Goal: Information Seeking & Learning: Learn about a topic

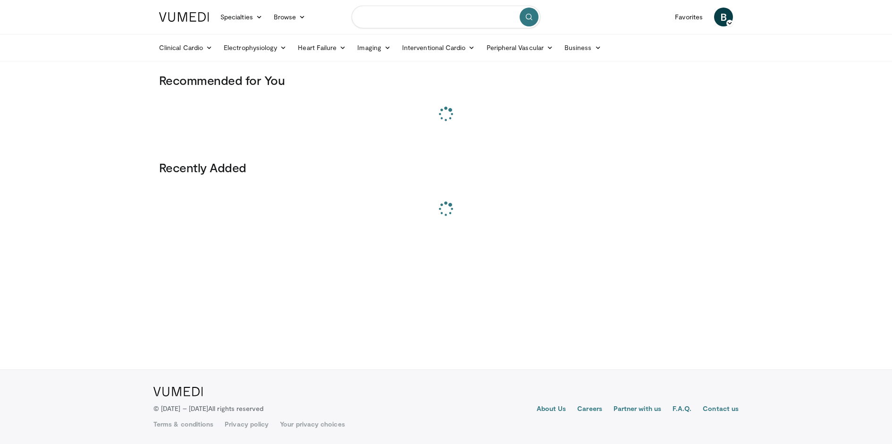
click at [433, 19] on input "Search topics, interventions" at bounding box center [446, 17] width 189 height 23
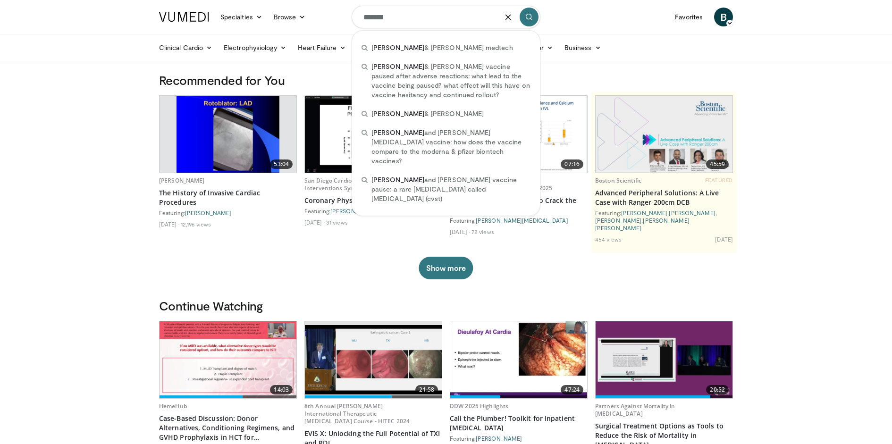
click at [402, 17] on input "*******" at bounding box center [446, 17] width 189 height 23
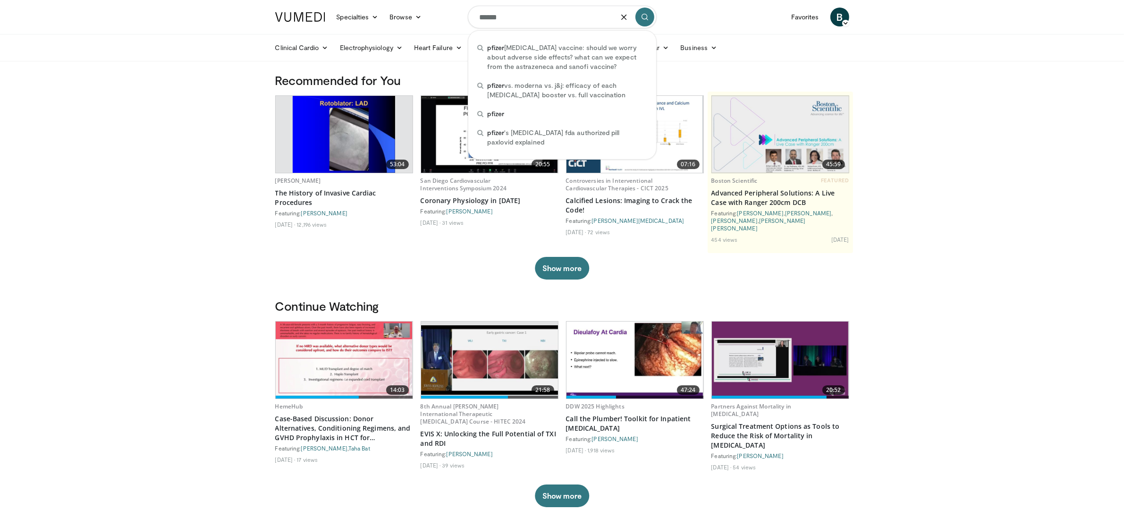
type input "******"
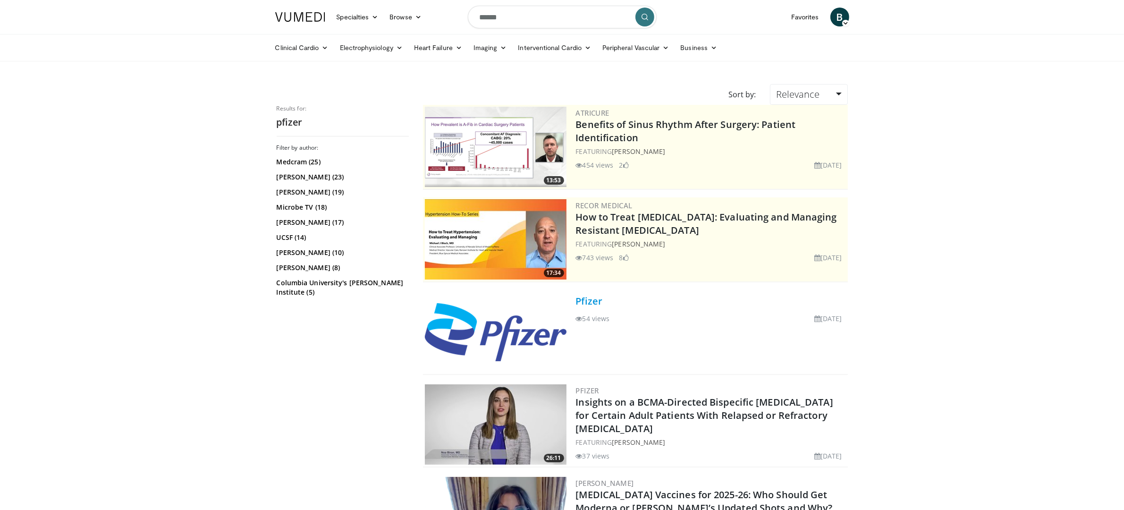
click at [596, 302] on link "Pfizer" at bounding box center [589, 301] width 27 height 13
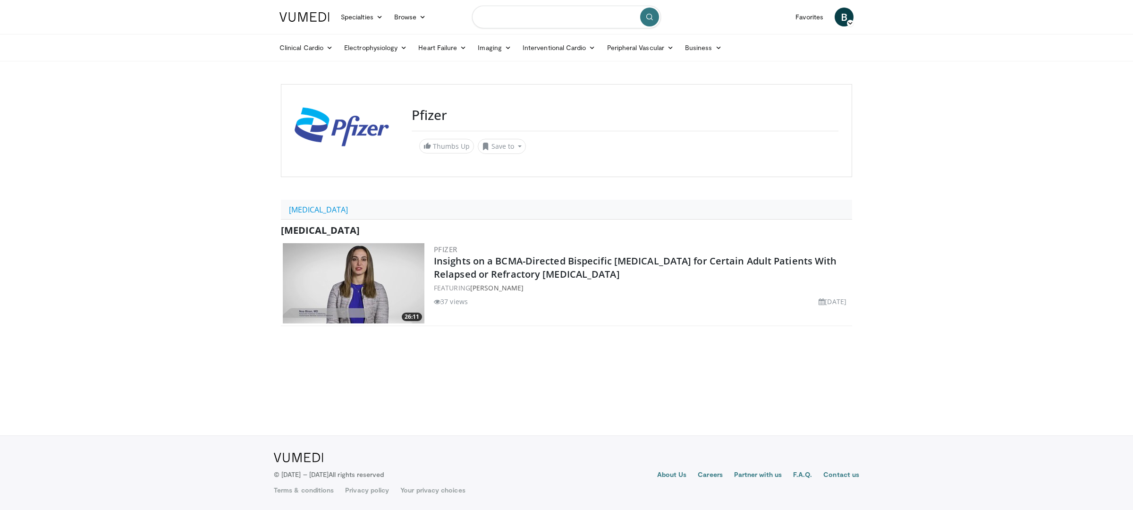
click at [584, 18] on input "Search topics, interventions" at bounding box center [566, 17] width 189 height 23
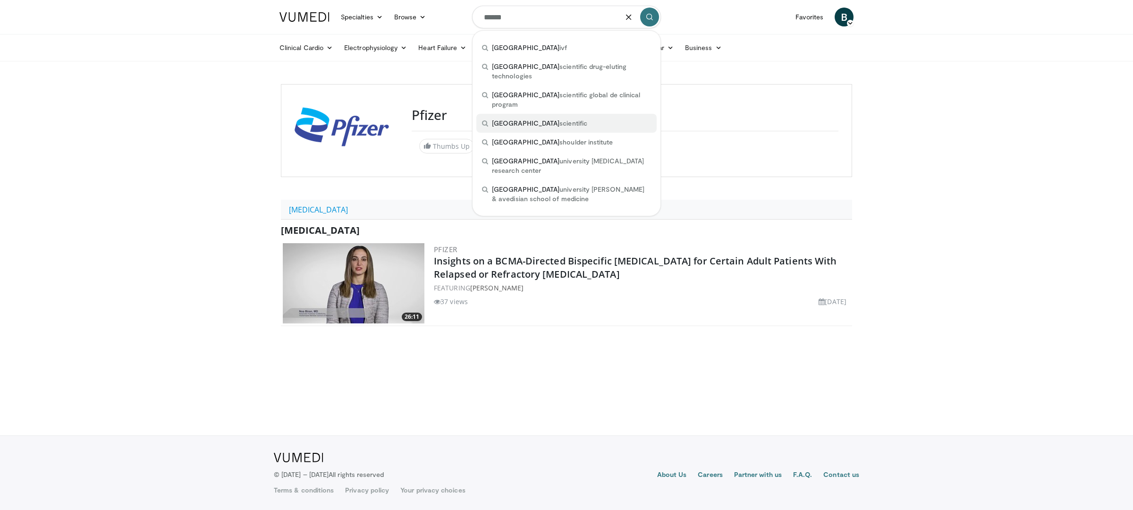
click at [563, 114] on div "boston scientific" at bounding box center [566, 123] width 180 height 19
type input "**********"
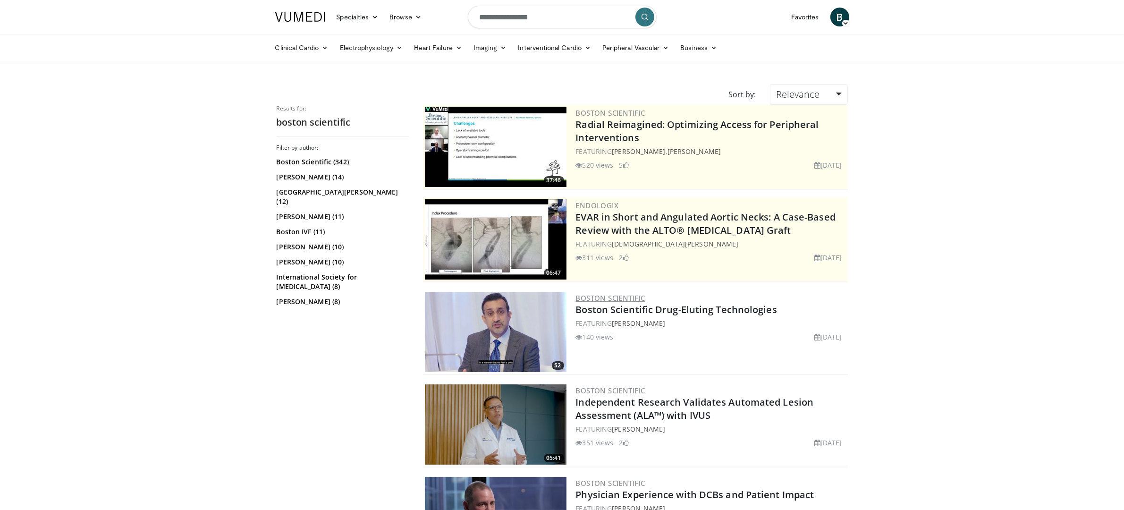
click at [600, 295] on link "Boston Scientific" at bounding box center [610, 297] width 69 height 9
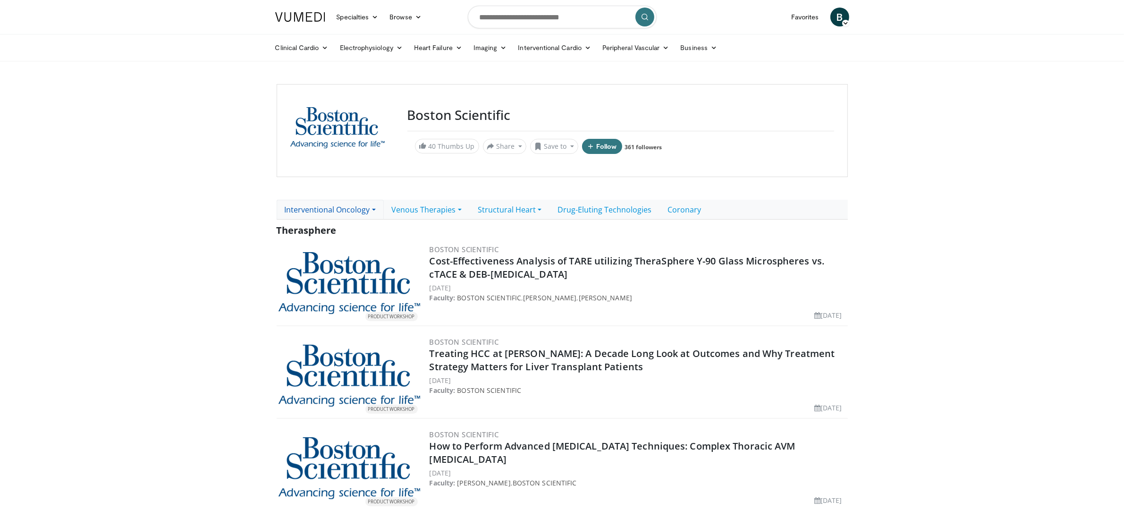
click at [339, 207] on link "Interventional Oncology" at bounding box center [330, 210] width 107 height 20
click at [412, 211] on link "Venous Therapies" at bounding box center [427, 210] width 86 height 20
click at [492, 211] on link "Structural Heart" at bounding box center [510, 210] width 80 height 20
click at [637, 235] on div "Therasphere" at bounding box center [562, 230] width 571 height 14
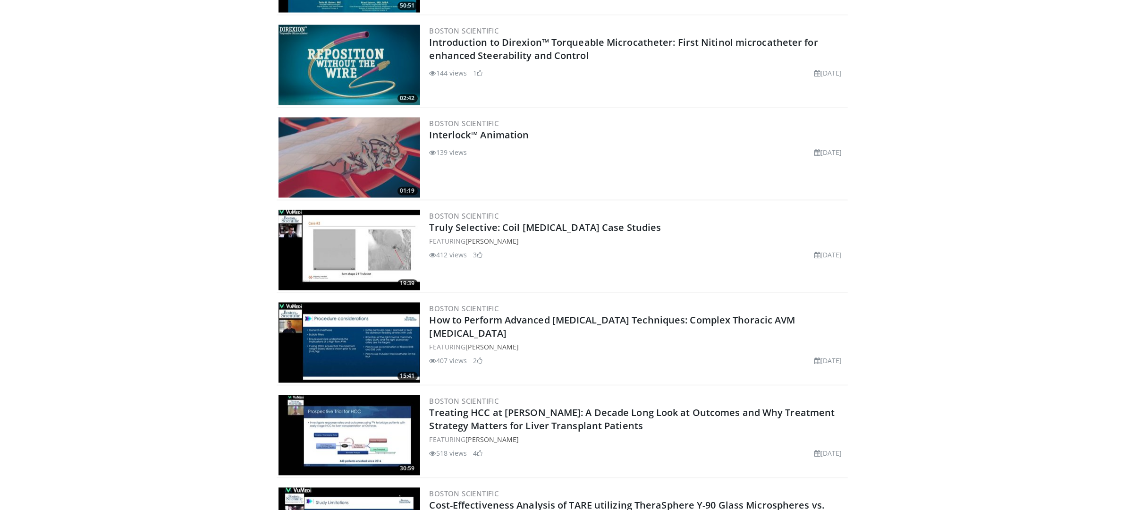
scroll to position [2468, 0]
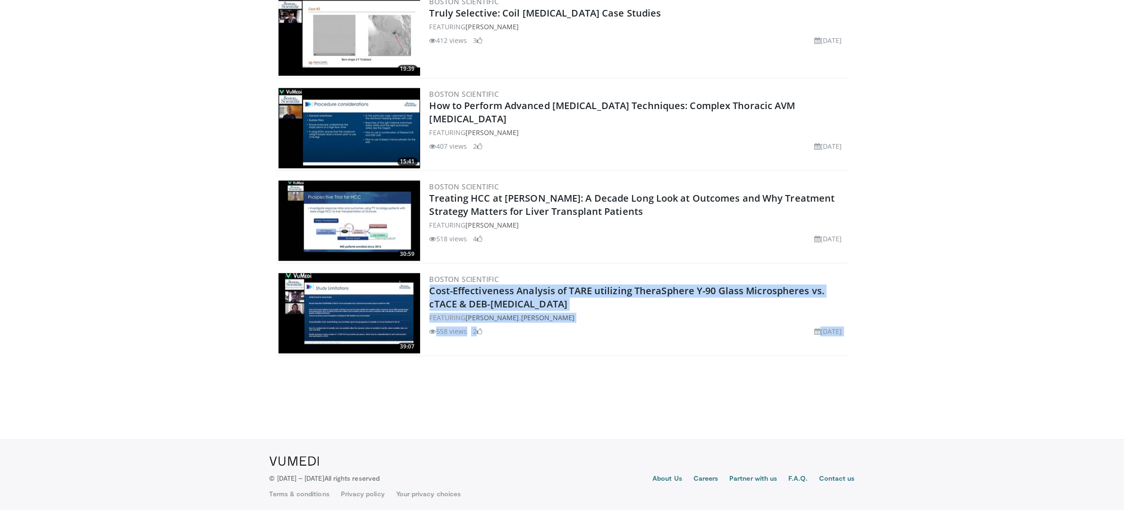
drag, startPoint x: 849, startPoint y: 338, endPoint x: 740, endPoint y: 236, distance: 149.3
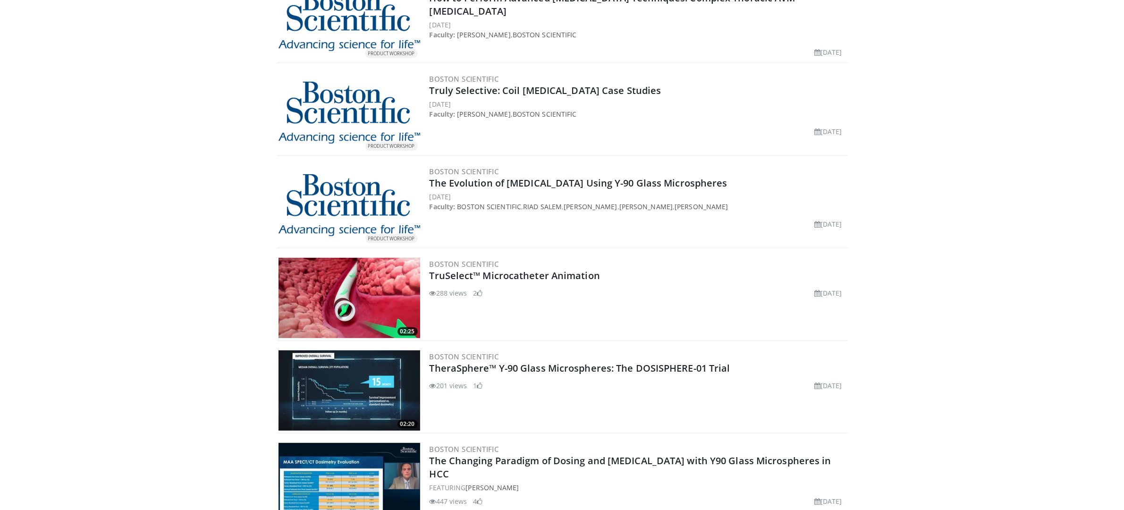
scroll to position [0, 0]
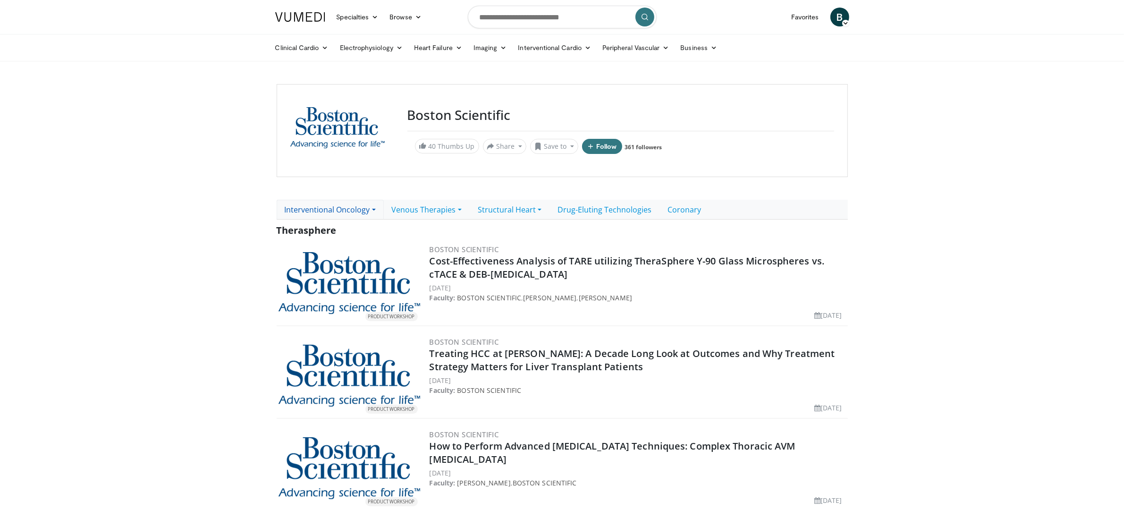
click at [340, 204] on link "Interventional Oncology" at bounding box center [330, 210] width 107 height 20
click at [330, 232] on link "Therasphere" at bounding box center [318, 230] width 82 height 15
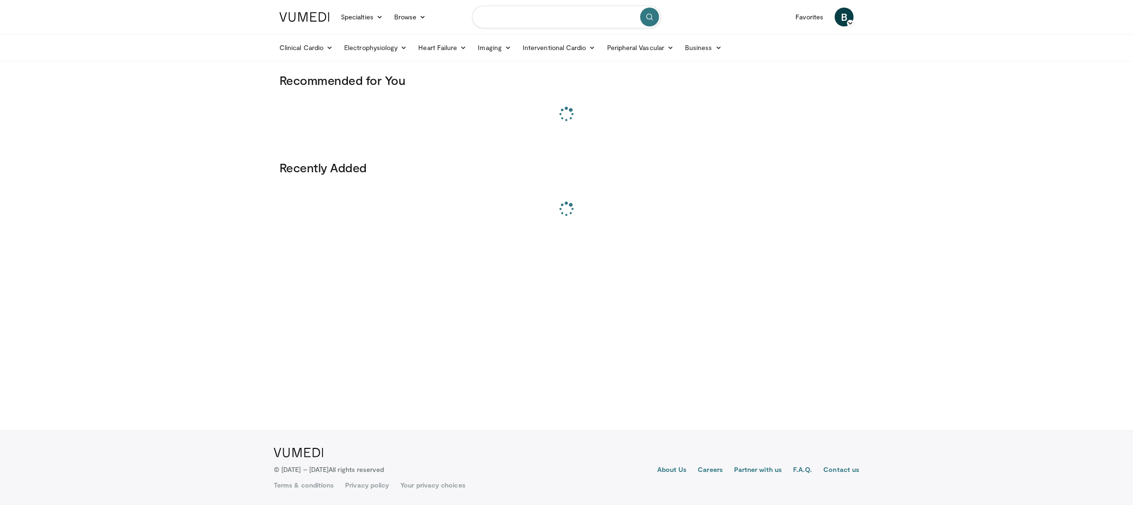
click at [518, 20] on input "Search topics, interventions" at bounding box center [566, 17] width 189 height 23
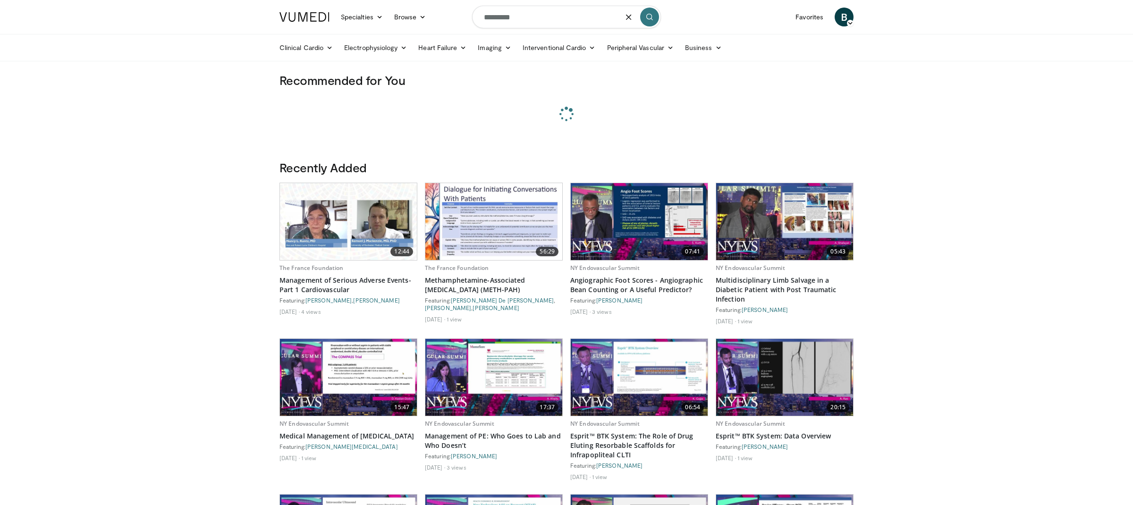
type input "*********"
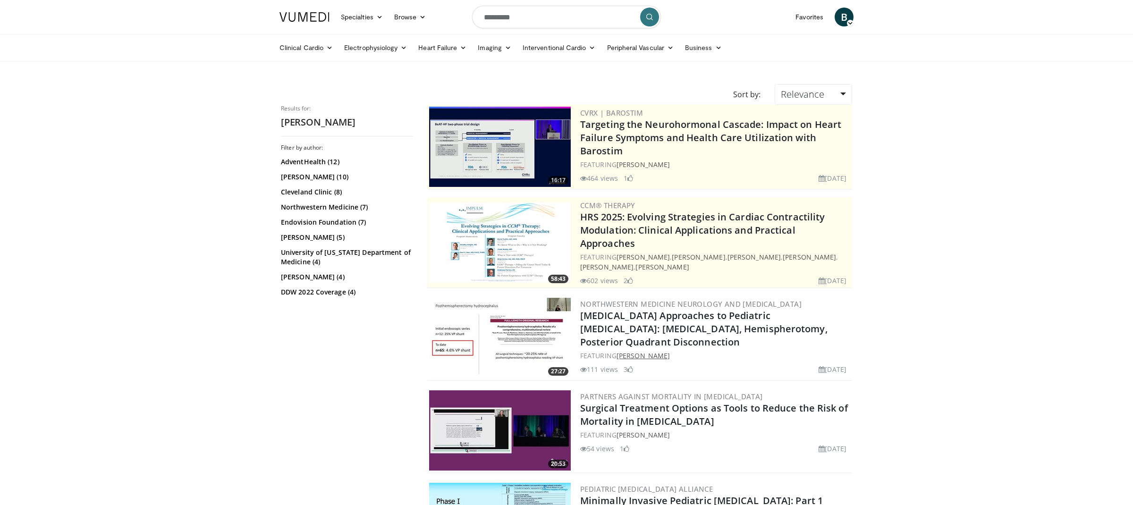
click at [637, 351] on link "Sandi Lam" at bounding box center [642, 355] width 53 height 9
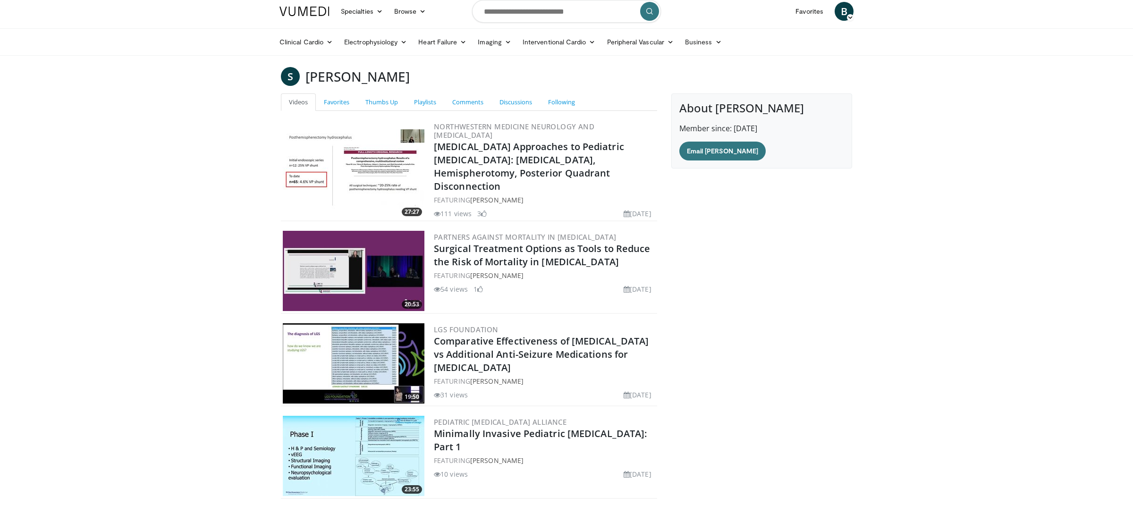
scroll to position [7, 0]
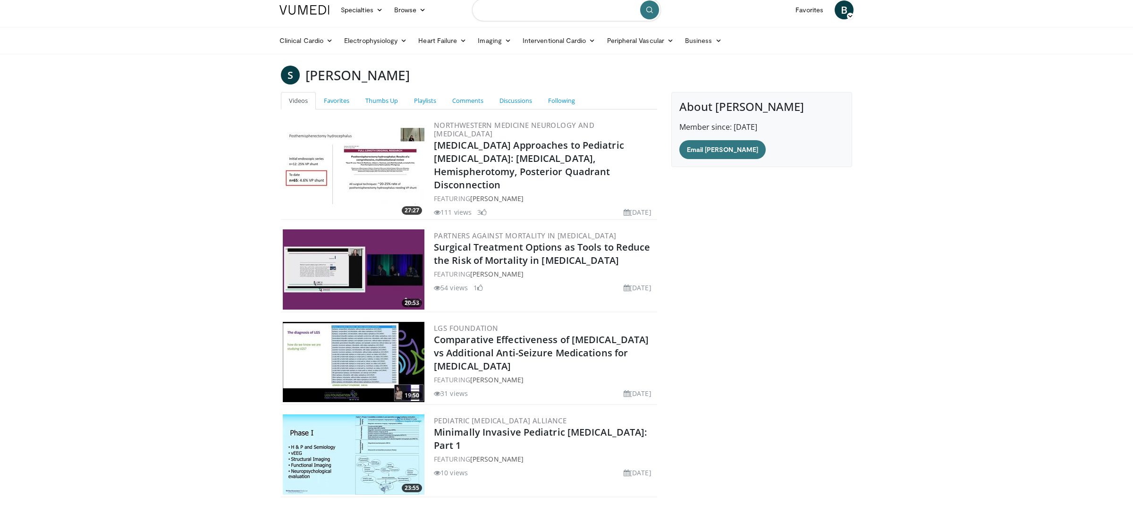
click at [587, 12] on input "Search topics, interventions" at bounding box center [566, 10] width 189 height 23
type input "**********"
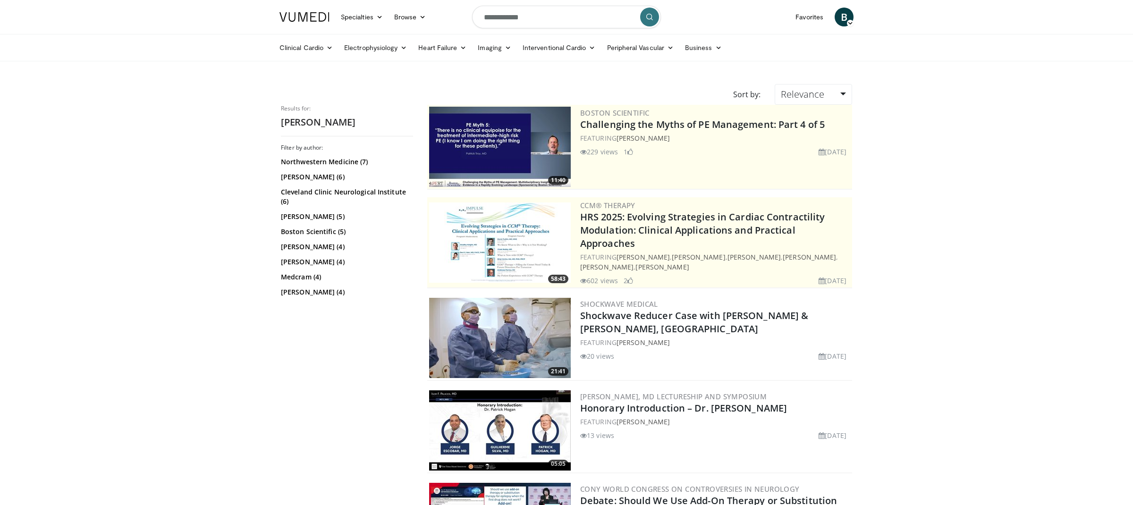
click at [540, 13] on input "**********" at bounding box center [566, 17] width 189 height 23
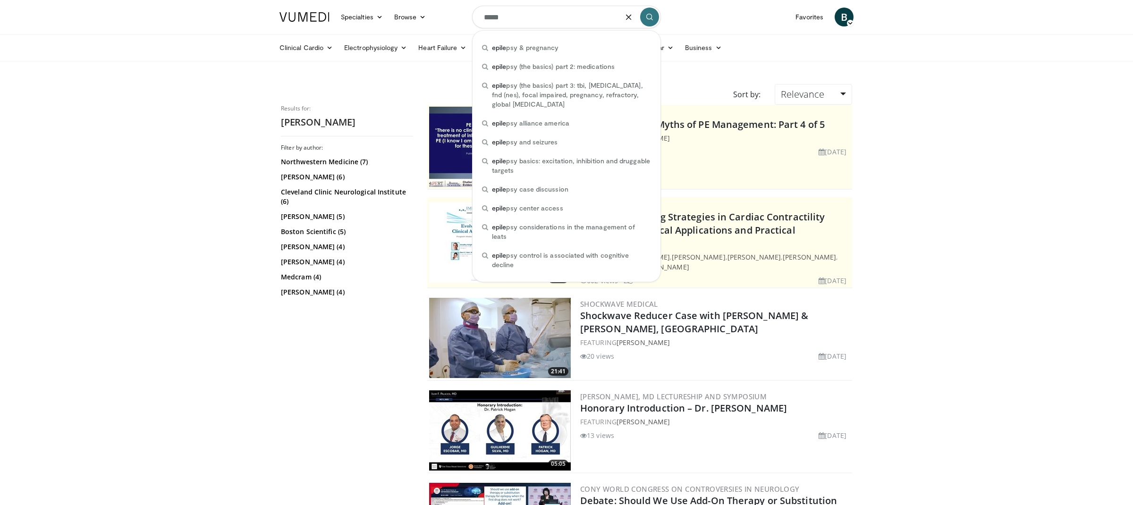
type input "*****"
click at [372, 5] on div "Specialties Adult & Family Medicine Allergy, Asthma, Immunology Anesthesiology …" at bounding box center [353, 17] width 158 height 26
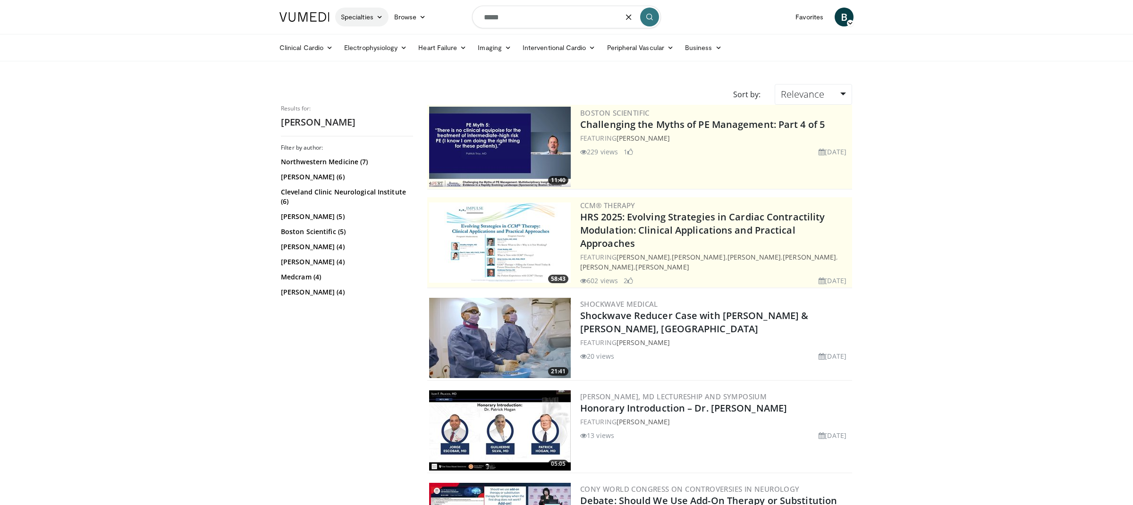
click at [372, 14] on link "Specialties" at bounding box center [361, 17] width 53 height 19
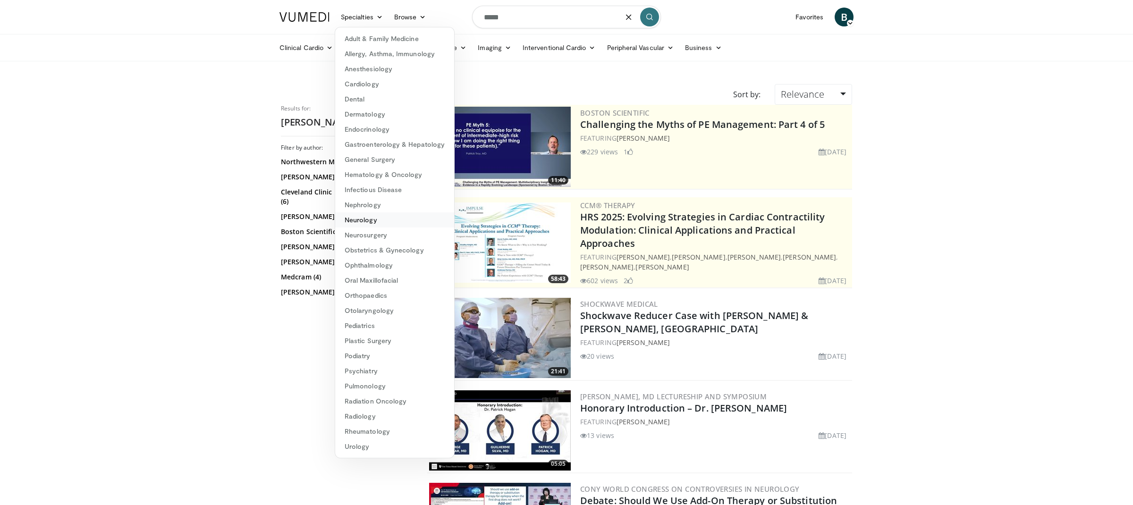
click at [406, 219] on link "Neurology" at bounding box center [394, 219] width 119 height 15
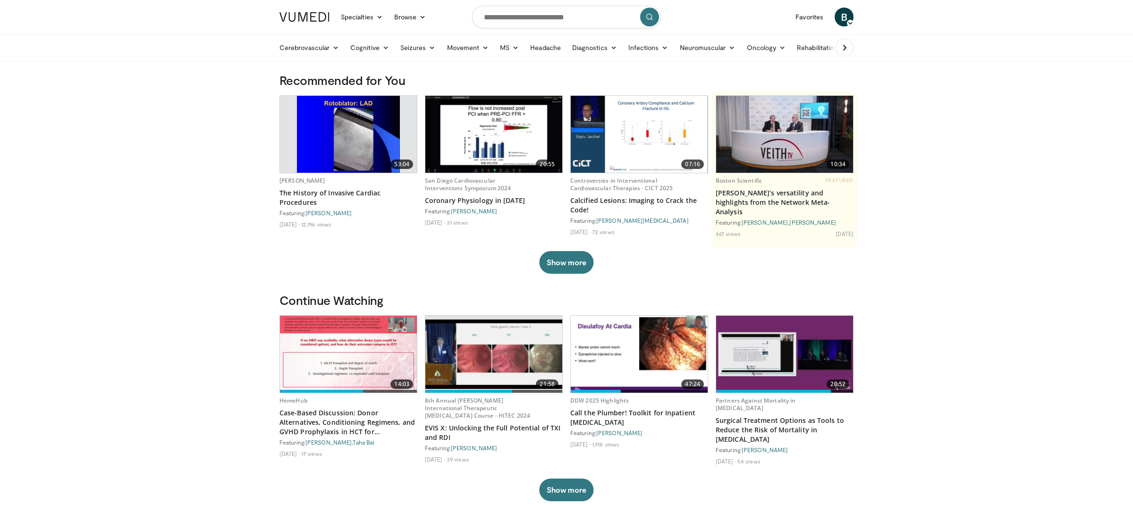
click at [845, 50] on icon at bounding box center [844, 47] width 9 height 9
click at [286, 43] on icon at bounding box center [288, 47] width 9 height 9
click at [420, 44] on link "Seizures" at bounding box center [418, 47] width 47 height 19
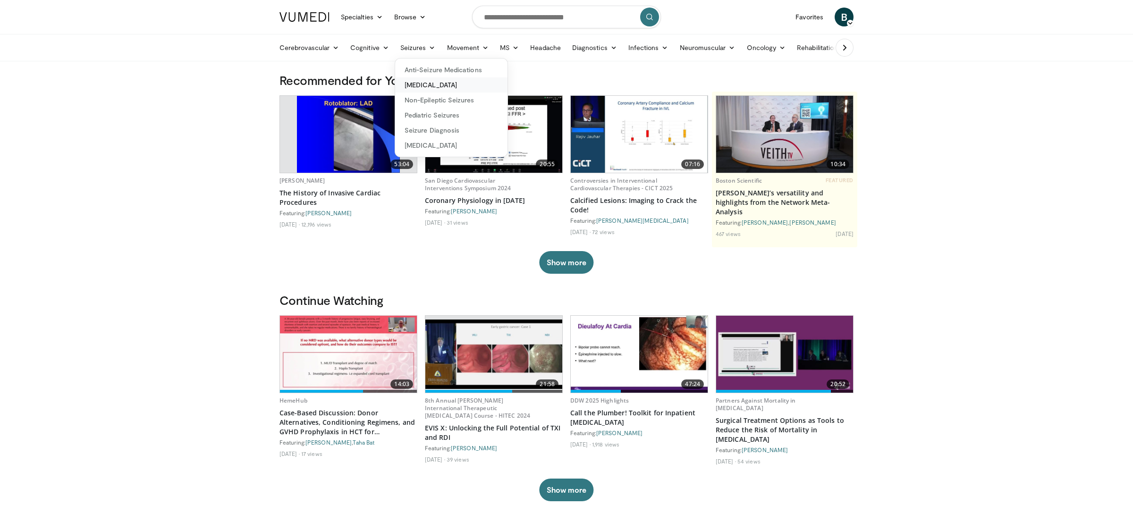
click at [420, 85] on link "Epilepsy Surgery" at bounding box center [451, 84] width 112 height 15
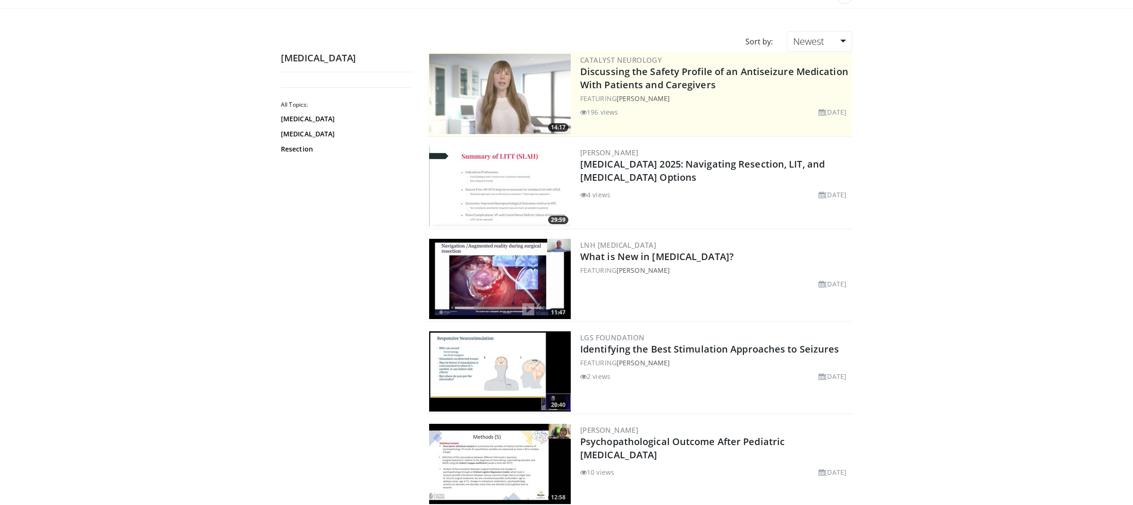
scroll to position [53, 0]
click at [673, 363] on div "FEATURING John Rolston" at bounding box center [715, 362] width 270 height 10
drag, startPoint x: 678, startPoint y: 361, endPoint x: 619, endPoint y: 361, distance: 58.5
click at [619, 361] on div "FEATURING John Rolston" at bounding box center [715, 362] width 270 height 10
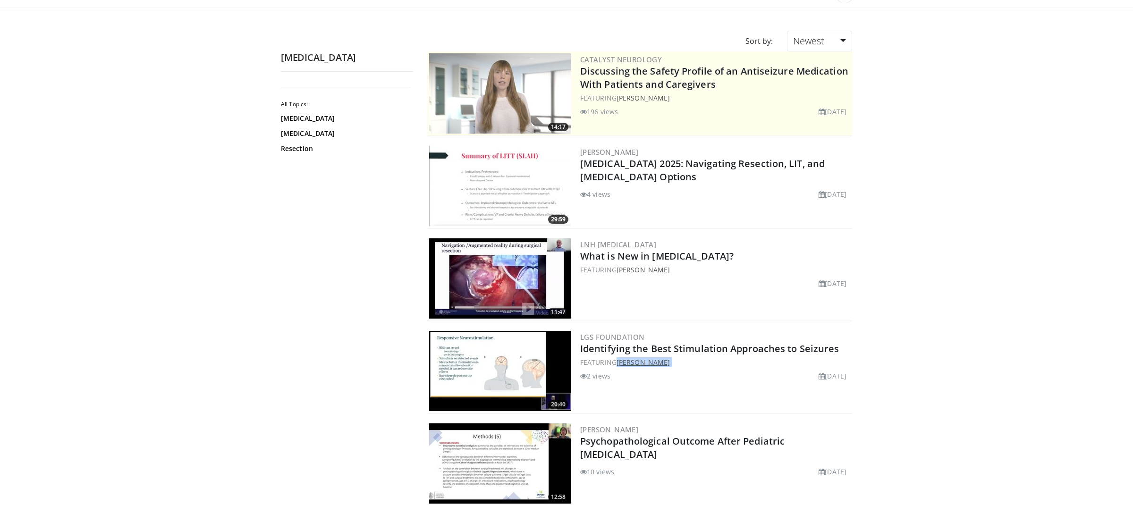
copy div "John Rolston"
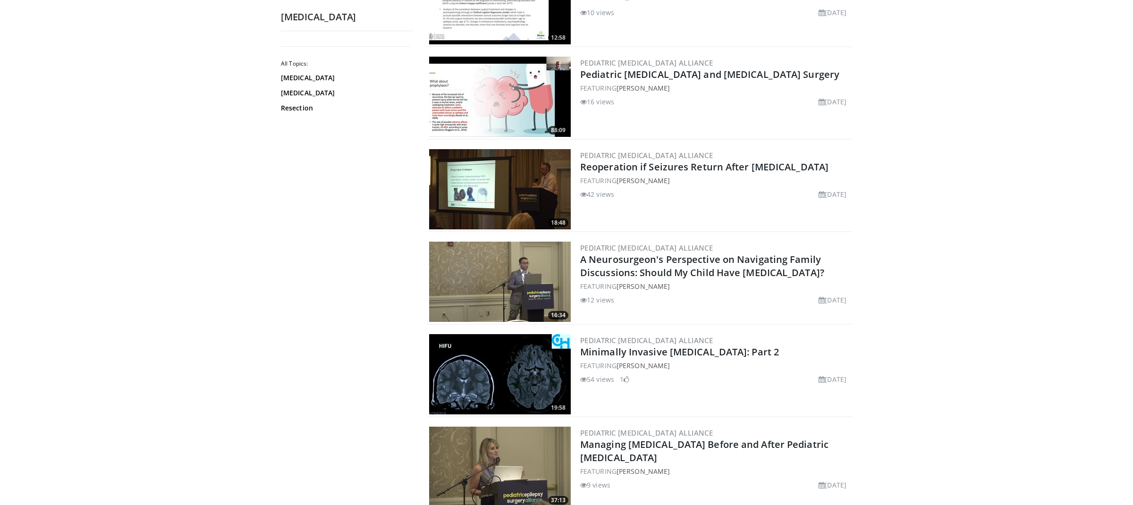
scroll to position [512, 0]
drag, startPoint x: 686, startPoint y: 289, endPoint x: 616, endPoint y: 289, distance: 70.3
click at [616, 289] on div "FEATURING George Ibrahim" at bounding box center [715, 287] width 270 height 10
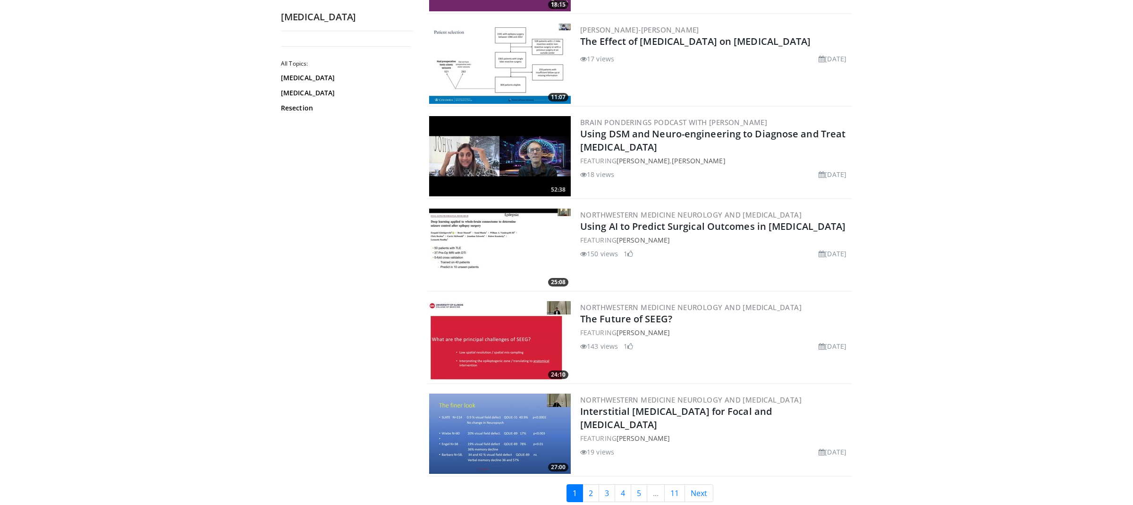
scroll to position [2027, 0]
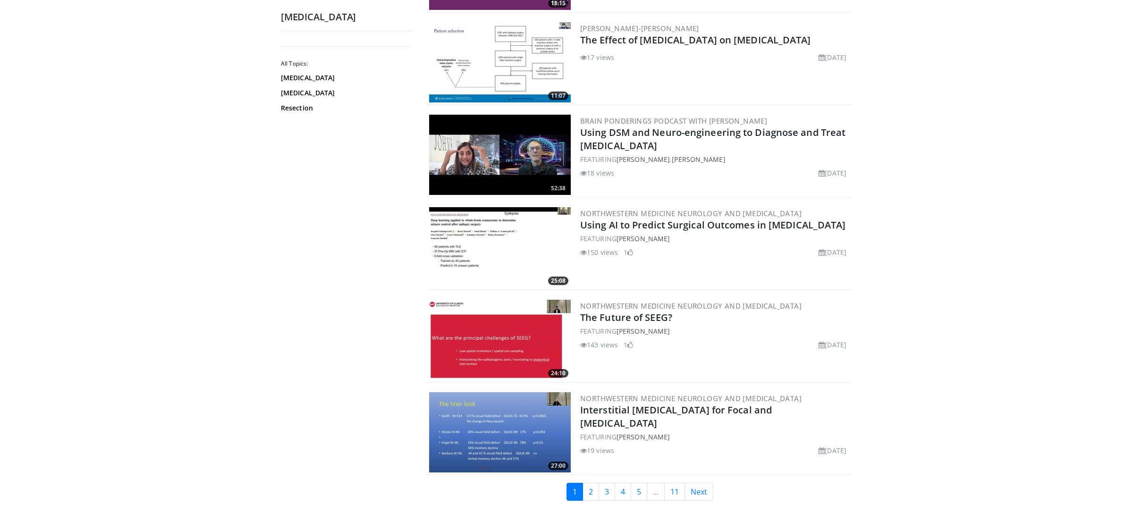
click at [703, 492] on link "Next" at bounding box center [698, 492] width 29 height 18
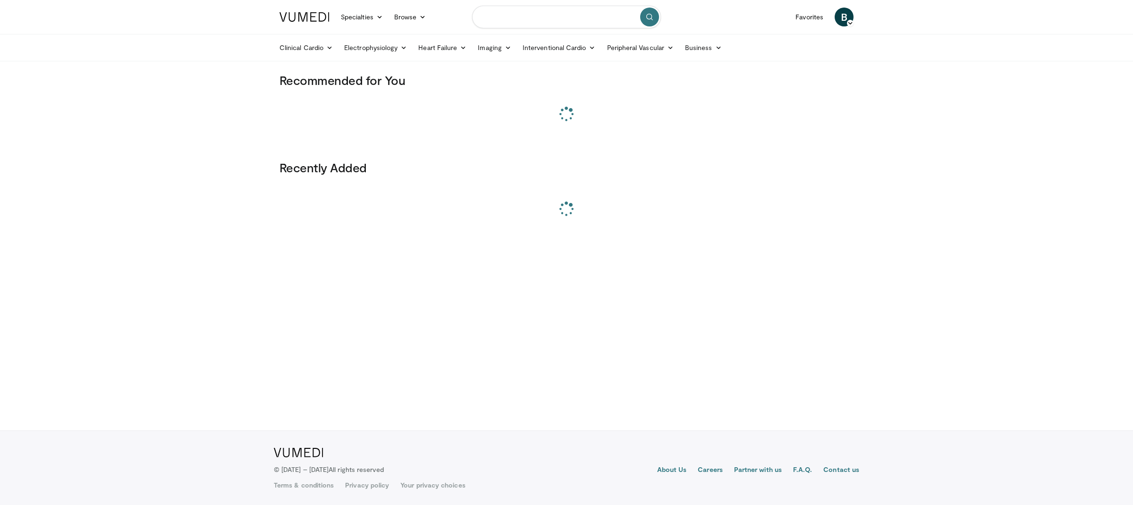
click at [573, 18] on input "Search topics, interventions" at bounding box center [566, 17] width 189 height 23
paste input "**********"
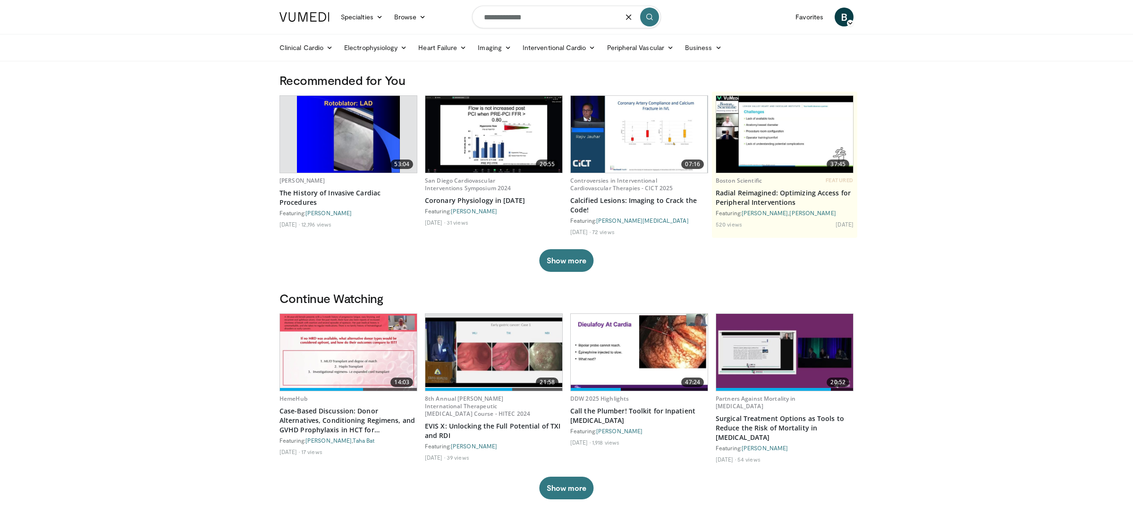
type input "**********"
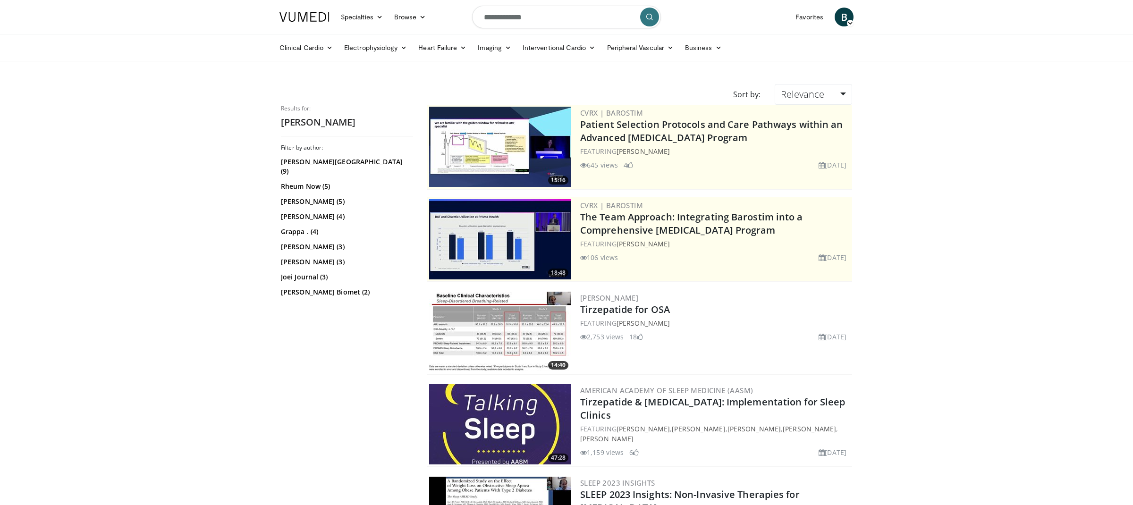
click at [651, 297] on h3 "Atul Malhotra" at bounding box center [715, 298] width 270 height 8
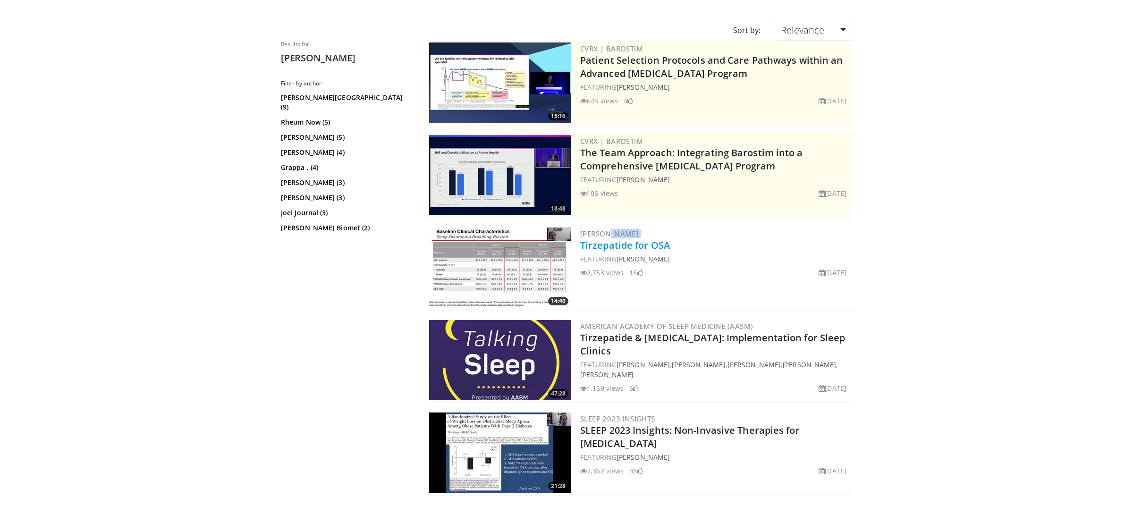
scroll to position [66, 0]
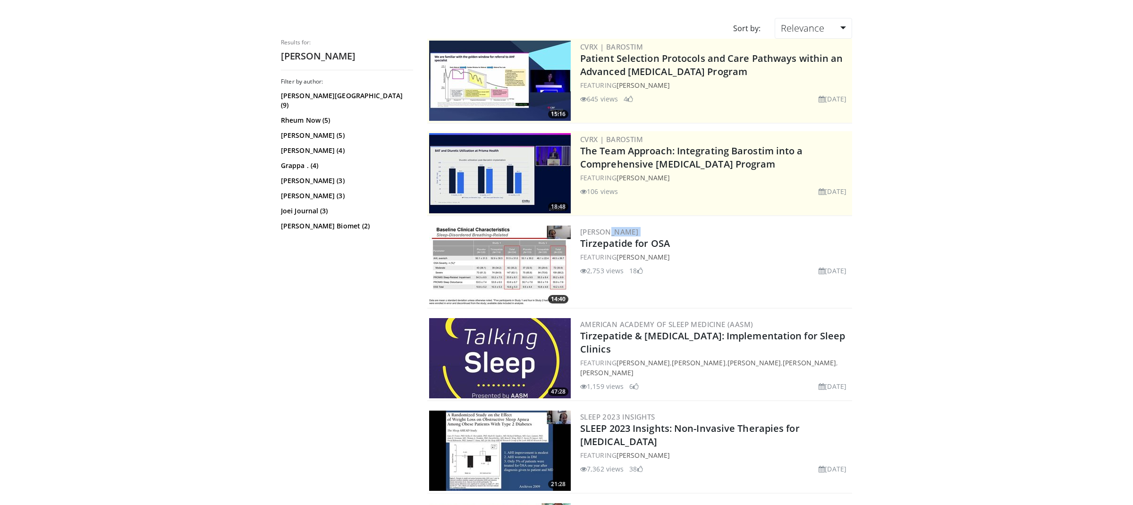
copy div "Atul Malhotra"
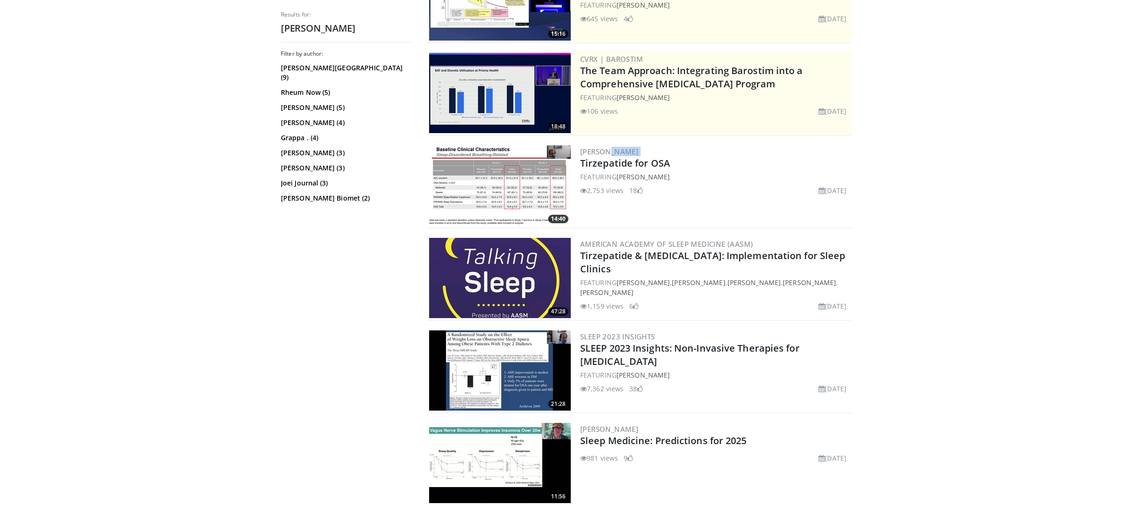
scroll to position [150, 0]
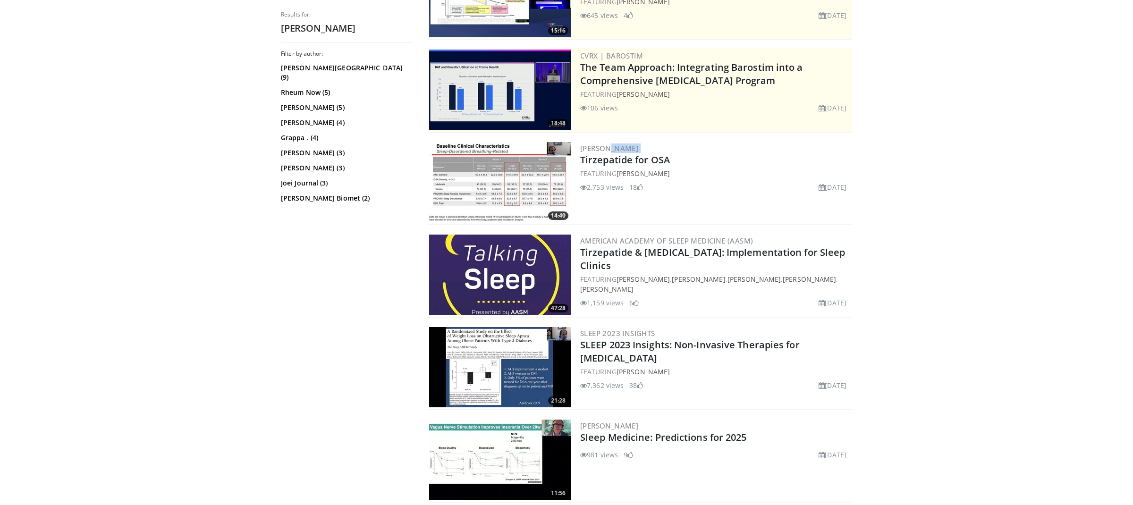
copy div "Atul Malhotra"
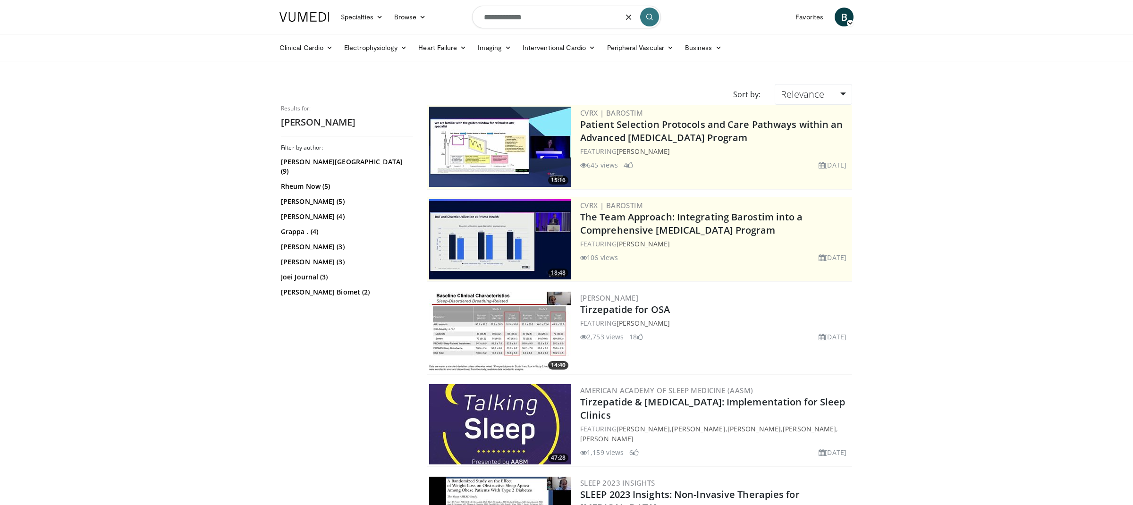
click at [591, 18] on input "**********" at bounding box center [566, 17] width 189 height 23
paste input "Search topics, interventions"
type input "**********"
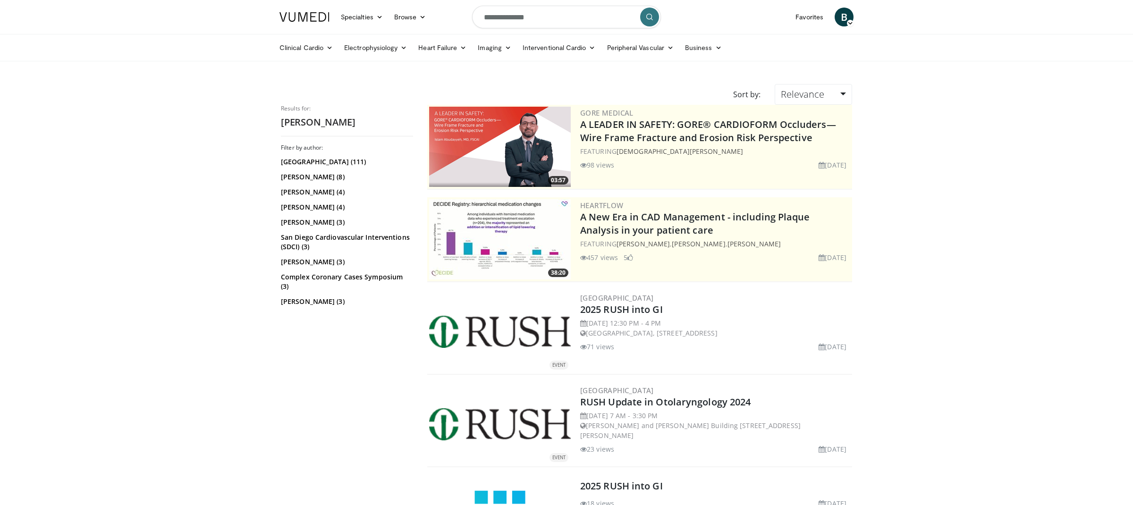
click at [587, 22] on input "**********" at bounding box center [566, 17] width 189 height 23
paste input "Search topics, interventions"
type input "**********"
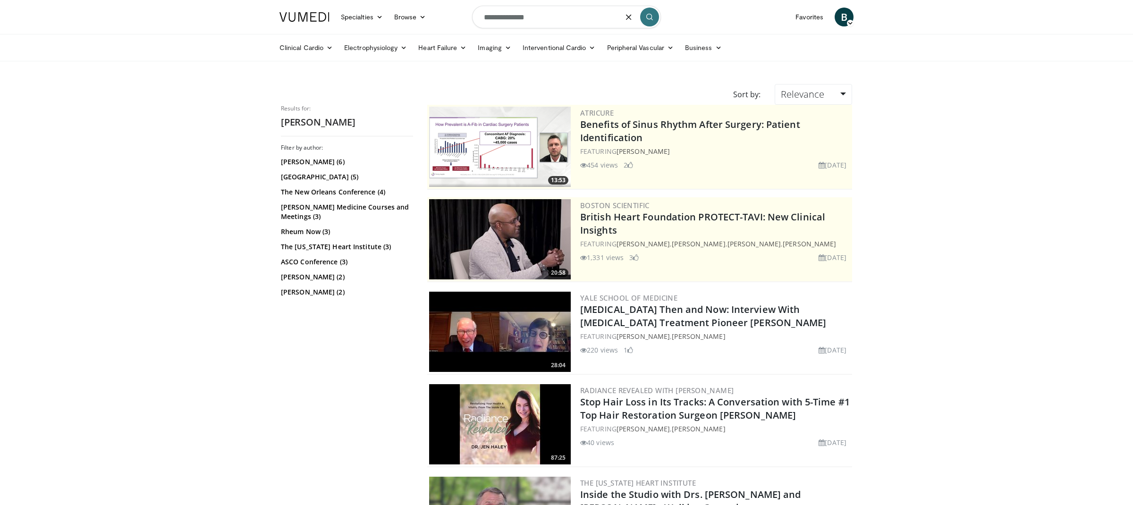
click at [577, 15] on input "**********" at bounding box center [566, 17] width 189 height 23
paste input "**"
type input "**********"
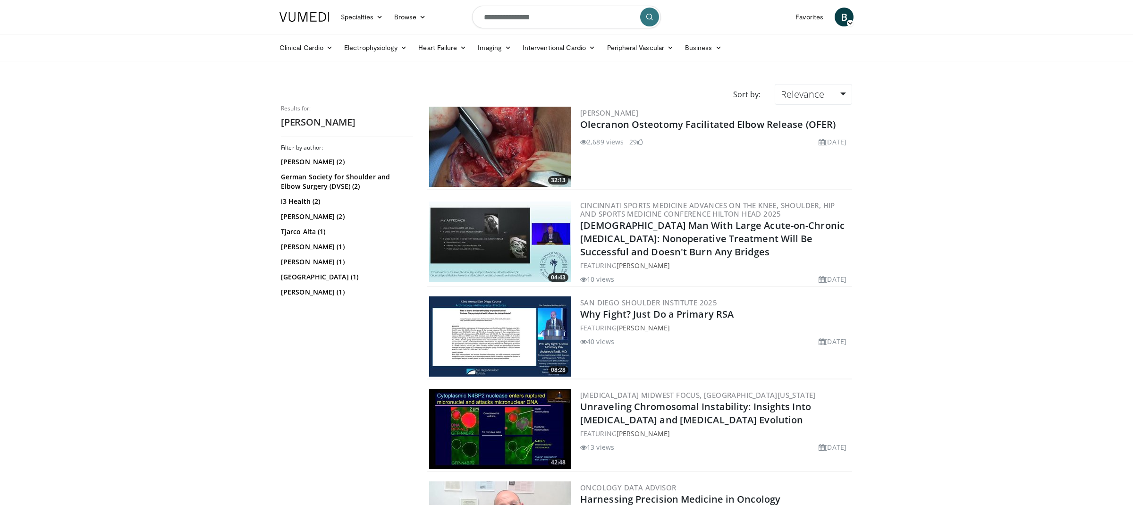
click at [577, 16] on input "**********" at bounding box center [566, 17] width 189 height 23
type input "**********"
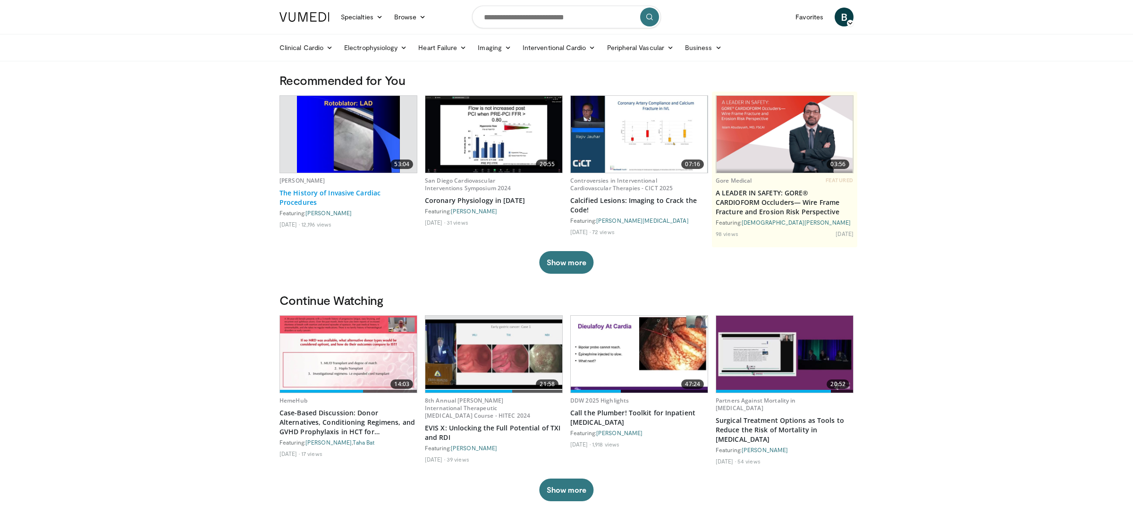
click at [346, 194] on link "The History of Invasive Cardiac Procedures" at bounding box center [348, 197] width 138 height 19
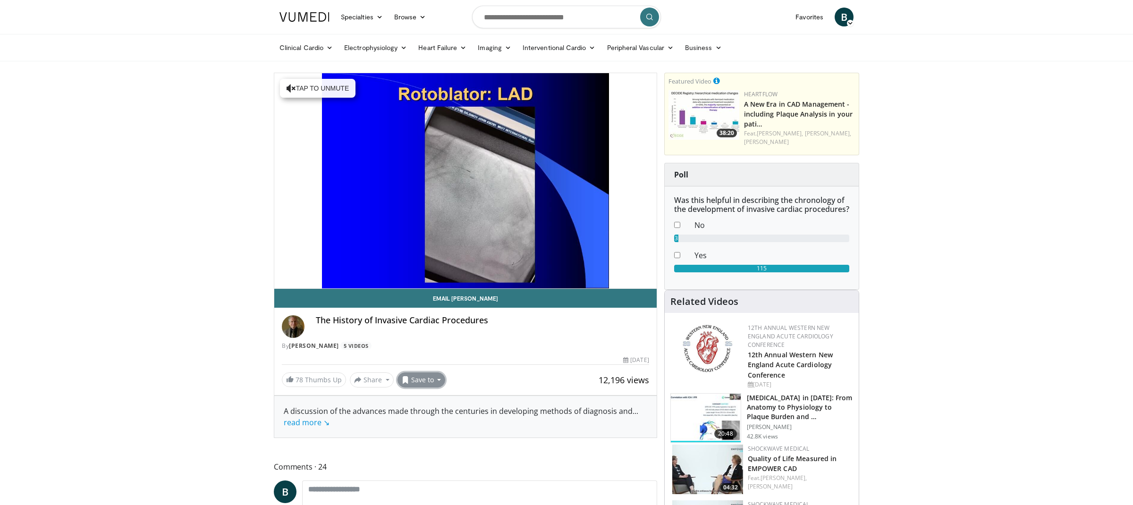
click at [423, 379] on button "Save to" at bounding box center [421, 379] width 48 height 15
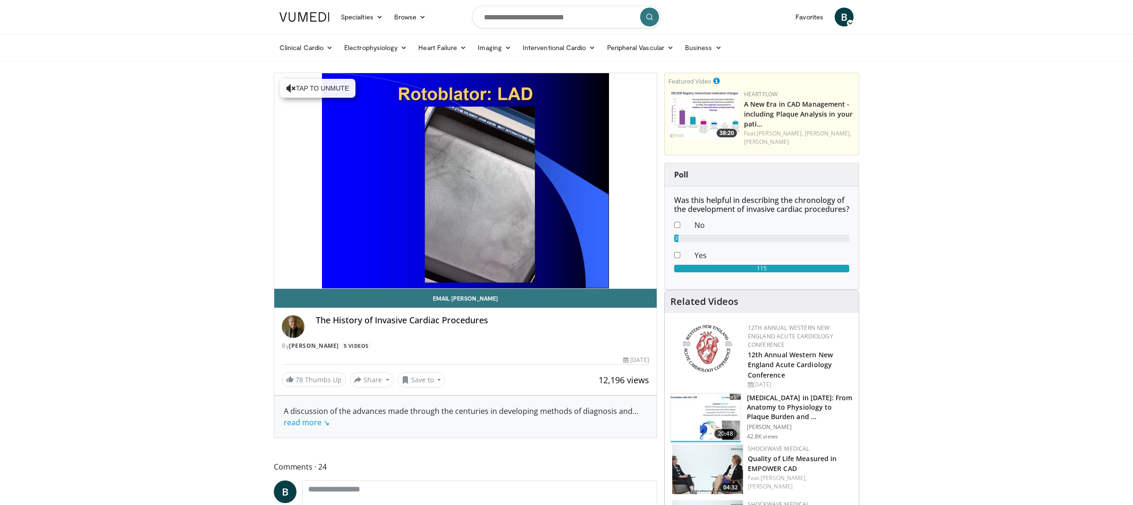
click at [299, 16] on img at bounding box center [304, 16] width 50 height 9
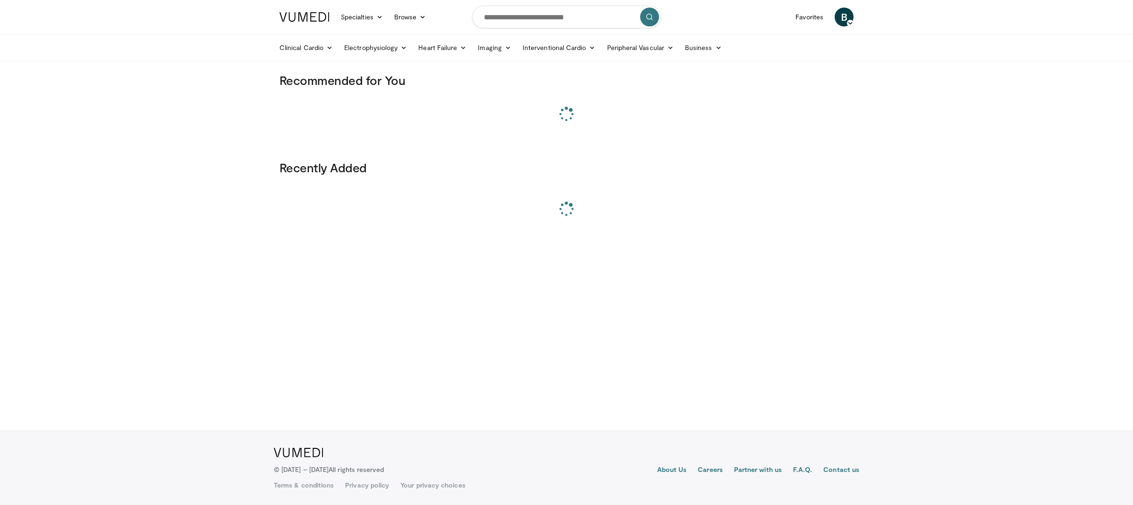
click at [844, 21] on span "B" at bounding box center [844, 17] width 19 height 19
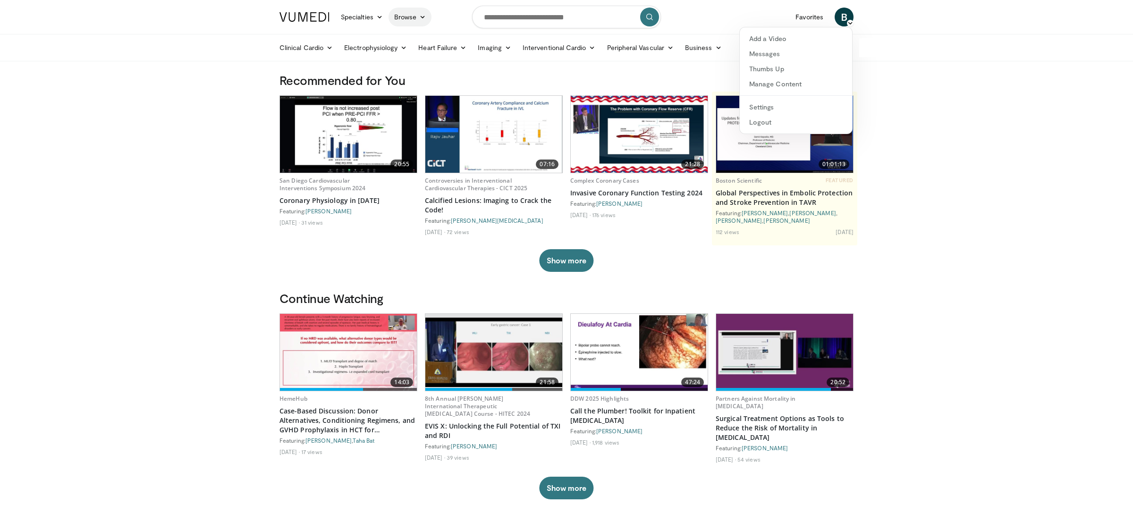
click at [414, 25] on link "Browse" at bounding box center [409, 17] width 43 height 19
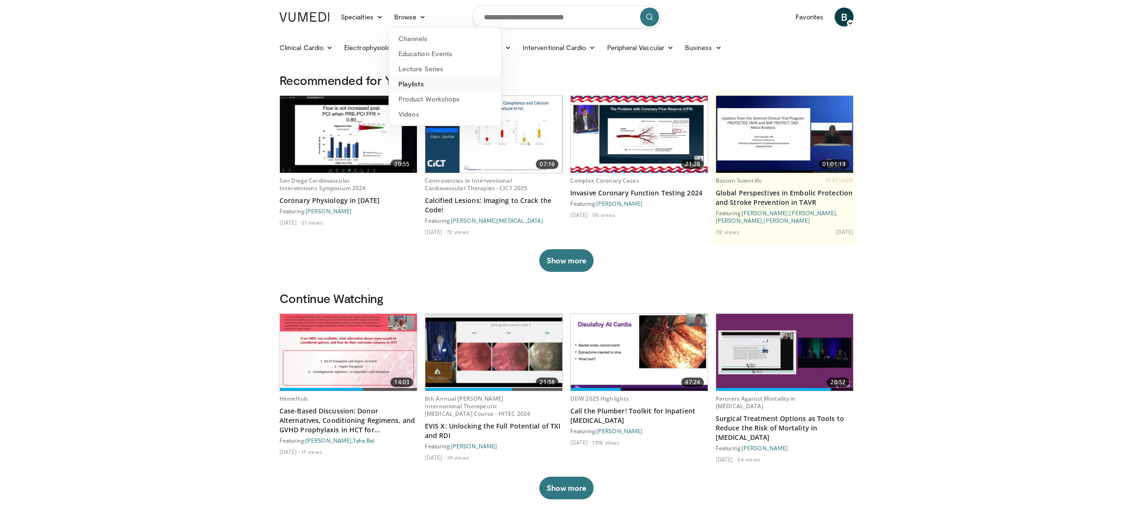
click at [420, 81] on link "Playlists" at bounding box center [445, 83] width 112 height 15
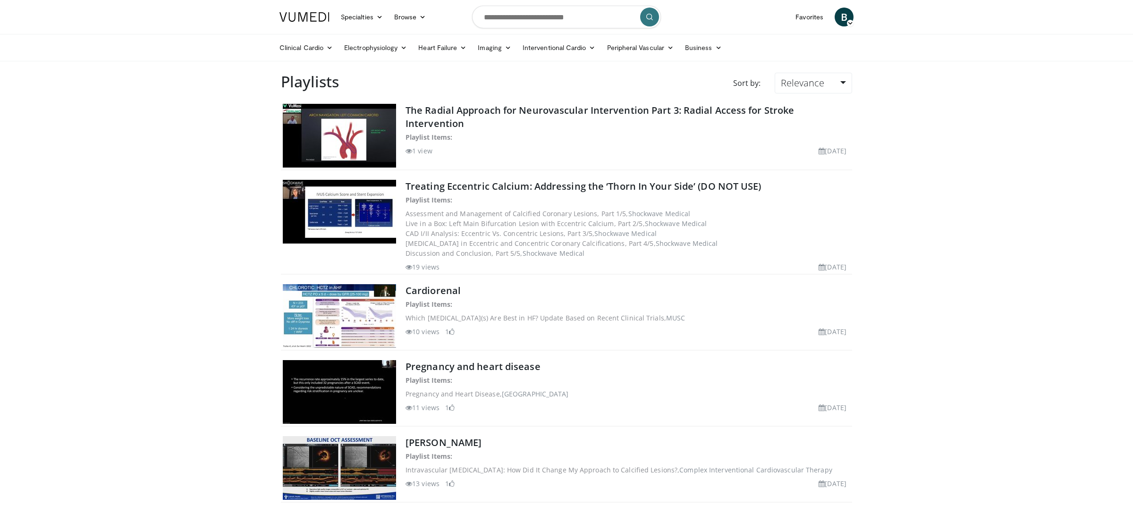
click at [830, 70] on body "Specialties Adult & Family Medicine Allergy, Asthma, Immunology Anesthesiology …" at bounding box center [566, 509] width 1133 height 1018
click at [827, 77] on link "Relevance" at bounding box center [813, 83] width 77 height 21
click at [812, 165] on link "Newest" at bounding box center [812, 166] width 75 height 15
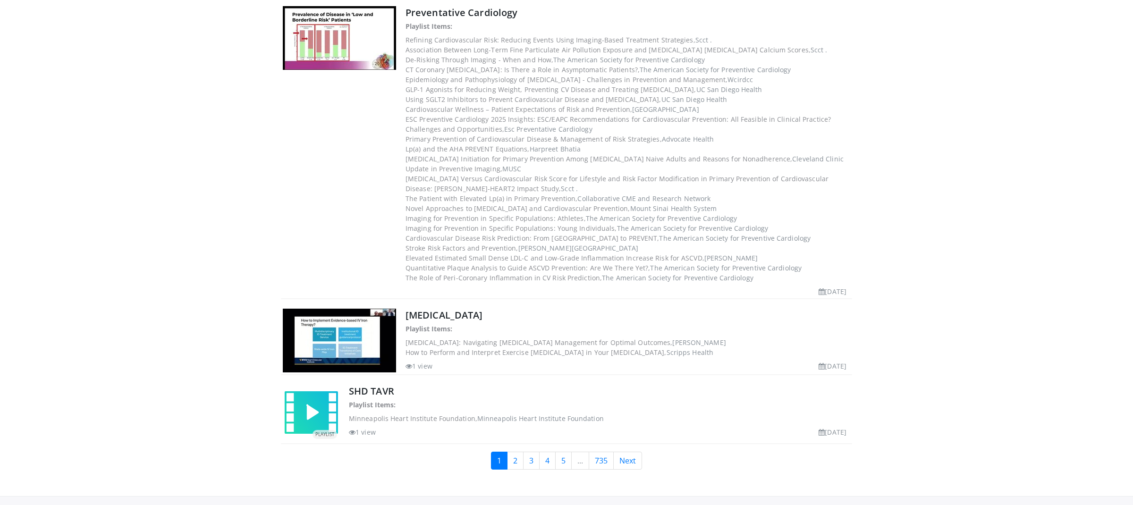
scroll to position [707, 0]
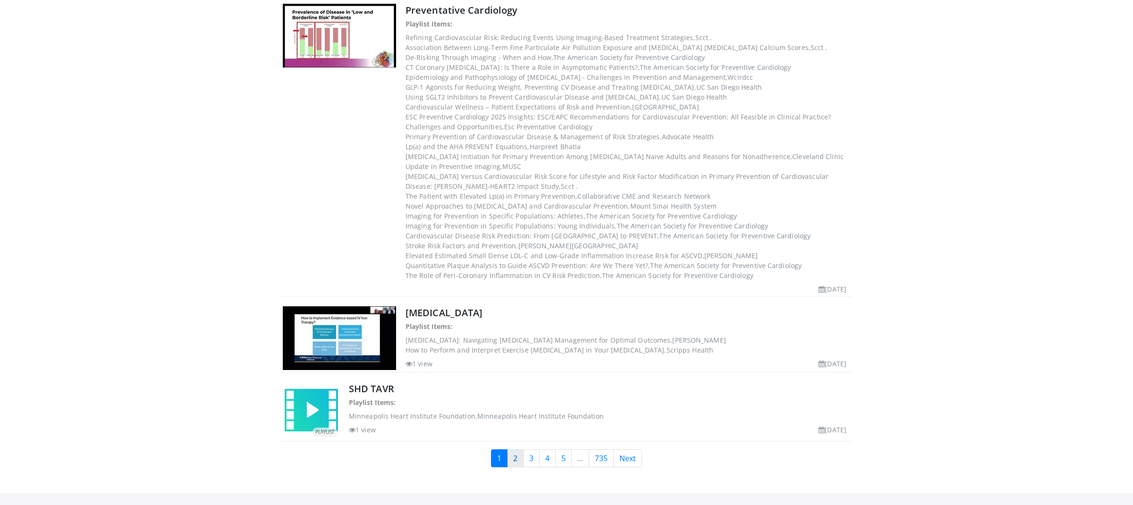
click at [516, 449] on link "2" at bounding box center [515, 458] width 17 height 18
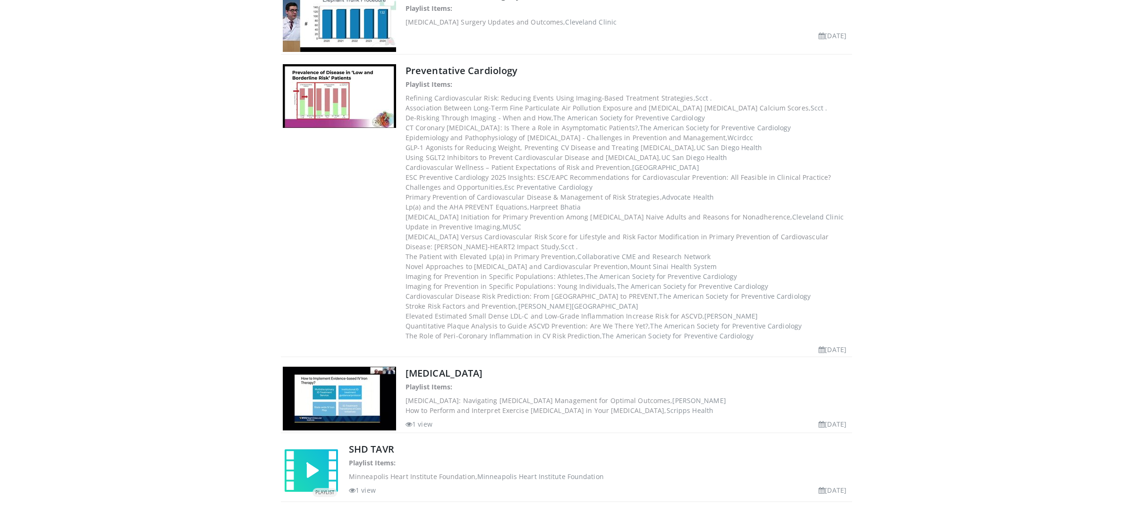
scroll to position [644, 0]
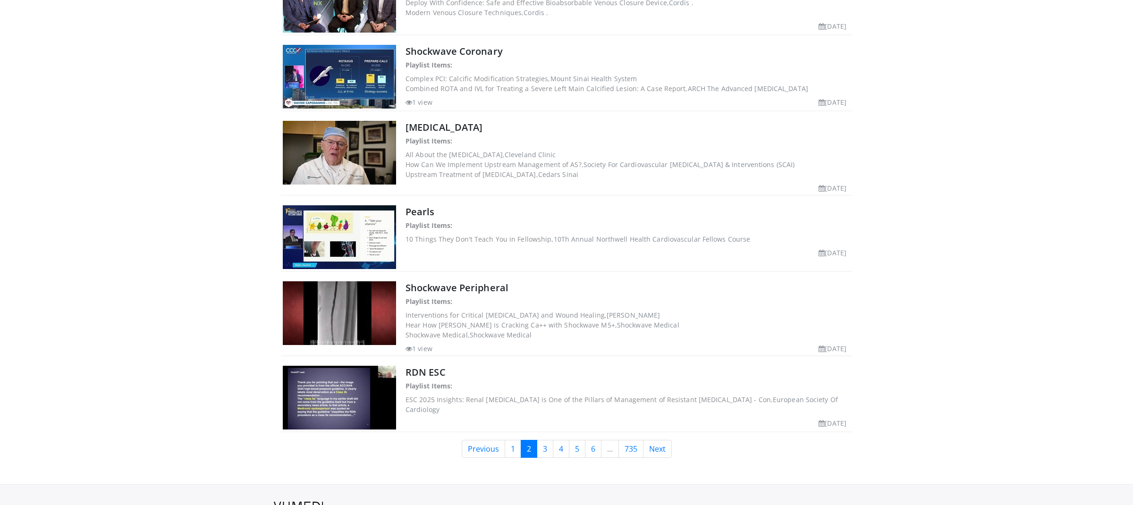
scroll to position [540, 0]
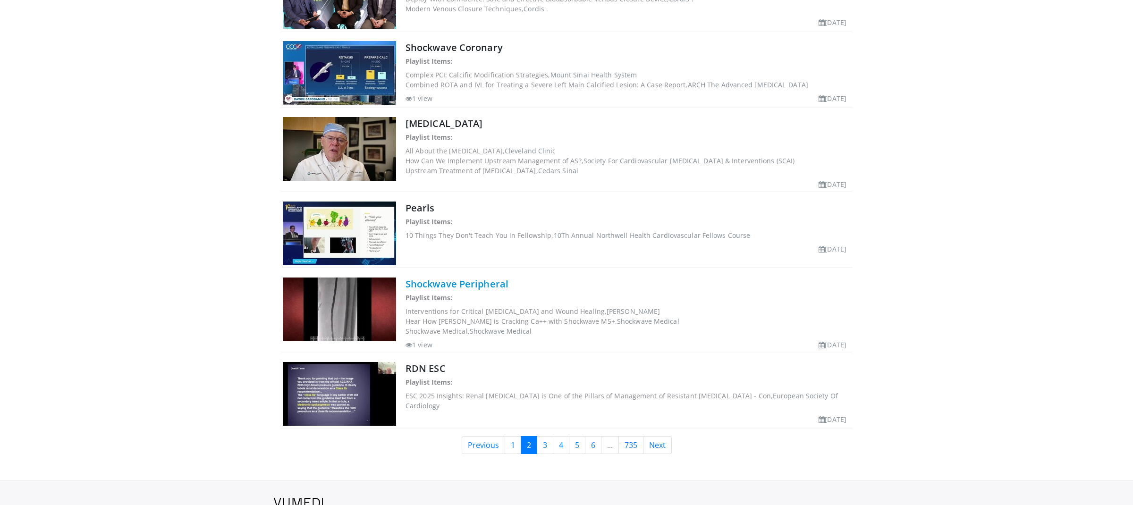
click at [469, 281] on link "Shockwave Peripheral" at bounding box center [456, 284] width 103 height 13
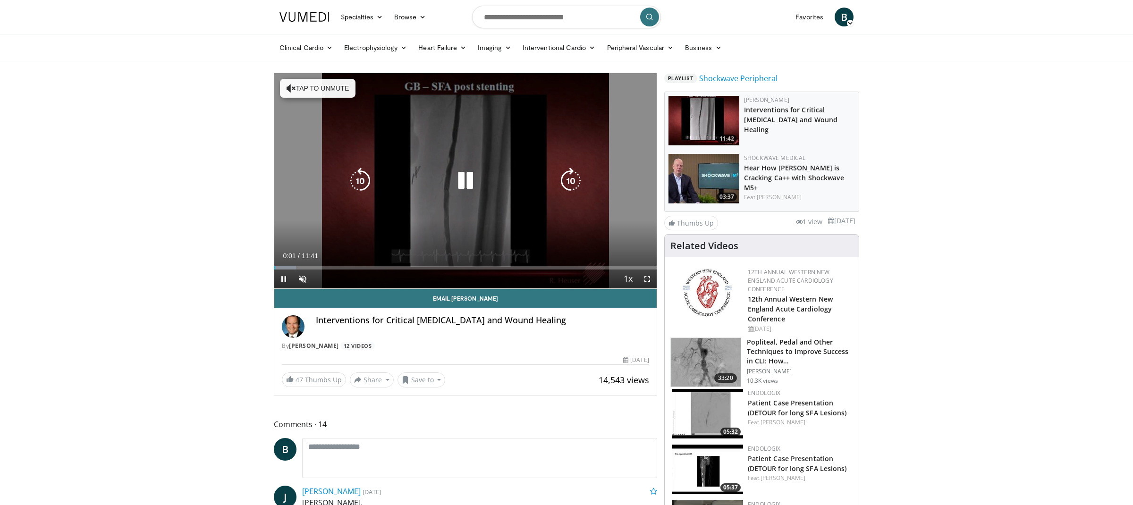
click at [459, 177] on icon "Video Player" at bounding box center [465, 181] width 26 height 26
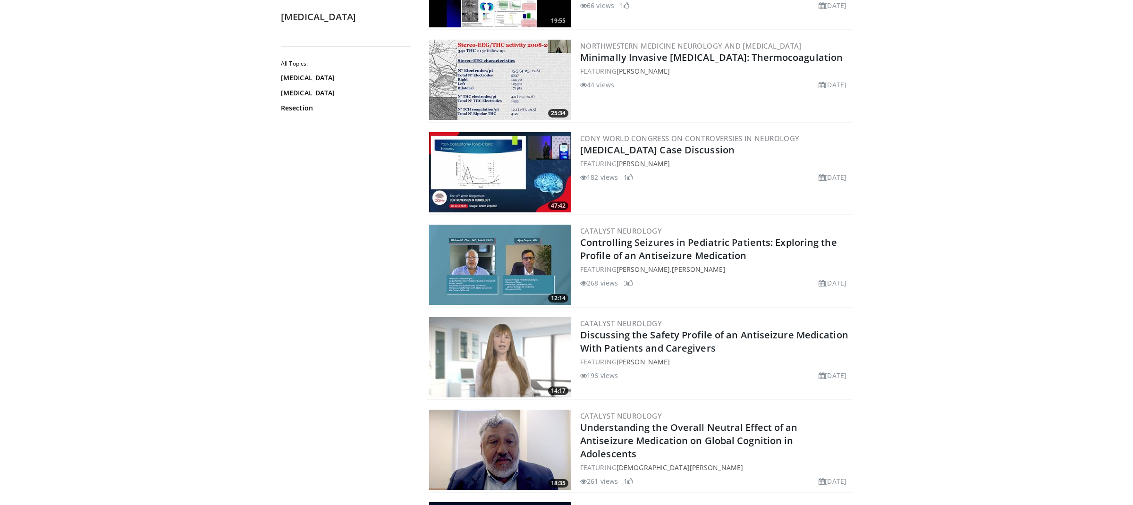
scroll to position [535, 0]
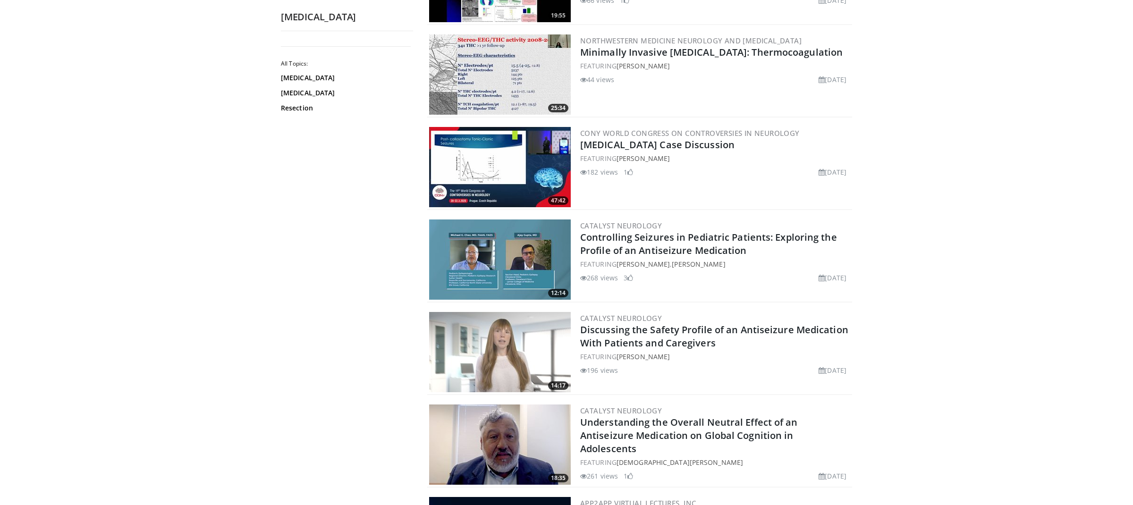
drag, startPoint x: 616, startPoint y: 261, endPoint x: 655, endPoint y: 261, distance: 39.2
click at [655, 261] on div "FEATURING Ajay Gupta , Michael Chez" at bounding box center [715, 264] width 270 height 10
click at [647, 221] on link "Catalyst Neurology" at bounding box center [621, 225] width 82 height 9
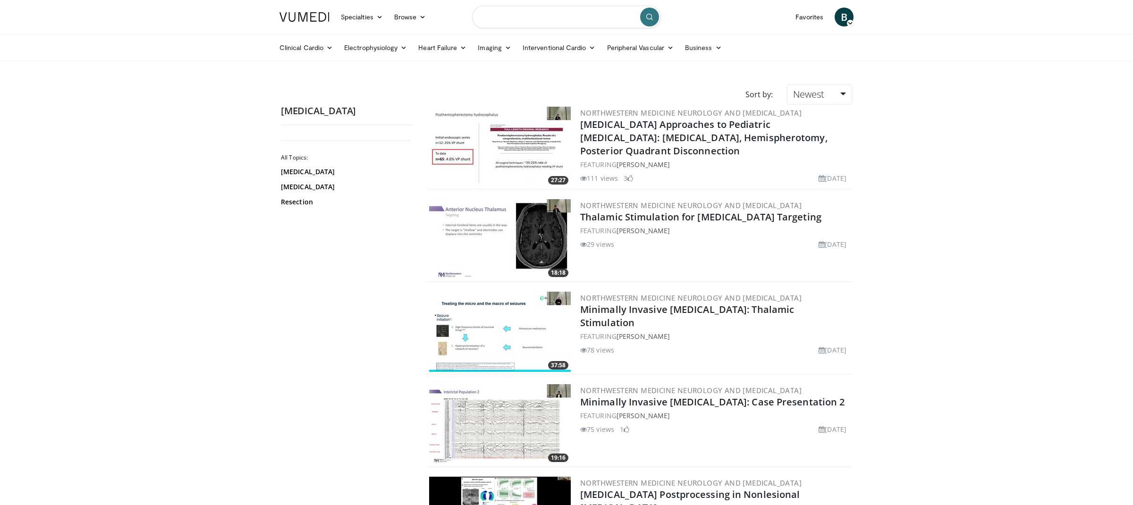
click at [607, 18] on input "Search topics, interventions" at bounding box center [566, 17] width 189 height 23
paste input "**********"
type input "**********"
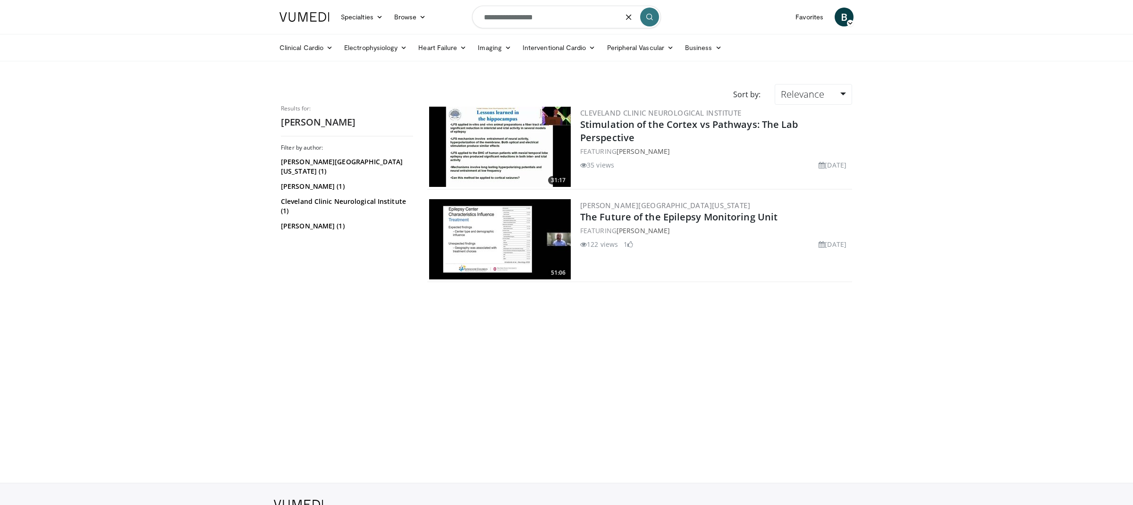
click at [605, 20] on input "**********" at bounding box center [566, 17] width 189 height 23
type input "**********"
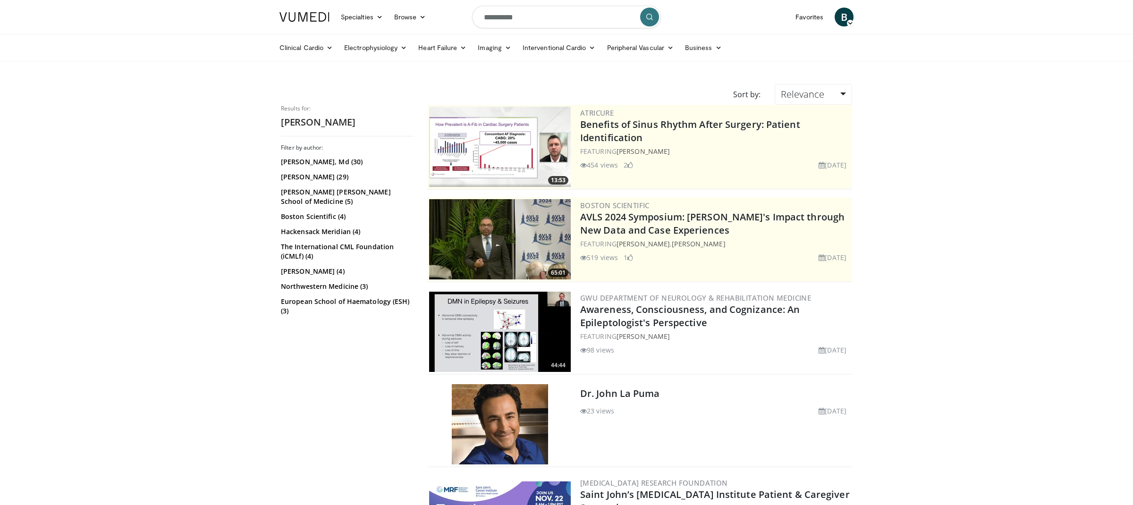
drag, startPoint x: 677, startPoint y: 338, endPoint x: 616, endPoint y: 338, distance: 60.9
click at [616, 338] on div "FEATURING John Stern" at bounding box center [715, 336] width 270 height 10
click at [532, 15] on input "**********" at bounding box center [566, 17] width 189 height 23
paste input "******"
type input "**********"
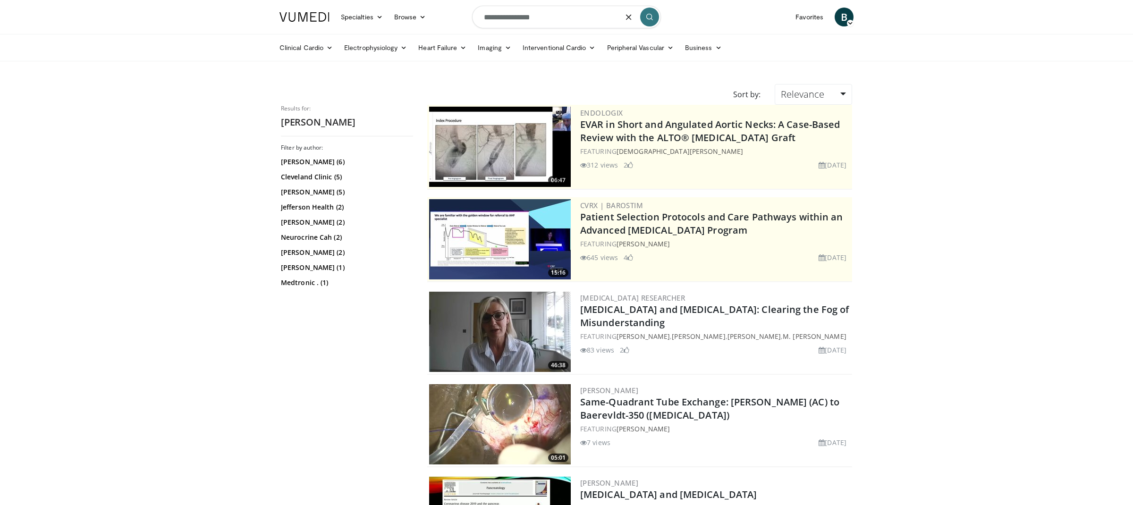
click at [520, 19] on input "**********" at bounding box center [566, 17] width 189 height 23
paste input "Search topics, interventions"
type input "**********"
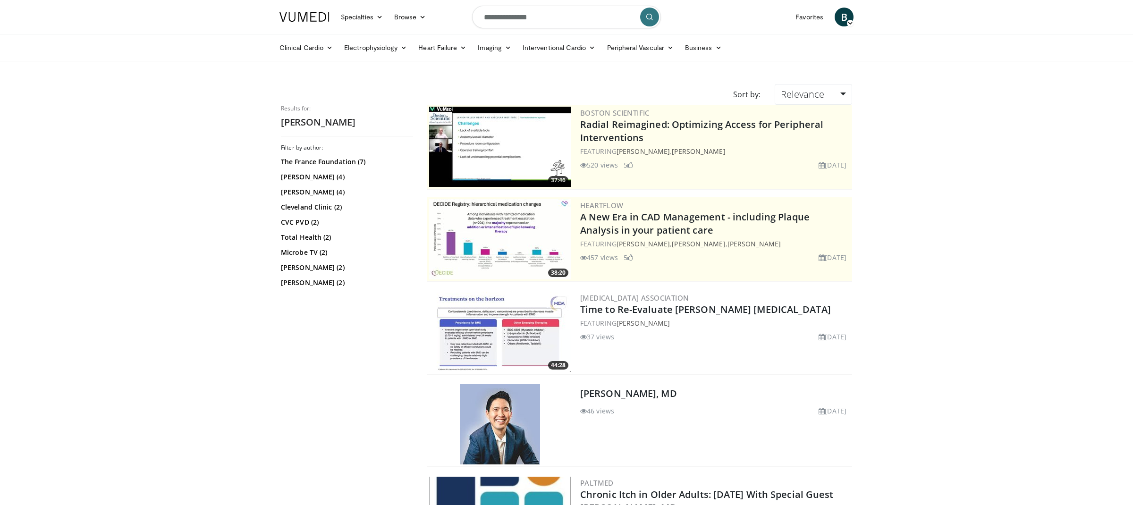
click at [544, 17] on input "**********" at bounding box center [566, 17] width 189 height 23
paste input "Search topics, interventions"
type input "**********"
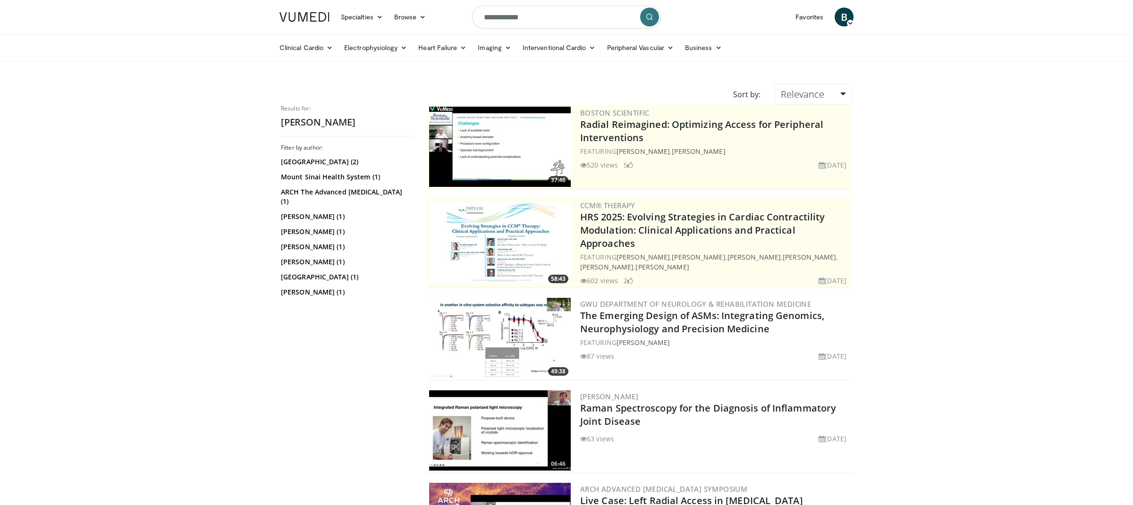
drag, startPoint x: 684, startPoint y: 337, endPoint x: 617, endPoint y: 337, distance: 67.0
click at [617, 337] on div "FEATURING Raman Sankar" at bounding box center [715, 342] width 270 height 10
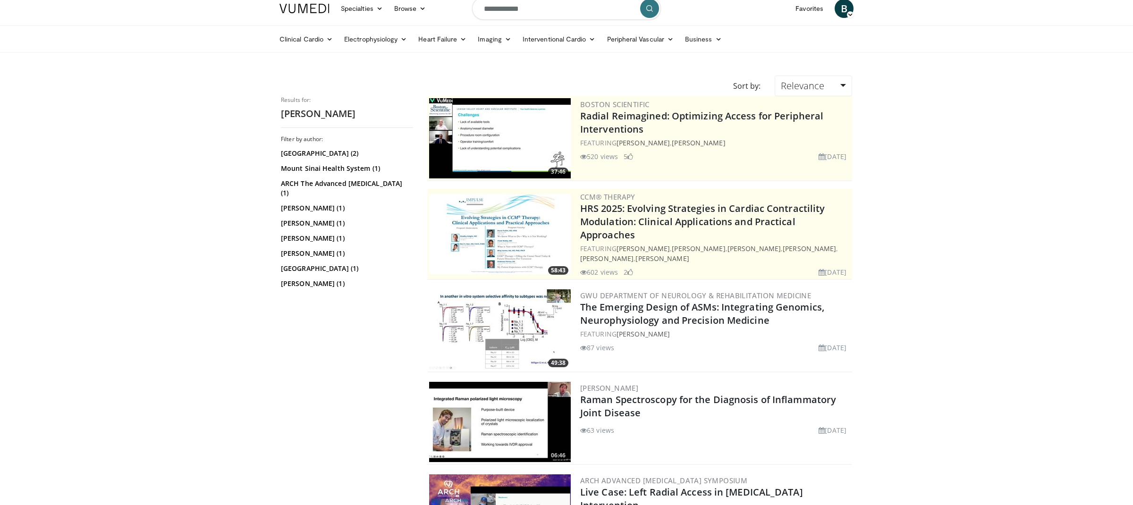
scroll to position [11, 0]
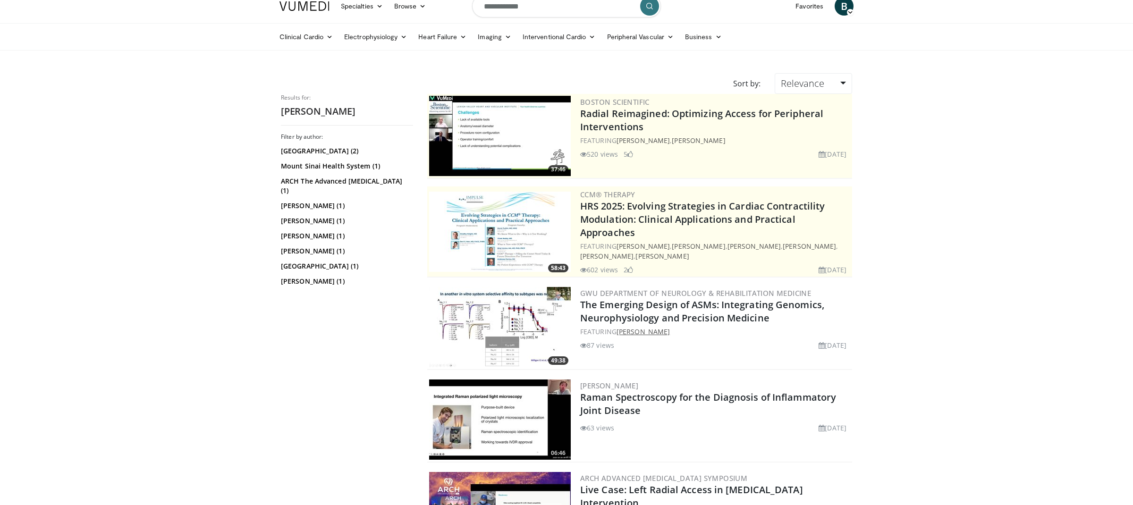
click at [626, 327] on link "[PERSON_NAME]" at bounding box center [642, 331] width 53 height 9
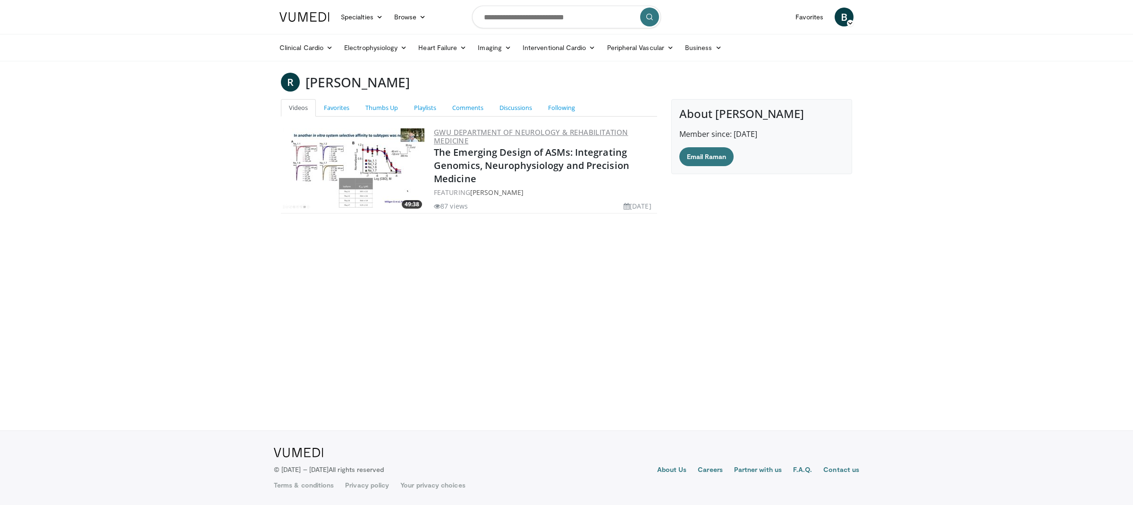
click at [549, 130] on link "GWU Department of Neurology & Rehabilitation Medicine" at bounding box center [531, 136] width 194 height 18
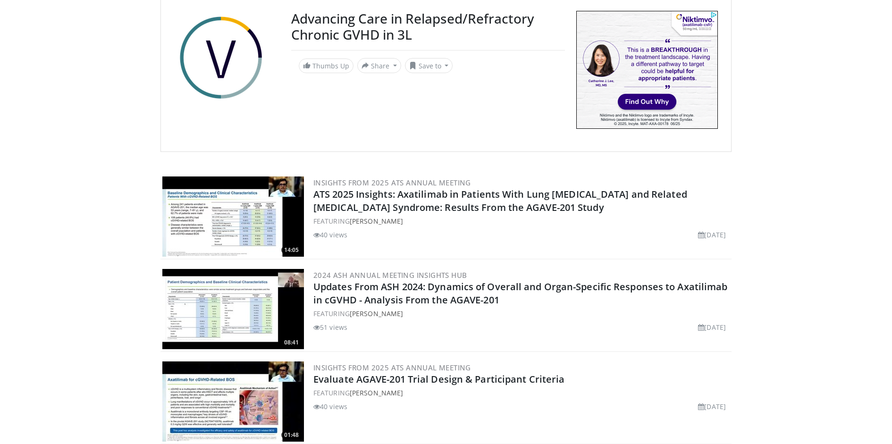
scroll to position [87, 0]
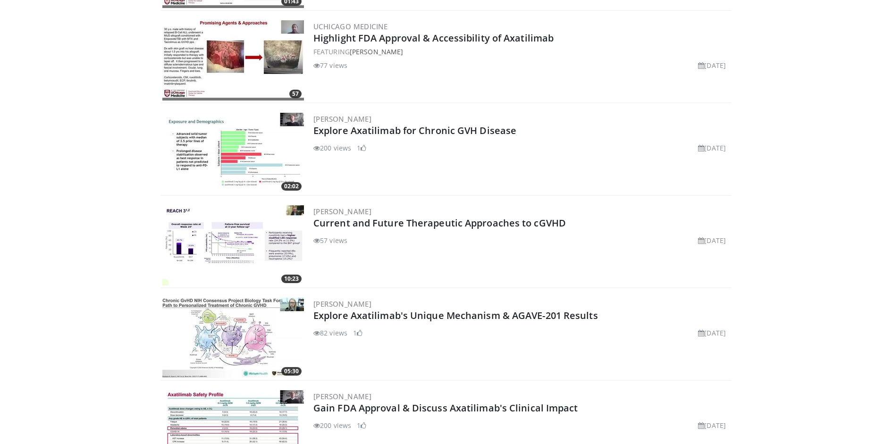
scroll to position [1164, 0]
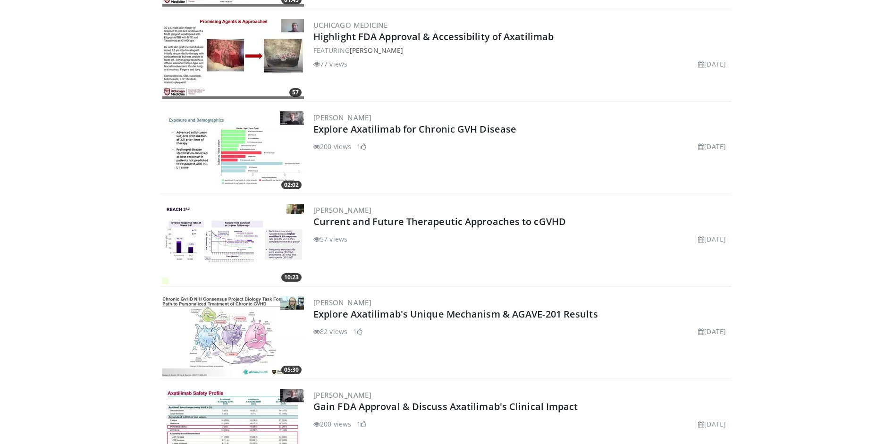
click at [440, 114] on h3 "[PERSON_NAME]" at bounding box center [521, 117] width 416 height 8
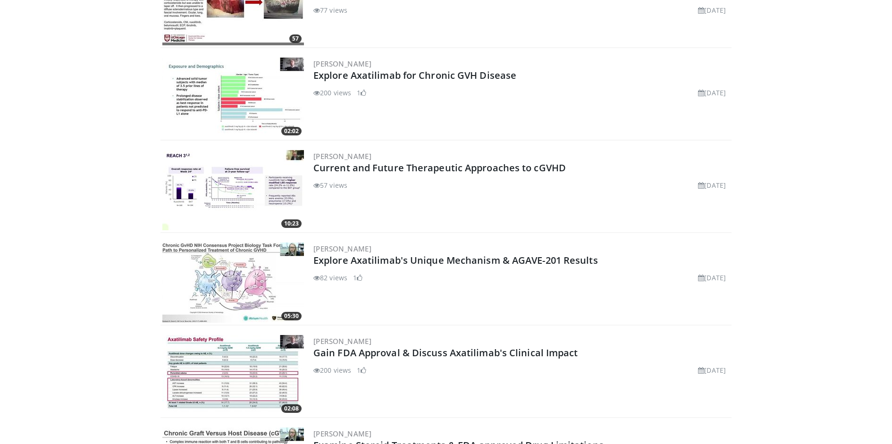
scroll to position [1222, 0]
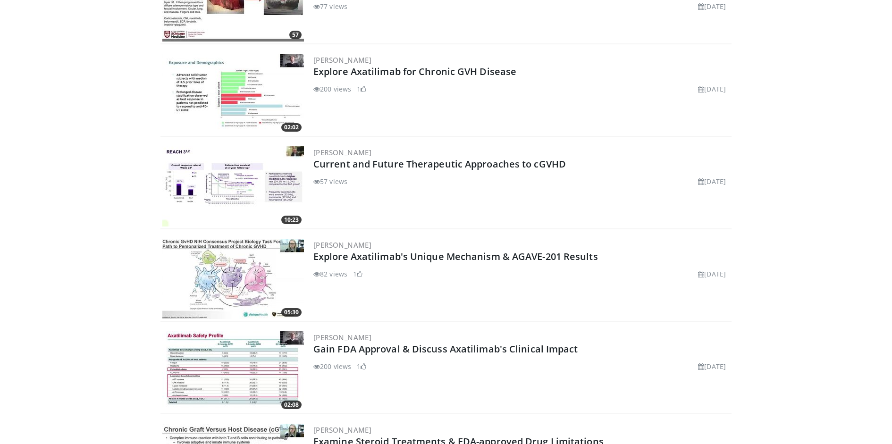
click at [400, 149] on h3 "[PERSON_NAME]" at bounding box center [521, 152] width 416 height 8
copy div "[PERSON_NAME]"
click at [397, 165] on link "Current and Future Therapeutic Approaches to cGVHD" at bounding box center [439, 164] width 253 height 13
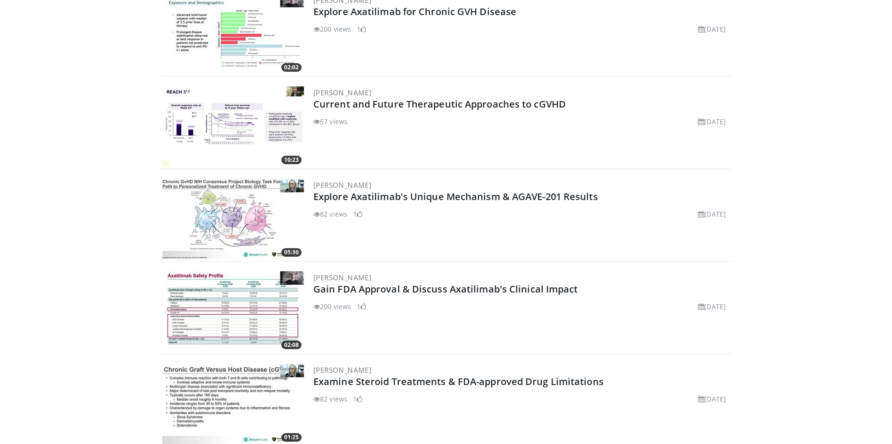
scroll to position [1289, 0]
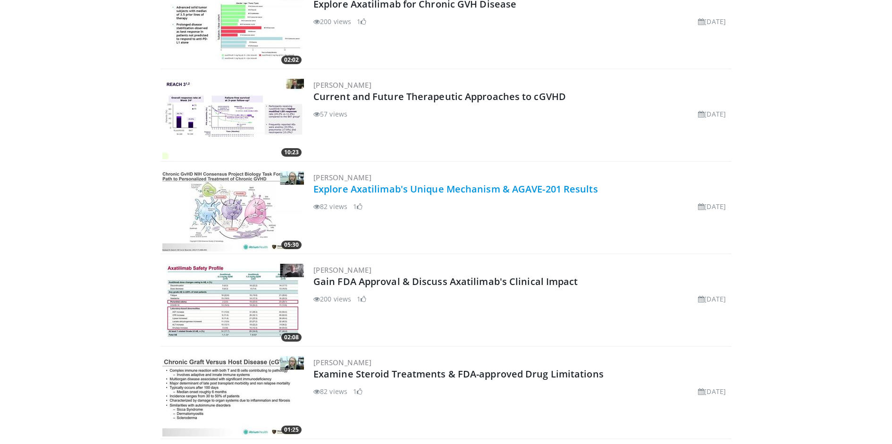
click at [441, 186] on link "Explore Axatilimab's Unique Mechanism & AGAVE-201 Results" at bounding box center [455, 189] width 285 height 13
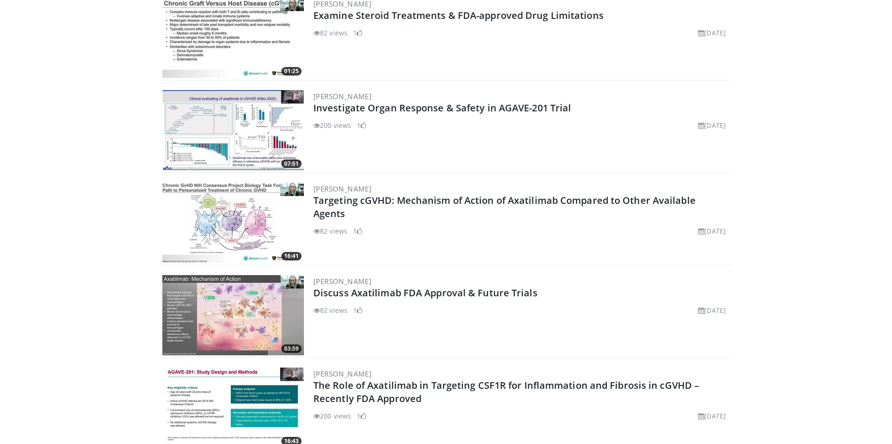
scroll to position [1653, 0]
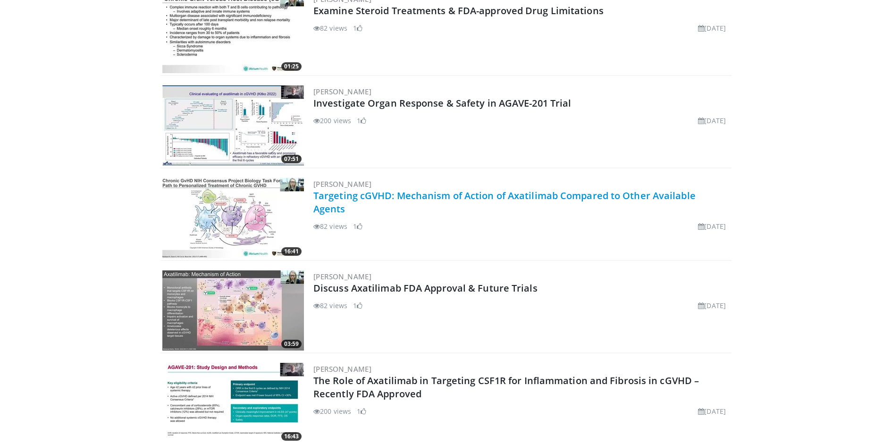
click at [404, 192] on link "Targeting cGVHD: Mechanism of Action of Axatilimab Compared to Other Available …" at bounding box center [504, 202] width 382 height 26
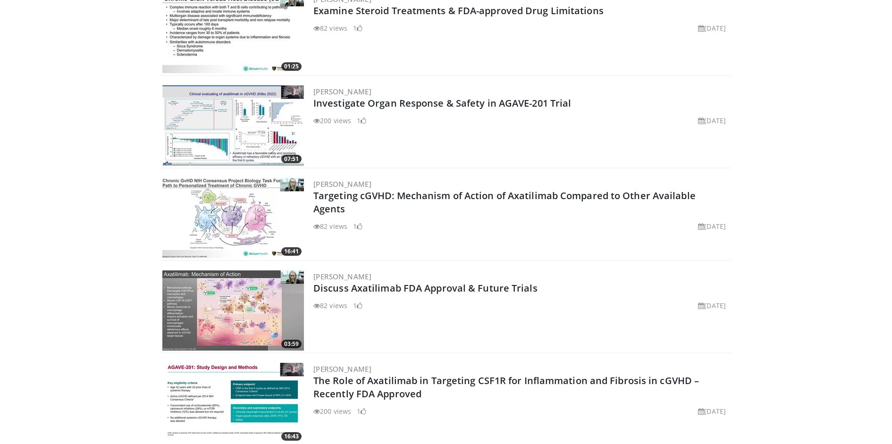
click at [419, 180] on h3 "[PERSON_NAME]" at bounding box center [521, 184] width 416 height 8
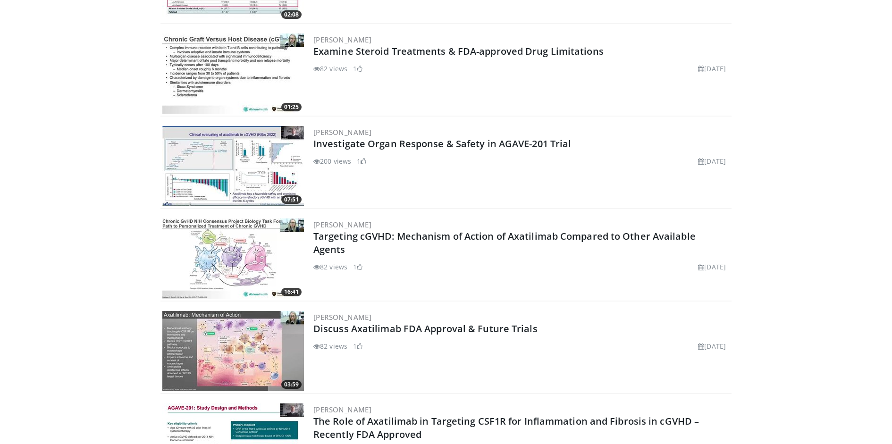
scroll to position [1242, 0]
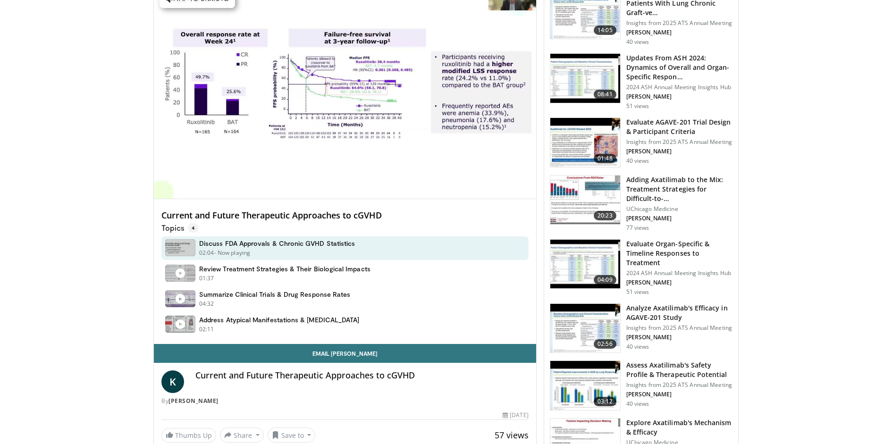
scroll to position [197, 0]
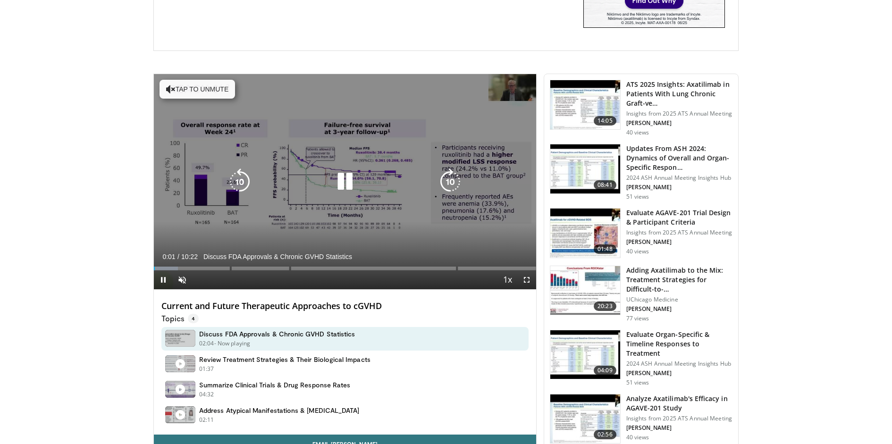
click at [345, 183] on icon "Video Player" at bounding box center [345, 182] width 26 height 26
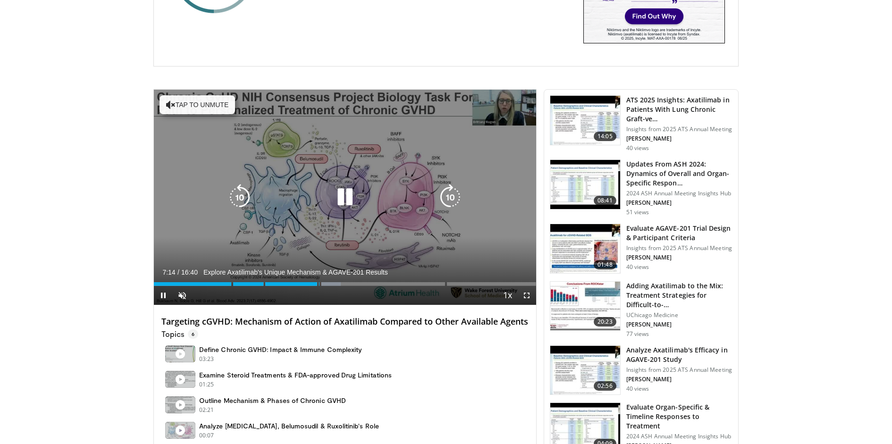
click at [341, 196] on icon "Video Player" at bounding box center [345, 197] width 26 height 26
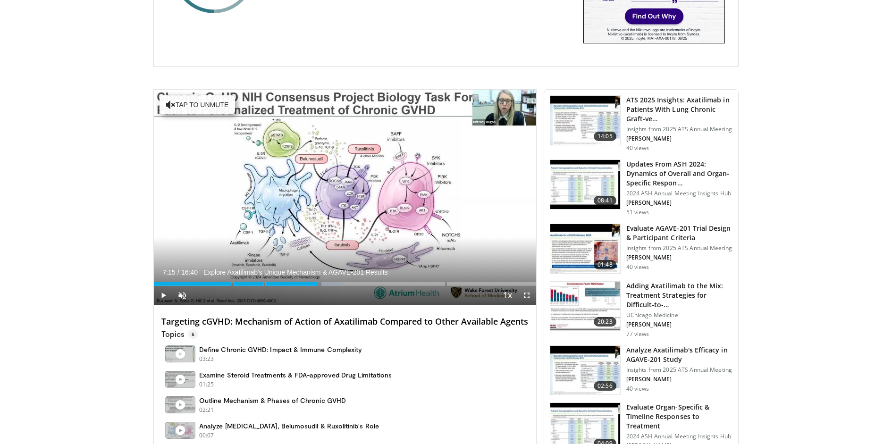
click at [323, 322] on h4 "Targeting cGVHD: Mechanism of Action of Axatilimab Compared to Other Available …" at bounding box center [344, 322] width 367 height 10
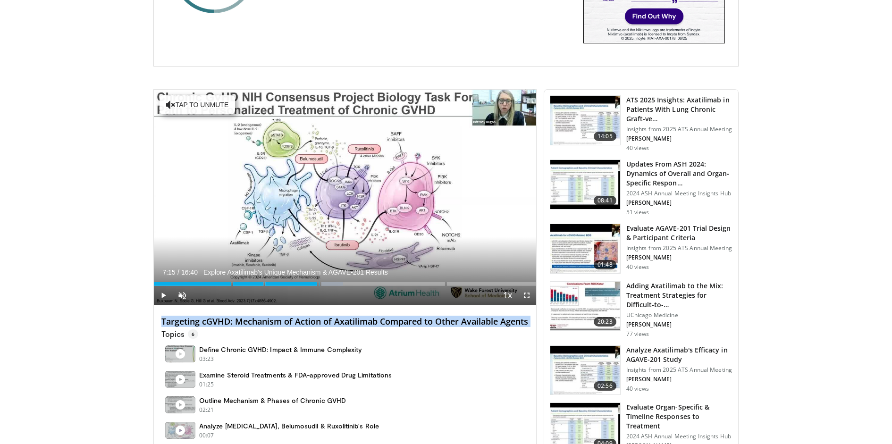
click at [323, 322] on h4 "Targeting cGVHD: Mechanism of Action of Axatilimab Compared to Other Available …" at bounding box center [344, 322] width 367 height 10
copy div "Targeting cGVHD: Mechanism of Action of Axatilimab Compared to Other Available …"
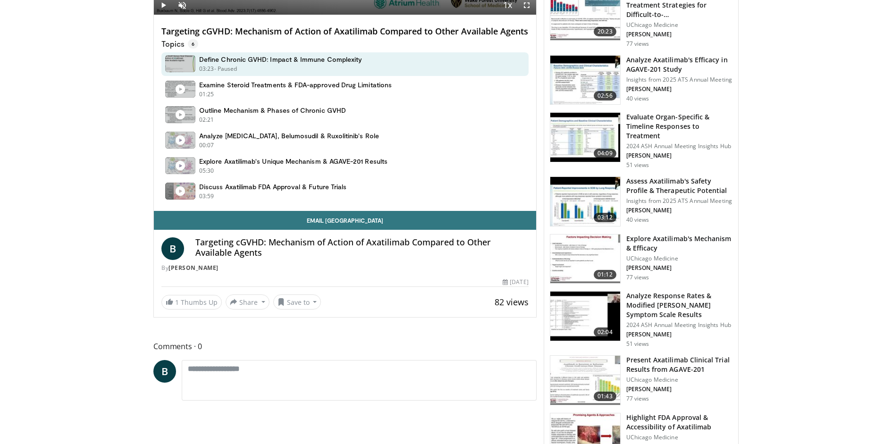
scroll to position [496, 0]
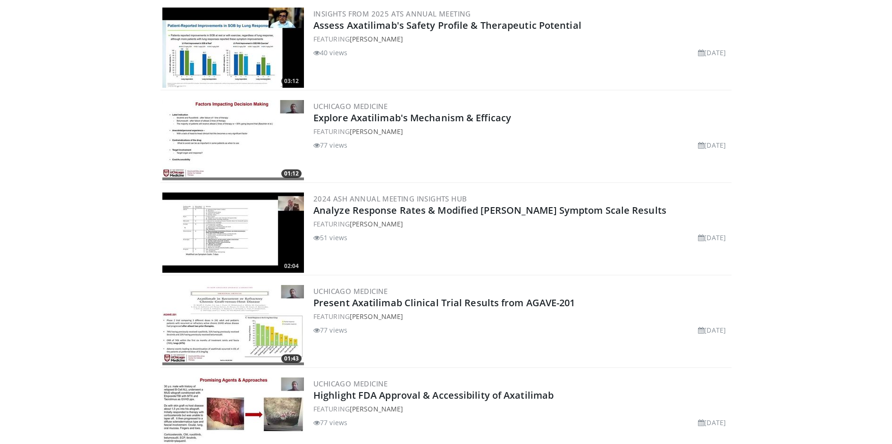
scroll to position [171, 0]
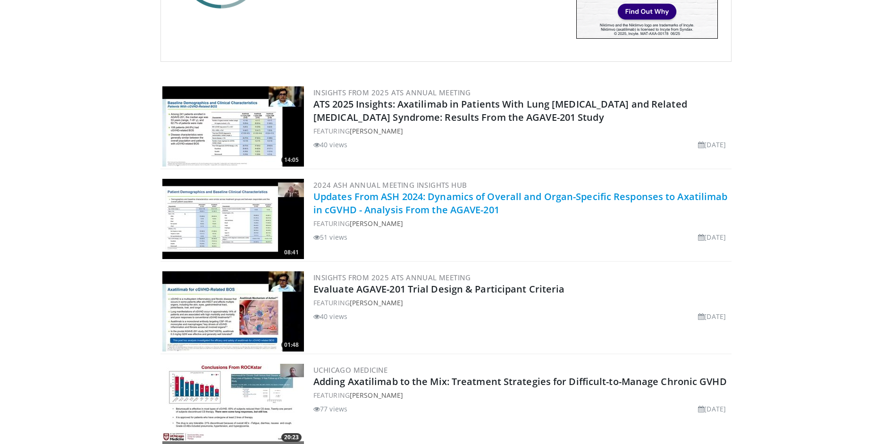
click at [412, 199] on link "Updates From ASH 2024: Dynamics of Overall and Organ-Specific Responses to Axat…" at bounding box center [520, 203] width 414 height 26
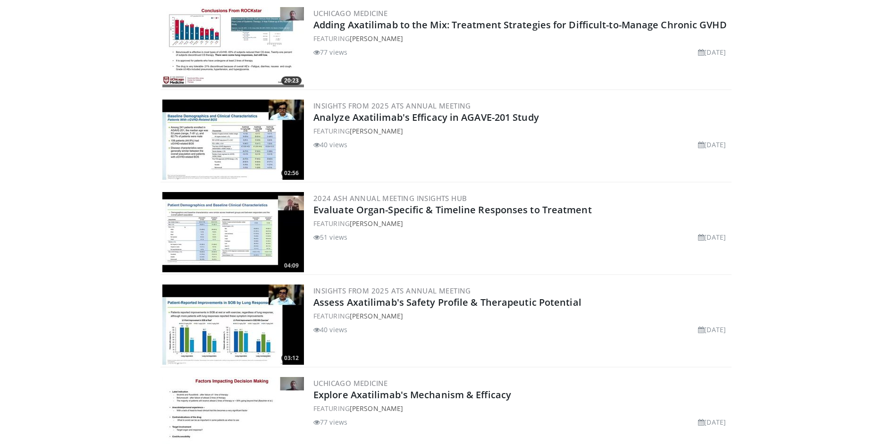
scroll to position [805, 0]
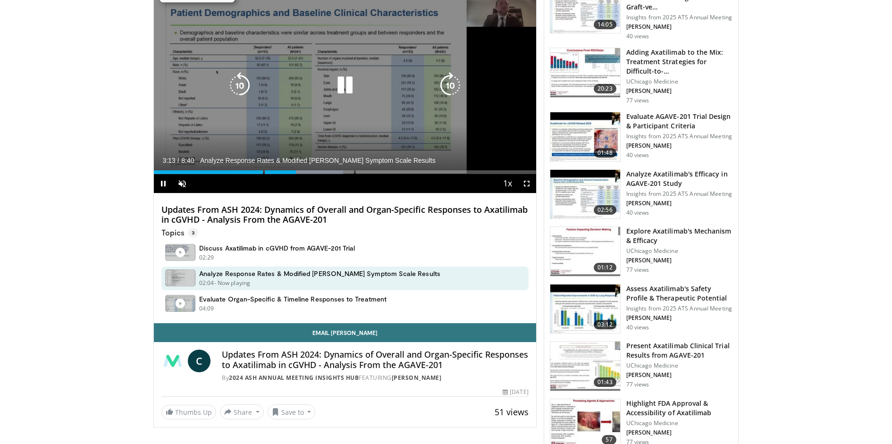
scroll to position [291, 0]
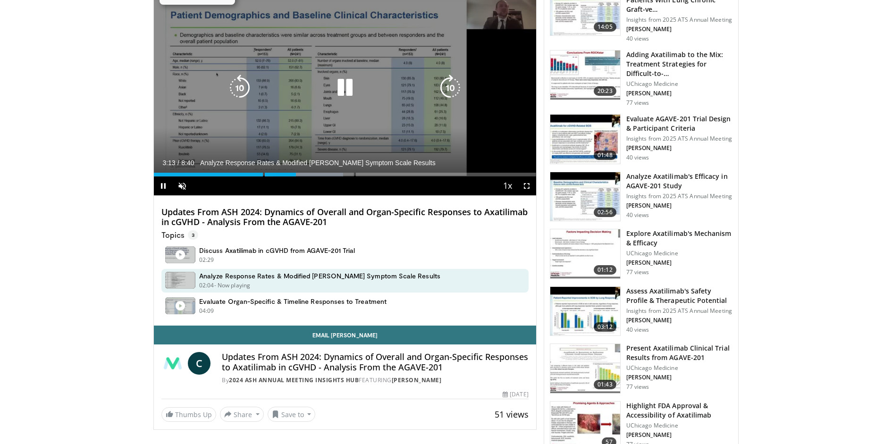
click at [329, 70] on div "10 seconds Tap to unmute" at bounding box center [345, 87] width 382 height 215
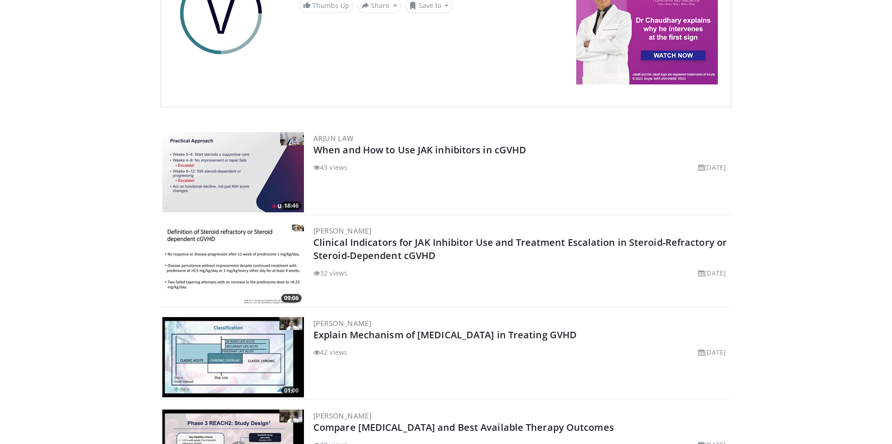
scroll to position [1057, 0]
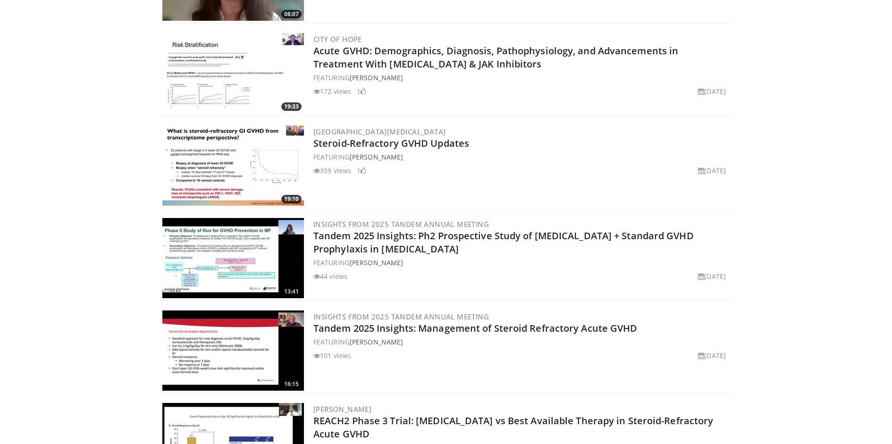
click at [467, 259] on div "FEATURING Rachel Salit" at bounding box center [521, 263] width 416 height 10
click at [420, 249] on h2 "Tandem 2025 Insights: Ph2 Prospective Study of [MEDICAL_DATA] + Standard GVHD P…" at bounding box center [521, 242] width 416 height 26
click at [420, 249] on h2 "Tandem 2025 Insights: Ph2 Prospective Study of Ruxolitinib + Standard GVHD Prop…" at bounding box center [521, 242] width 416 height 26
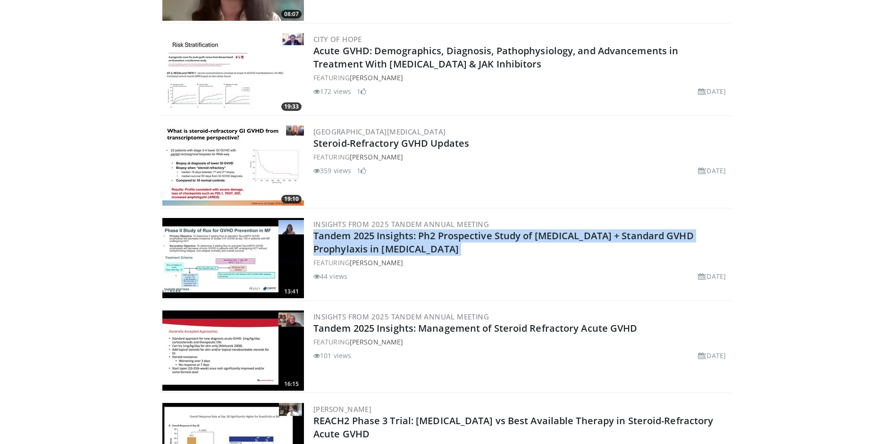
click at [420, 249] on h2 "Tandem 2025 Insights: Ph2 Prospective Study of [MEDICAL_DATA] + Standard GVHD P…" at bounding box center [521, 242] width 416 height 26
copy div "Tandem 2025 Insights: Ph2 Prospective Study of [MEDICAL_DATA] + Standard GVHD P…"
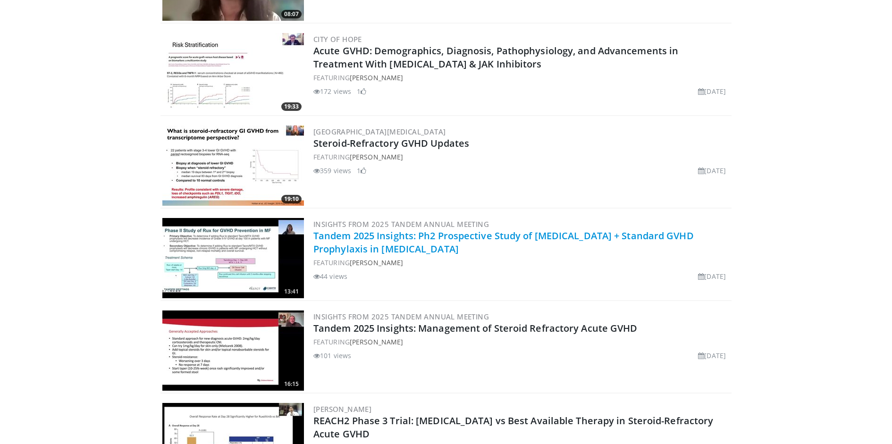
click at [460, 239] on link "Tandem 2025 Insights: Ph2 Prospective Study of [MEDICAL_DATA] + Standard GVHD P…" at bounding box center [503, 242] width 380 height 26
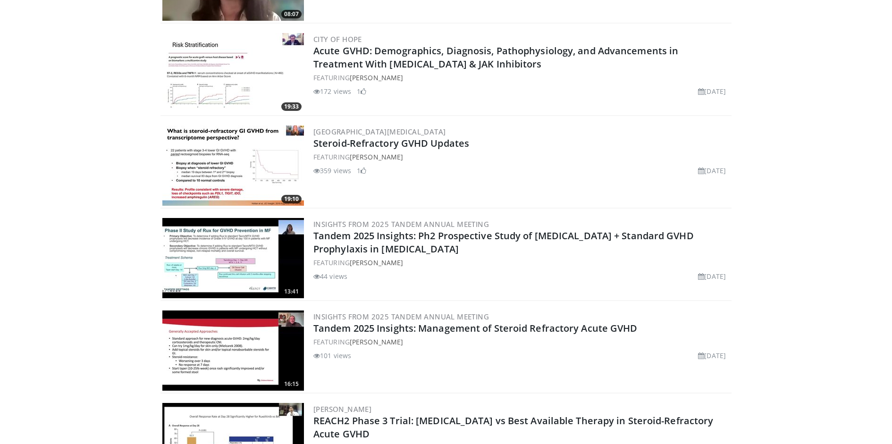
click at [453, 243] on h2 "Tandem 2025 Insights: Ph2 Prospective Study of [MEDICAL_DATA] + Standard GVHD P…" at bounding box center [521, 242] width 416 height 26
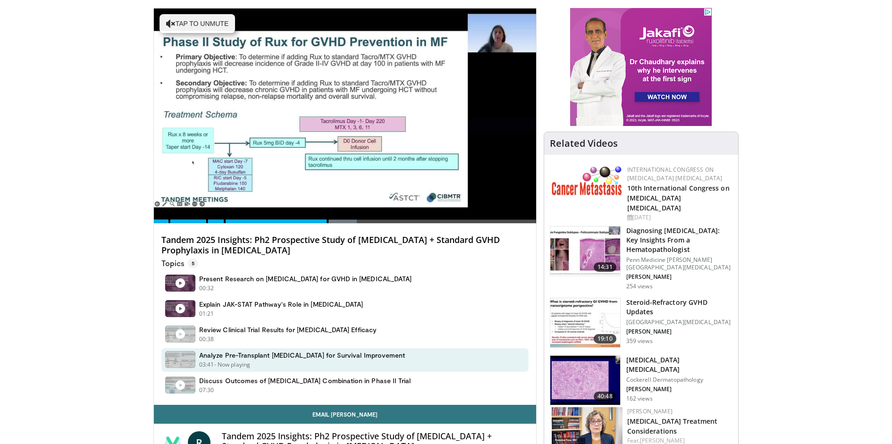
scroll to position [76, 0]
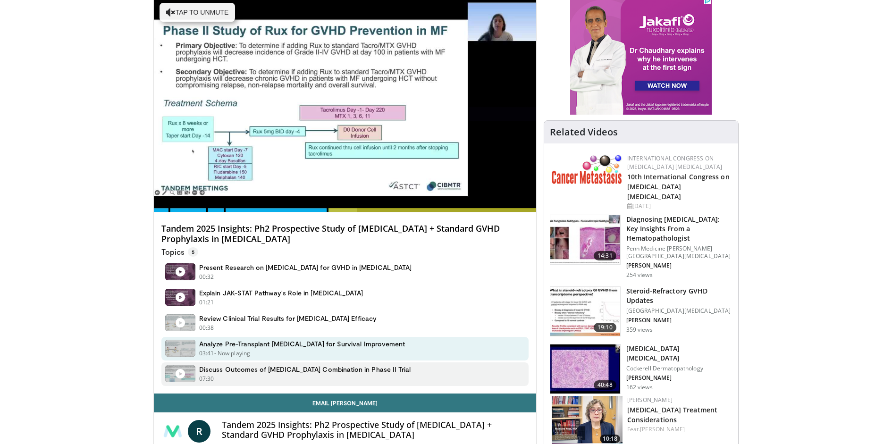
click at [320, 373] on div "Discuss Outcomes of Ruxolitinib Combination in Phase II Trial 07:30 - Now playi…" at bounding box center [304, 374] width 211 height 18
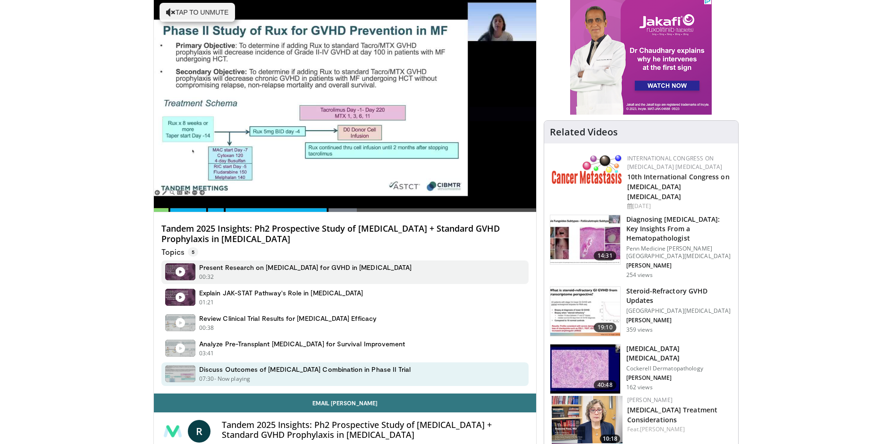
click at [339, 273] on div "00:32 - Now playing - Paused" at bounding box center [305, 277] width 212 height 8
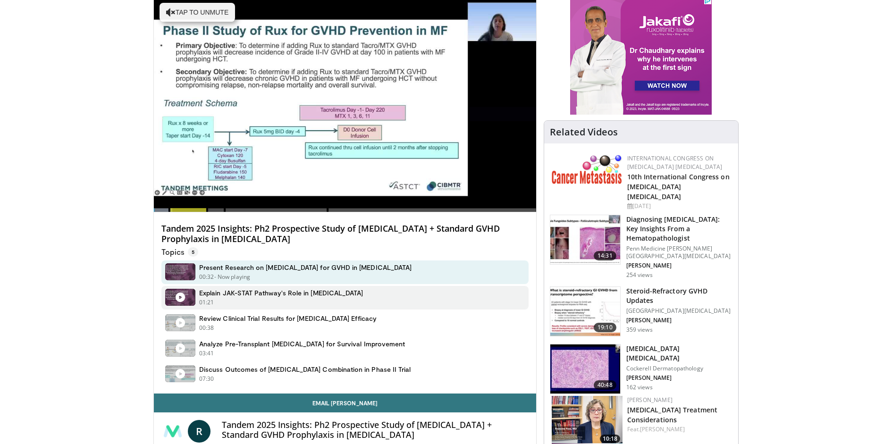
click at [330, 305] on div "01:21 - Now playing - Paused" at bounding box center [281, 302] width 164 height 8
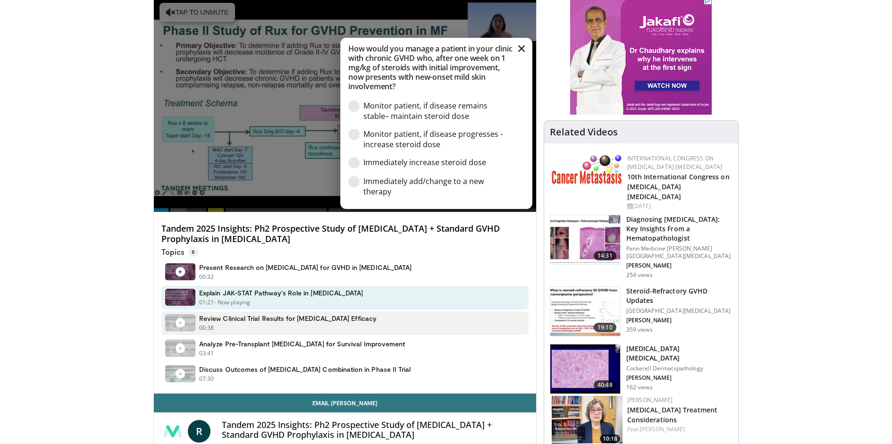
click at [330, 328] on div "00:38 - Now playing - Paused" at bounding box center [287, 328] width 177 height 8
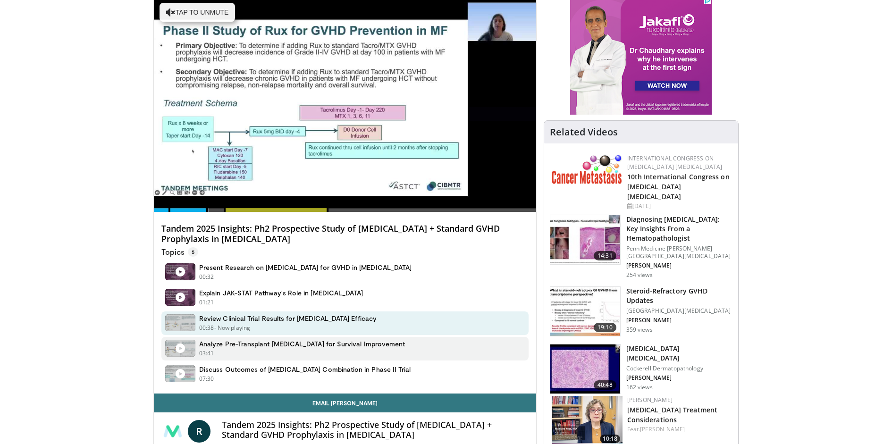
click at [331, 340] on h4 "Analyze Pre-Transplant Ruxolitinib for Survival Improvement" at bounding box center [302, 344] width 206 height 8
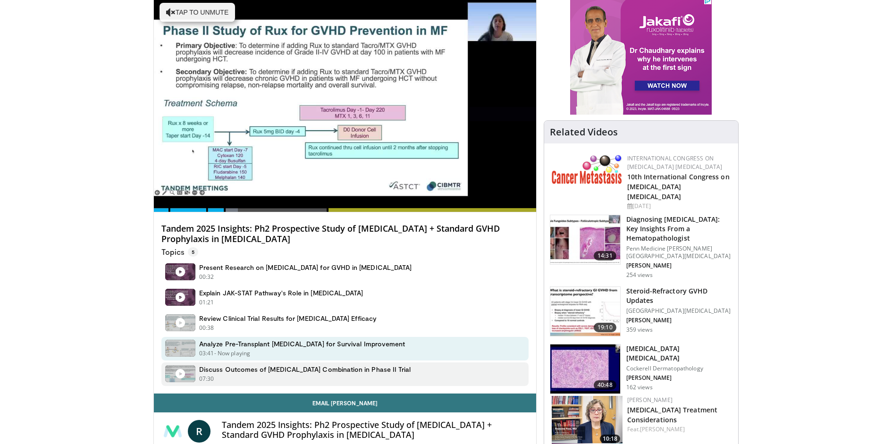
click at [334, 367] on h4 "Discuss Outcomes of Ruxolitinib Combination in Phase II Trial" at bounding box center [304, 369] width 211 height 8
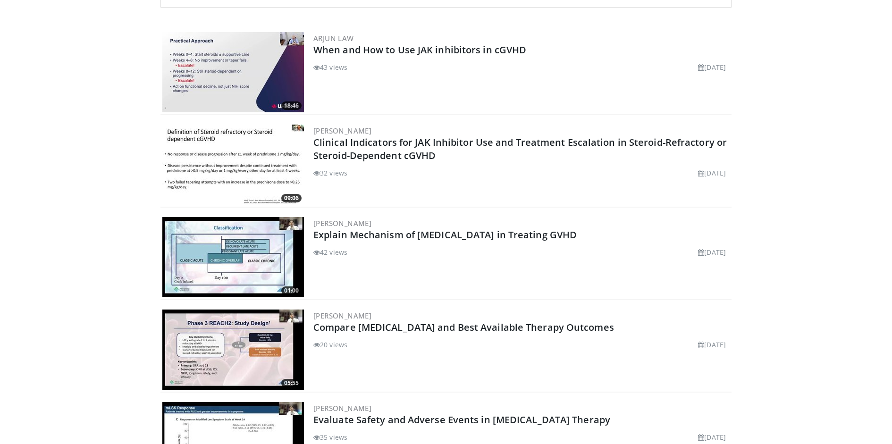
scroll to position [503, 0]
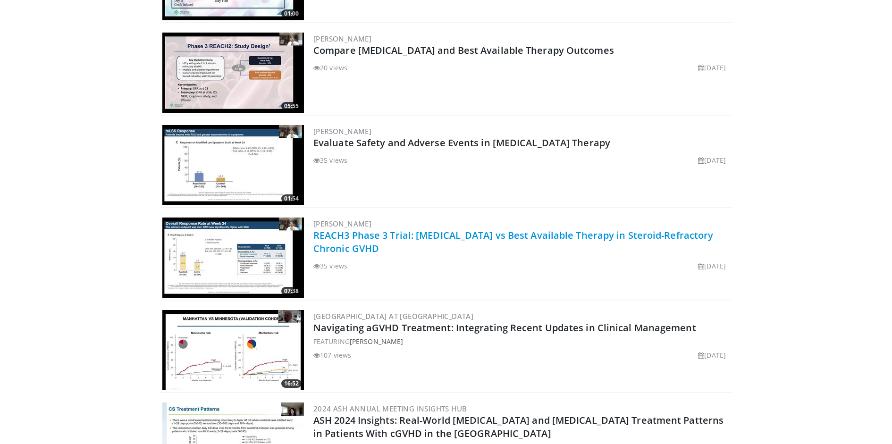
click at [386, 233] on link "REACH3 Phase 3 Trial: [MEDICAL_DATA] vs Best Available Therapy in Steroid-Refra…" at bounding box center [513, 242] width 400 height 26
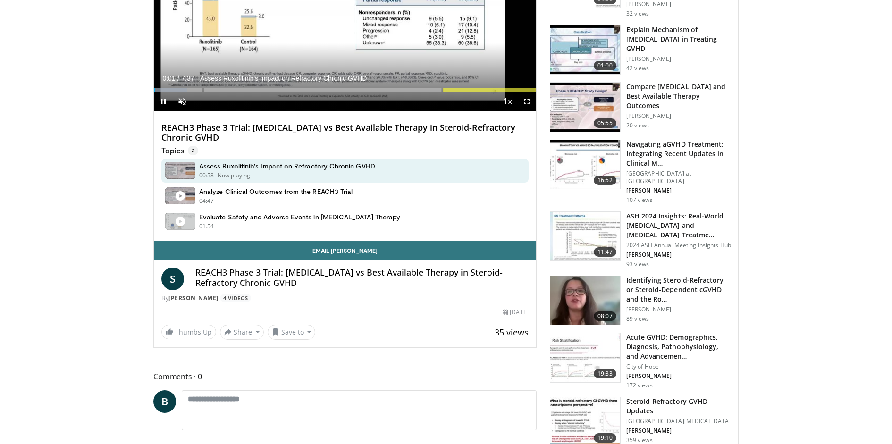
scroll to position [371, 0]
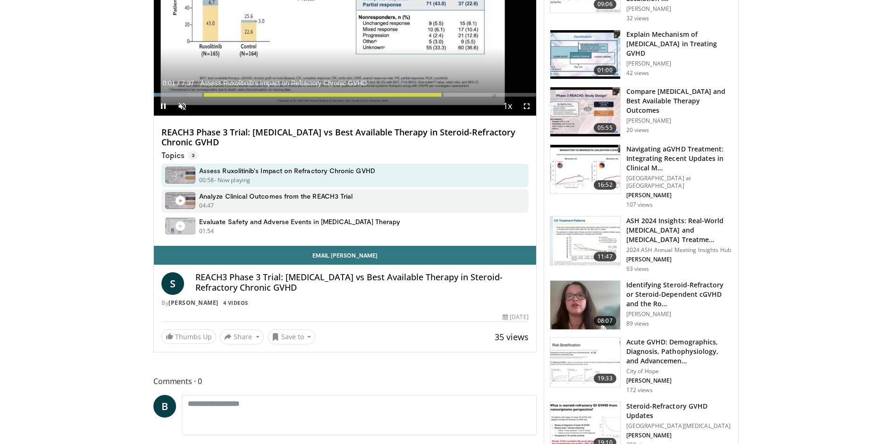
click at [366, 195] on div "Analyze Clinical Outcomes from the REACH3 Trial 04:47 - Now playing - Paused" at bounding box center [344, 201] width 367 height 24
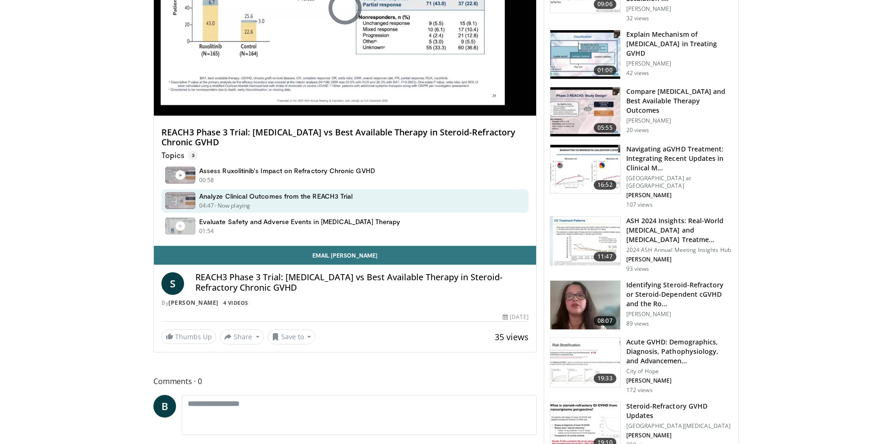
click at [366, 195] on div "Analyze Clinical Outcomes from the REACH3 Trial 04:47 - Now playing - Paused" at bounding box center [344, 201] width 367 height 24
copy div "Analyze Clinical Outcomes from the REACH3 Trial"
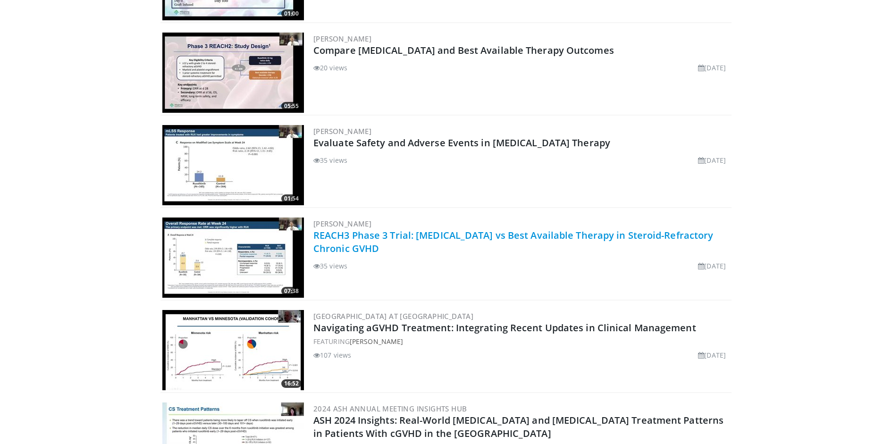
click at [427, 237] on link "REACH3 Phase 3 Trial: [MEDICAL_DATA] vs Best Available Therapy in Steroid-Refra…" at bounding box center [513, 242] width 400 height 26
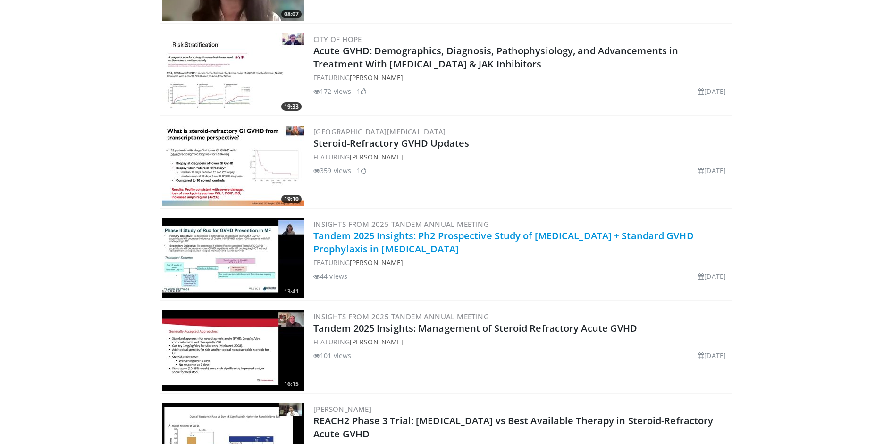
click at [407, 238] on link "Tandem 2025 Insights: Ph2 Prospective Study of [MEDICAL_DATA] + Standard GVHD P…" at bounding box center [503, 242] width 380 height 26
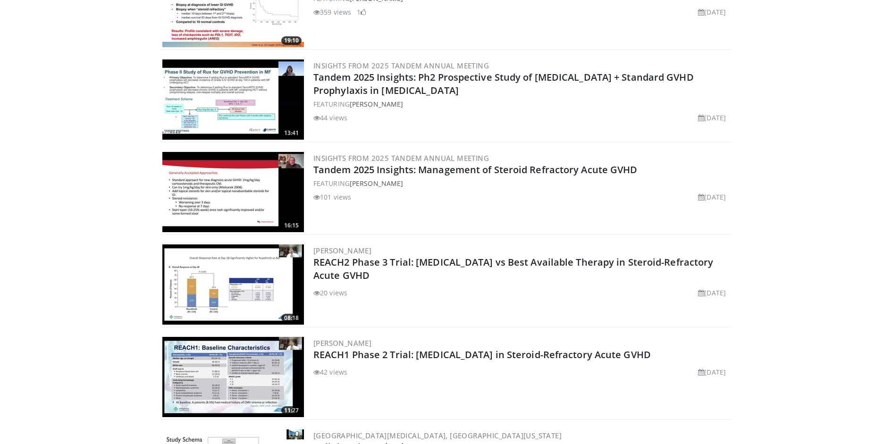
scroll to position [1223, 0]
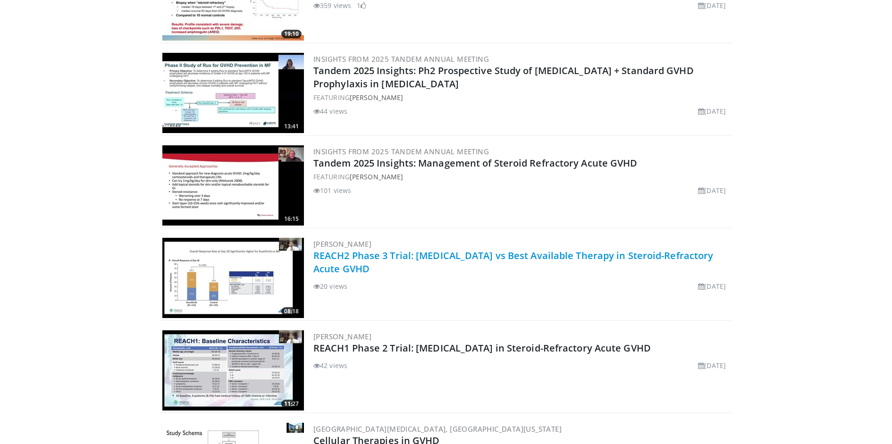
click at [413, 254] on link "REACH2 Phase 3 Trial: [MEDICAL_DATA] vs Best Available Therapy in Steroid-Refra…" at bounding box center [513, 262] width 400 height 26
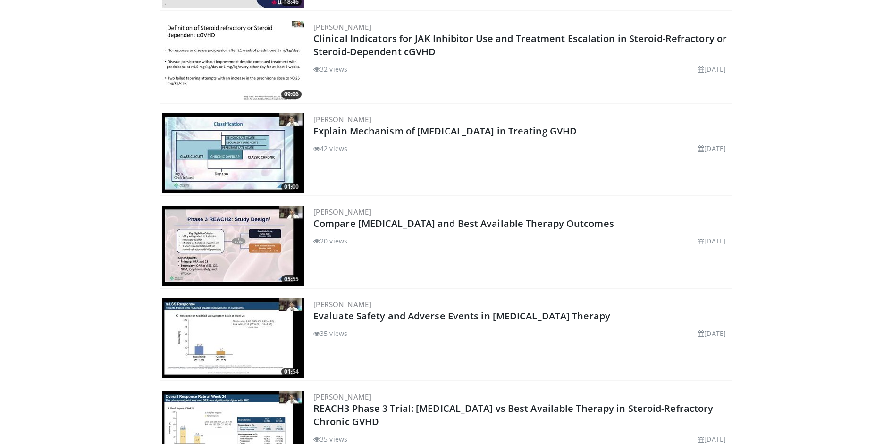
scroll to position [1347, 0]
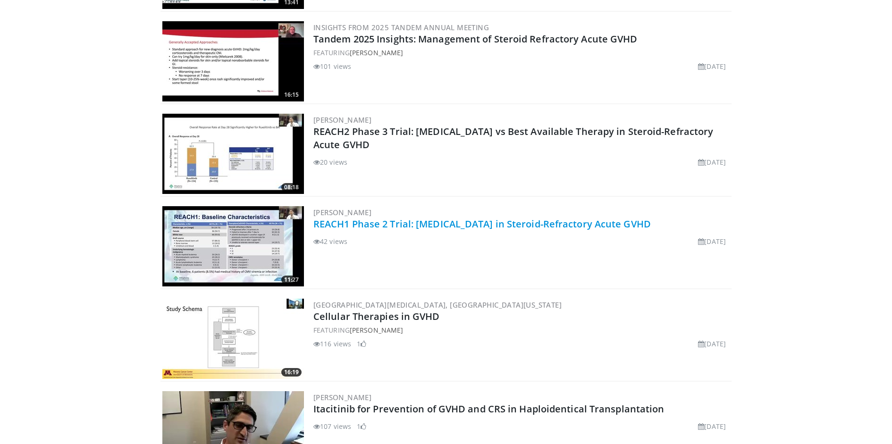
click at [420, 225] on link "REACH1 Phase 2 Trial: Ruxolitinib in Steroid-Refractory Acute GVHD" at bounding box center [481, 224] width 337 height 13
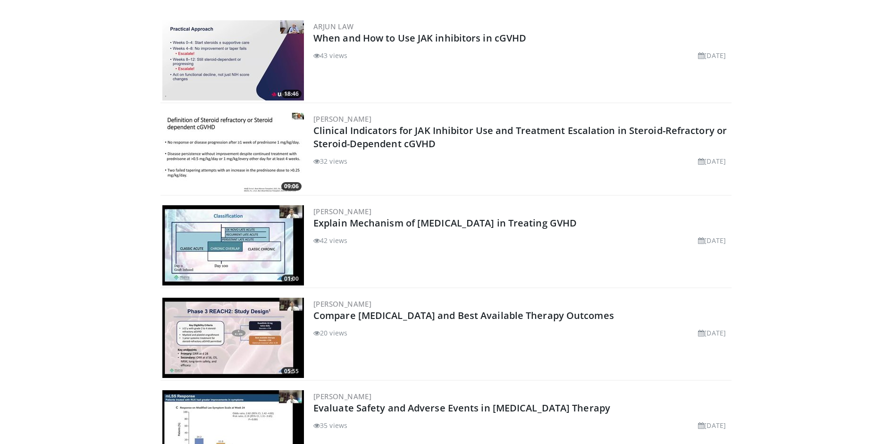
scroll to position [1624, 0]
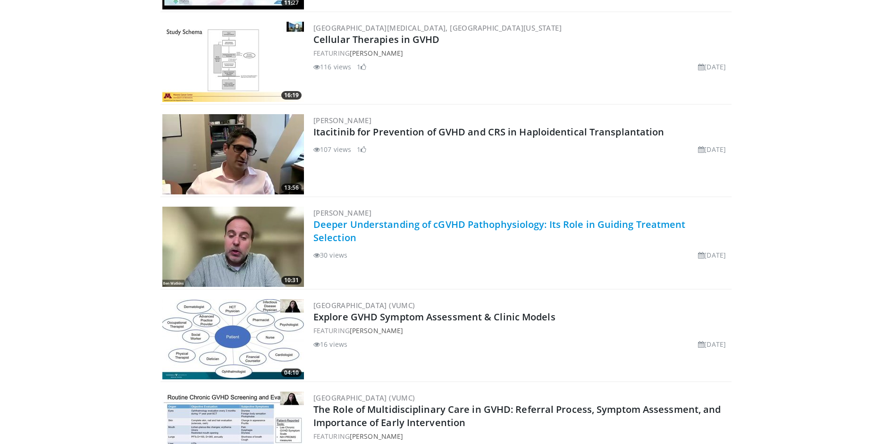
click at [416, 224] on link "Deeper Understanding of cGVHD Pathophysiology: Its Role in Guiding Treatment Se…" at bounding box center [499, 231] width 372 height 26
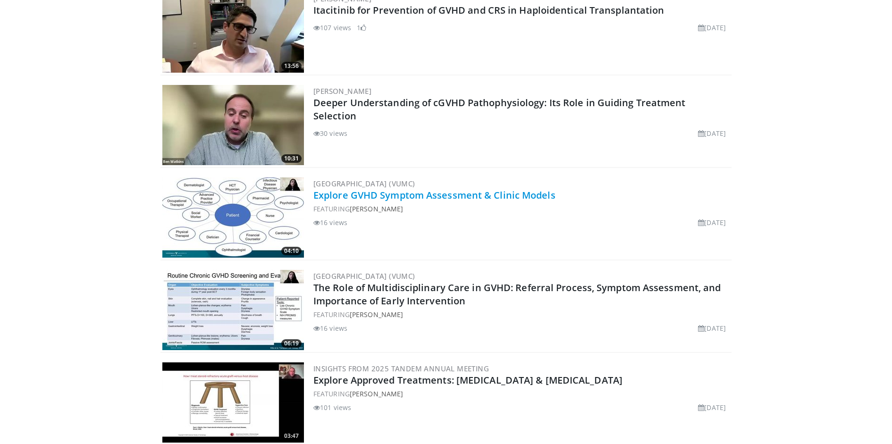
scroll to position [1756, 0]
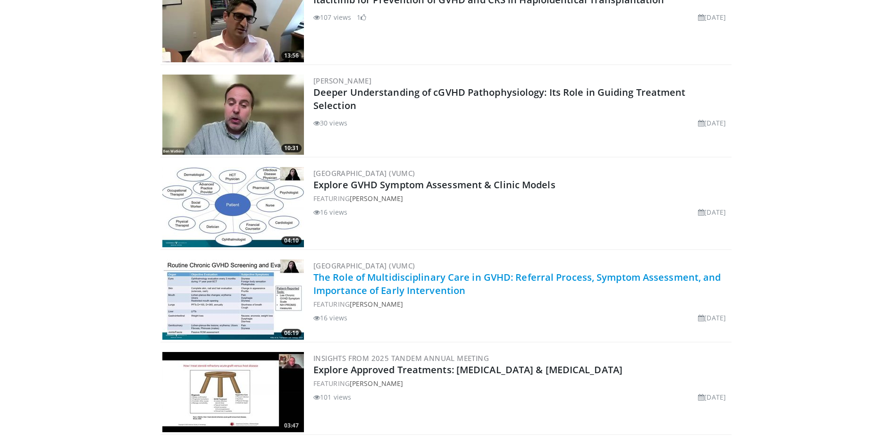
click at [424, 279] on link "The Role of Multidisciplinary Care in GVHD: Referral Process, Symptom Assessmen…" at bounding box center [517, 284] width 408 height 26
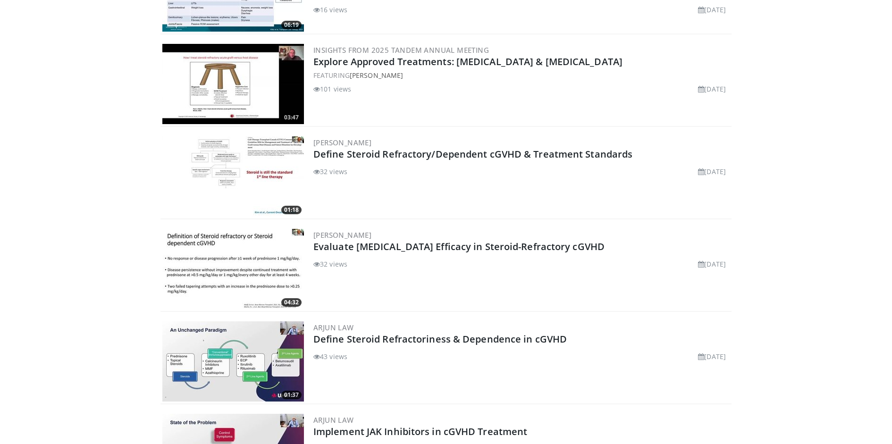
scroll to position [2076, 0]
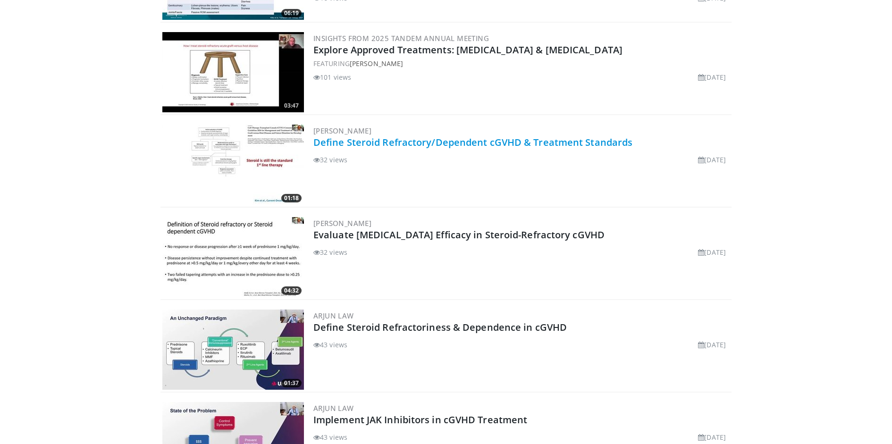
click at [423, 141] on link "Define Steroid Refractory/Dependent cGVHD & Treatment Standards" at bounding box center [472, 142] width 319 height 13
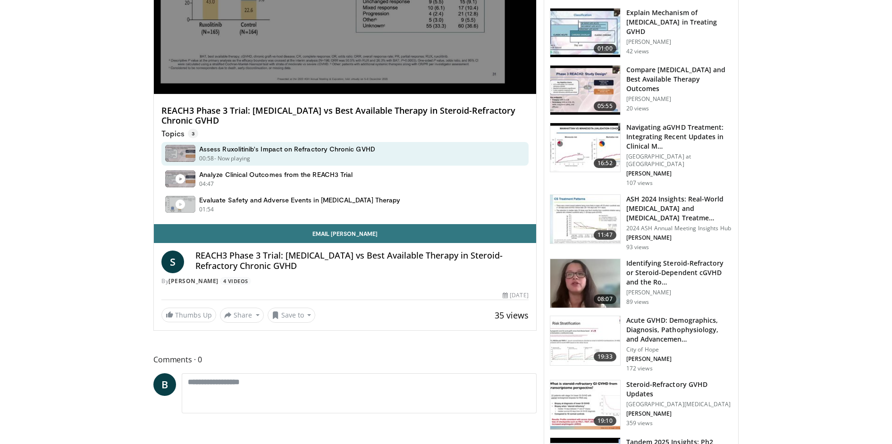
scroll to position [392, 0]
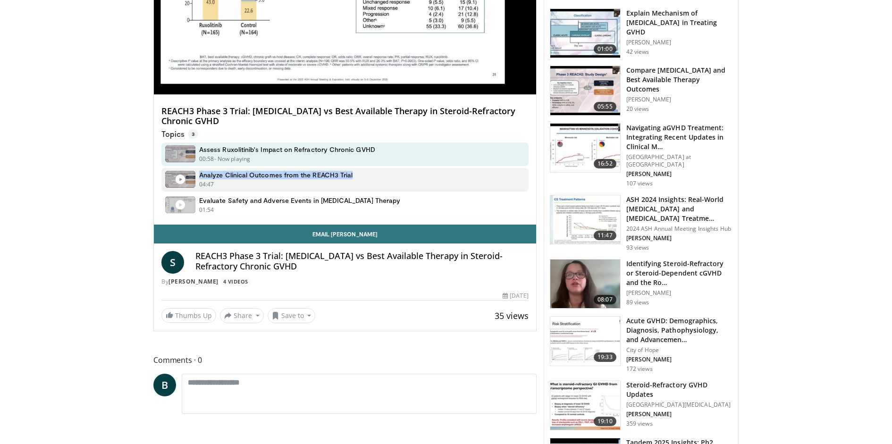
drag, startPoint x: 354, startPoint y: 172, endPoint x: 200, endPoint y: 172, distance: 154.8
click at [200, 172] on div "Analyze Clinical Outcomes from the REACH3 Trial 04:47 - Now playing - Paused" at bounding box center [344, 180] width 367 height 24
copy h4 "Analyze Clinical Outcomes from the REACH3 Trial"
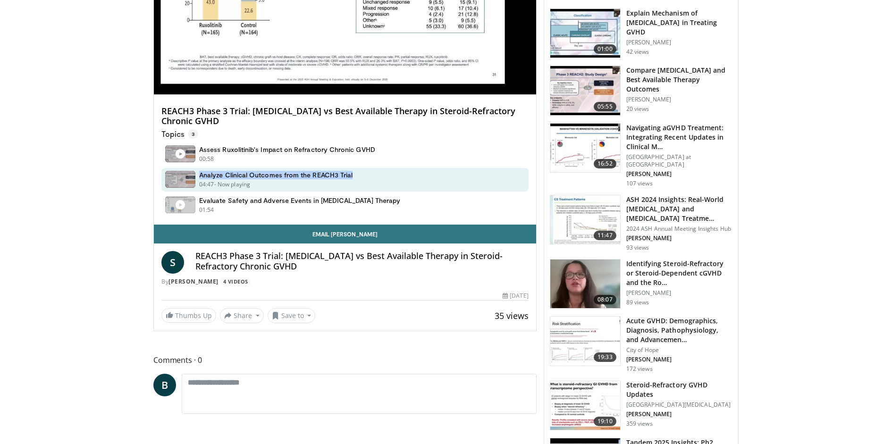
scroll to position [0, 0]
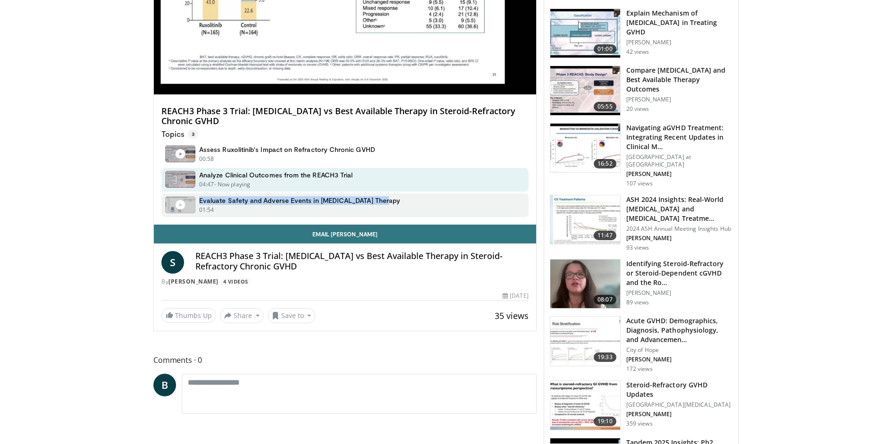
drag, startPoint x: 390, startPoint y: 199, endPoint x: 199, endPoint y: 200, distance: 191.2
click at [199, 200] on div "Evaluate Safety and Adverse Events in Ruxolitinib Therapy 01:54 - Now playing -…" at bounding box center [344, 206] width 367 height 24
copy h4 "Evaluate Safety and Adverse Events in [MEDICAL_DATA] Therapy"
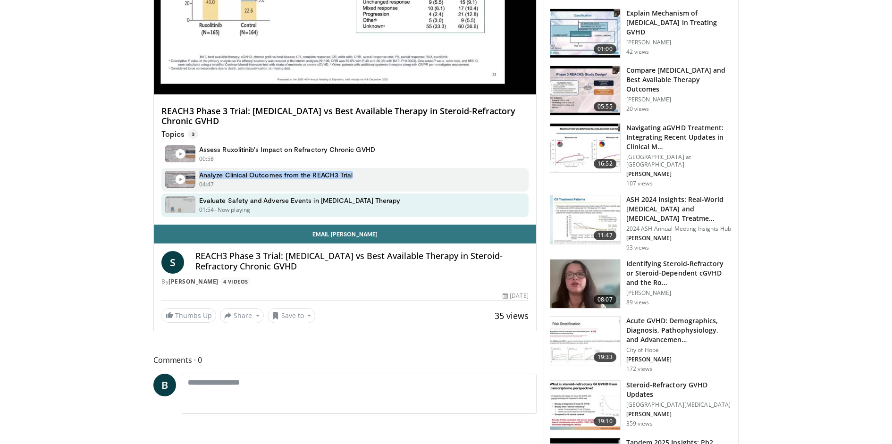
drag, startPoint x: 363, startPoint y: 175, endPoint x: 196, endPoint y: 175, distance: 167.1
click at [196, 175] on div "Analyze Clinical Outcomes from the REACH3 Trial 04:47 - Now playing - Paused" at bounding box center [344, 180] width 367 height 24
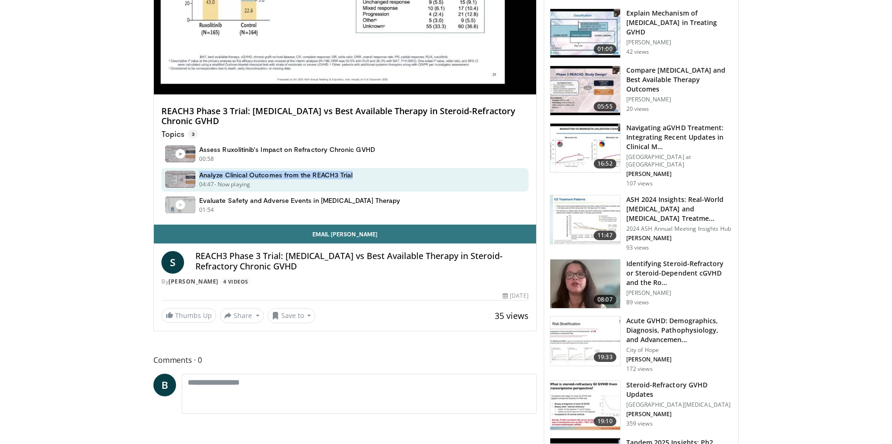
copy div "Analyze Clinical Outcomes from the REACH3 Trial"
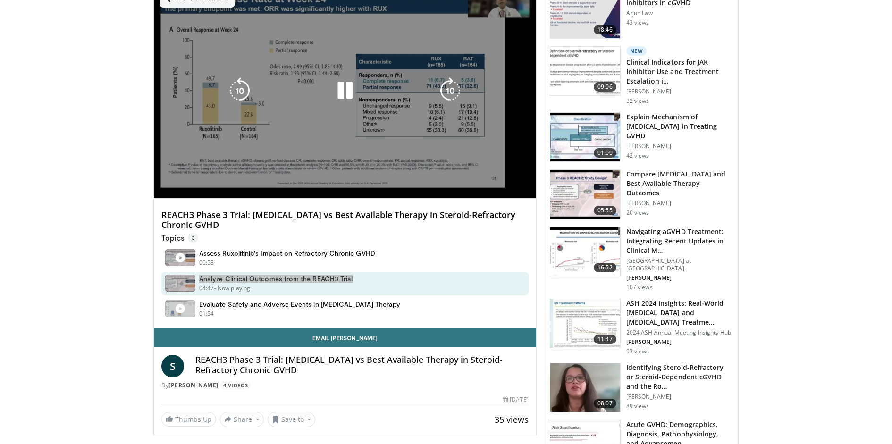
scroll to position [116, 0]
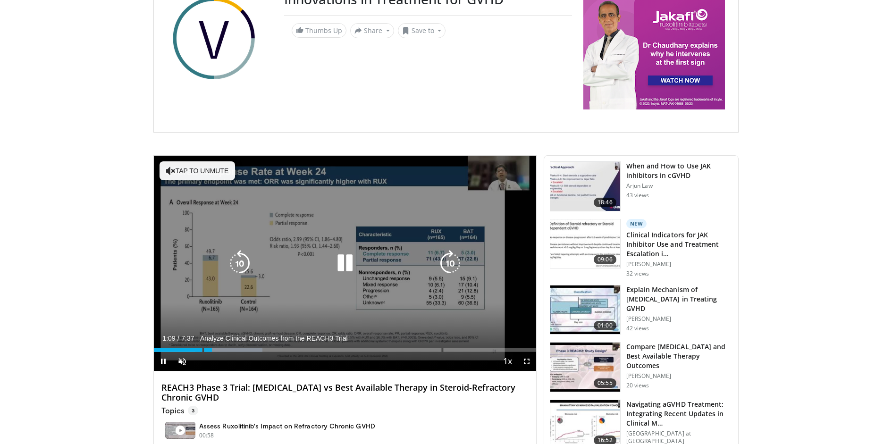
click at [347, 263] on icon "Video Player" at bounding box center [345, 263] width 26 height 26
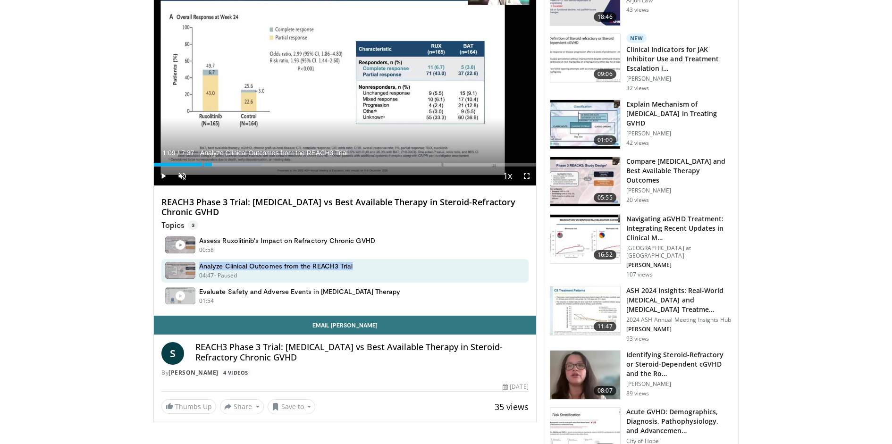
scroll to position [302, 0]
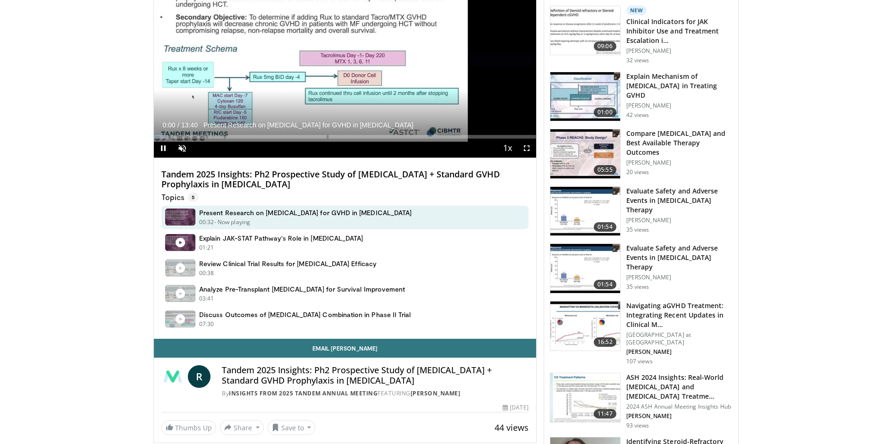
scroll to position [343, 0]
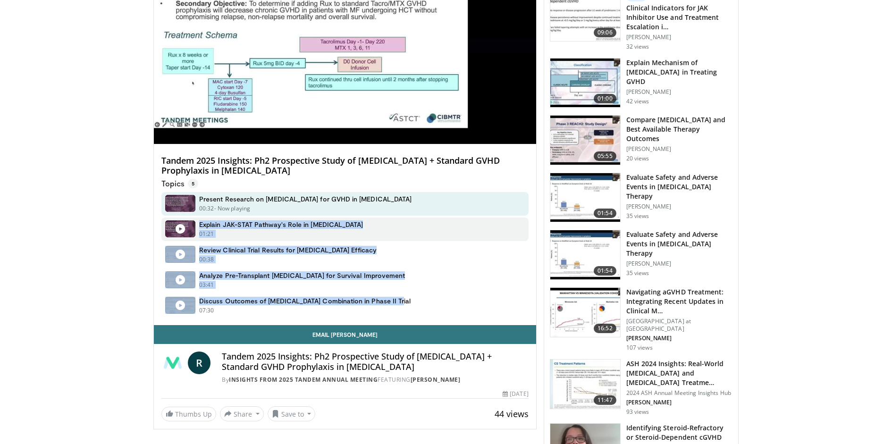
drag, startPoint x: 394, startPoint y: 301, endPoint x: 200, endPoint y: 225, distance: 207.9
click at [200, 225] on div "Present Research on Ruxolitinib for GVHD in Myelofibrosis 00:32 - Now playing -…" at bounding box center [346, 255] width 371 height 126
copy div "Explain JAK-STAT Pathway's Role in Myelofibrosis 01:21 - Now playing - Paused R…"
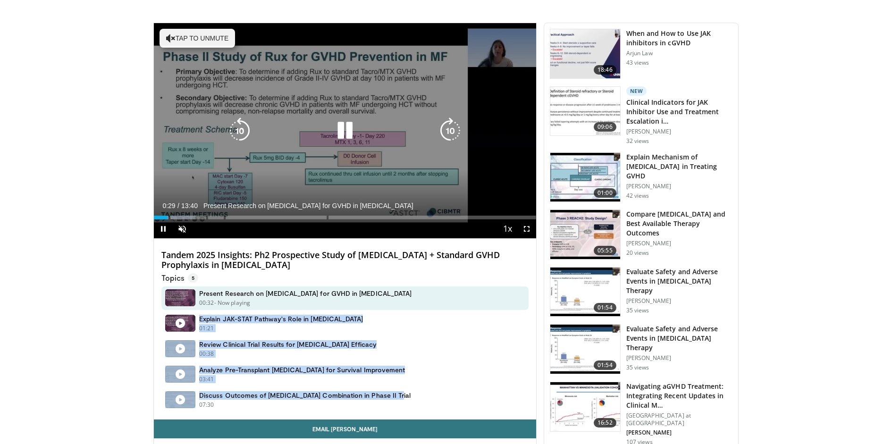
scroll to position [248, 0]
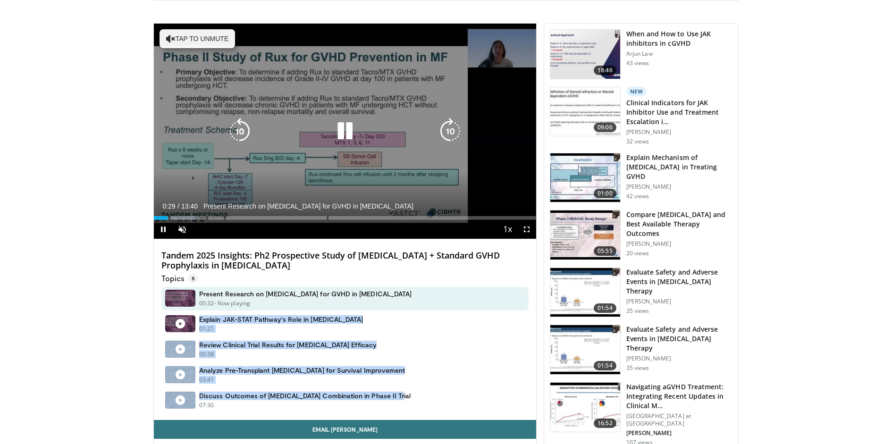
click at [347, 125] on icon "Video Player" at bounding box center [345, 131] width 26 height 26
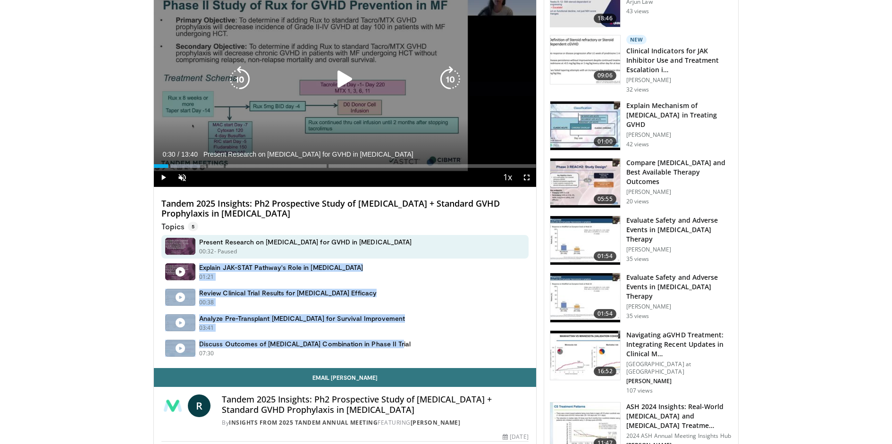
scroll to position [324, 0]
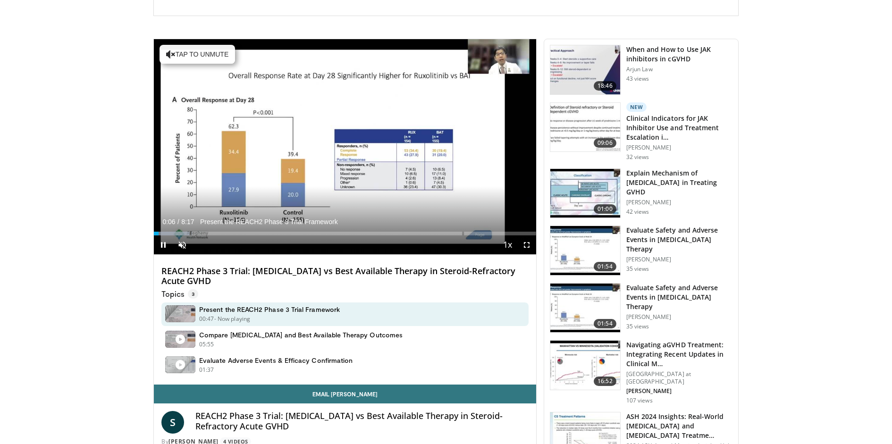
scroll to position [220, 0]
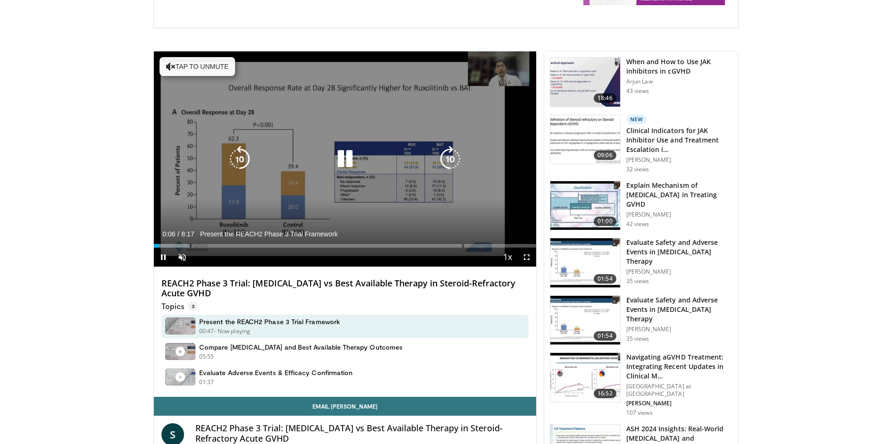
click at [342, 160] on icon "Video Player" at bounding box center [345, 159] width 26 height 26
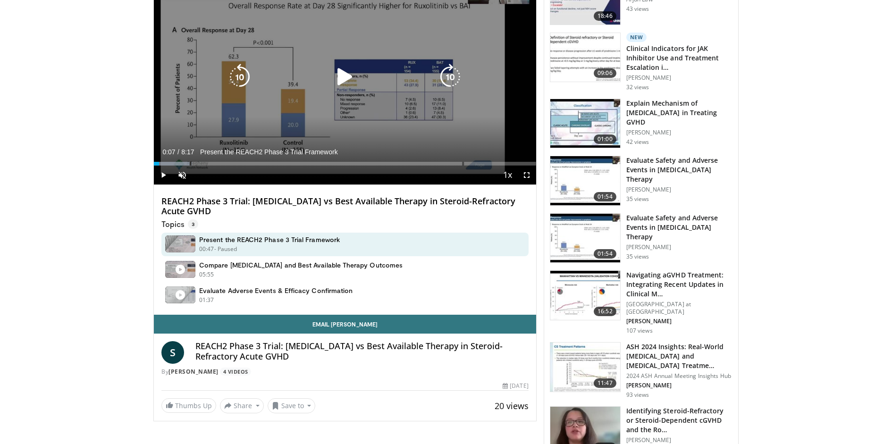
scroll to position [320, 0]
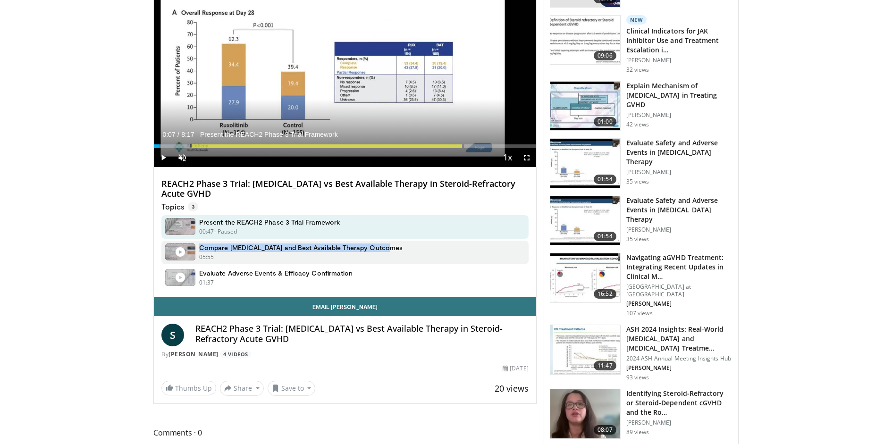
drag, startPoint x: 393, startPoint y: 249, endPoint x: 199, endPoint y: 248, distance: 194.5
click at [199, 248] on div "Compare Ruxolitinib and Best Available Therapy Outcomes 05:55 - Now playing - P…" at bounding box center [344, 253] width 367 height 24
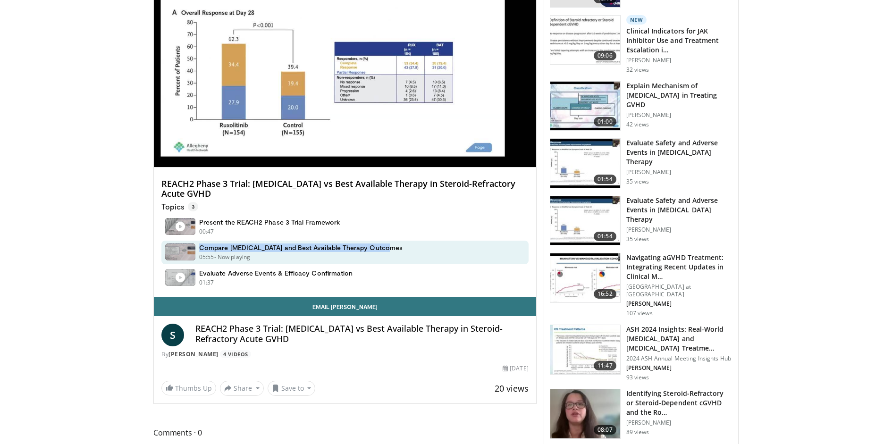
copy h4 "Compare [MEDICAL_DATA] and Best Available Therapy Outcomes"
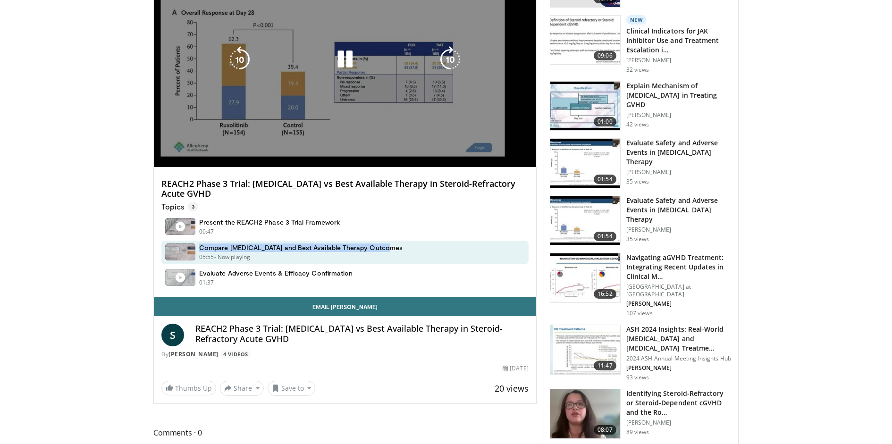
scroll to position [0, 0]
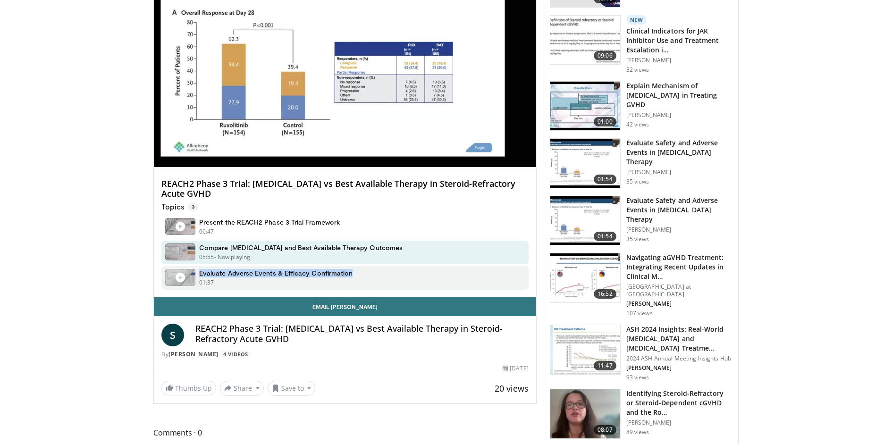
drag, startPoint x: 358, startPoint y: 272, endPoint x: 198, endPoint y: 273, distance: 159.5
click at [198, 273] on div "Evaluate Adverse Events & Efficacy Confirmation 01:37 - Now playing - Paused" at bounding box center [344, 278] width 367 height 24
copy h4 "Evaluate Adverse Events & Efficacy Confirmation"
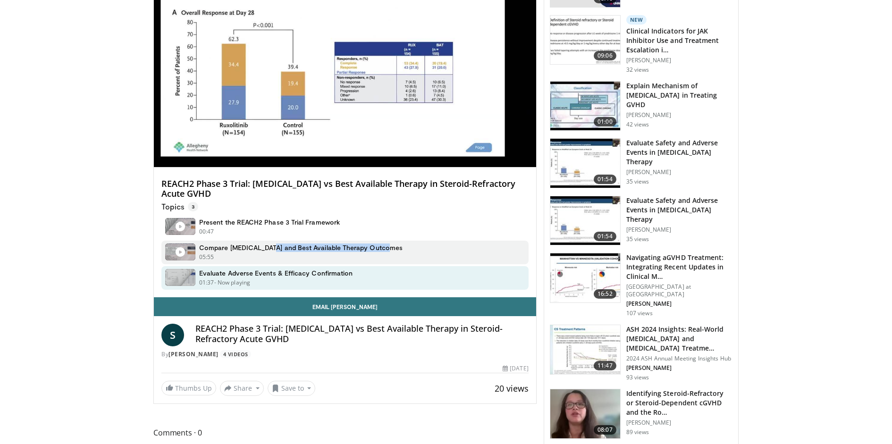
drag, startPoint x: 390, startPoint y: 245, endPoint x: 262, endPoint y: 247, distance: 127.5
click at [262, 247] on div "Compare Ruxolitinib and Best Available Therapy Outcomes 05:55 - Now playing - P…" at bounding box center [344, 253] width 367 height 24
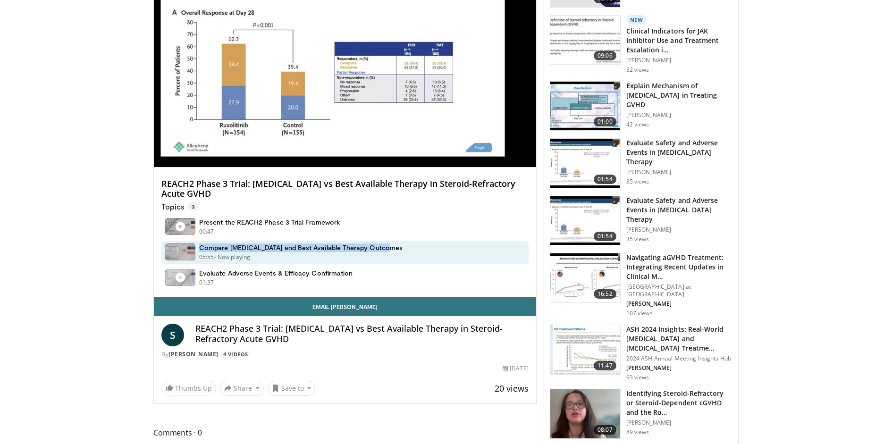
drag, startPoint x: 403, startPoint y: 245, endPoint x: 199, endPoint y: 246, distance: 203.4
click at [199, 246] on div "Compare Ruxolitinib and Best Available Therapy Outcomes 05:55 - Now playing - P…" at bounding box center [344, 253] width 367 height 24
copy h4 "Compare [MEDICAL_DATA] and Best Available Therapy Outcomes"
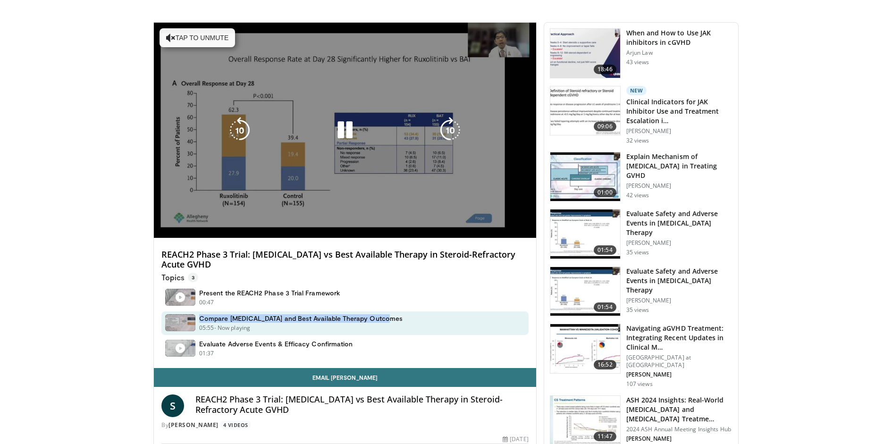
scroll to position [239, 0]
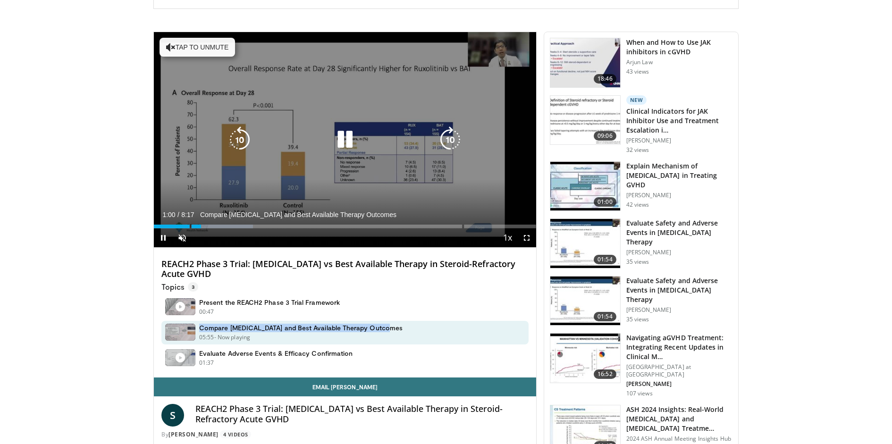
click at [345, 139] on icon "Video Player" at bounding box center [345, 139] width 26 height 26
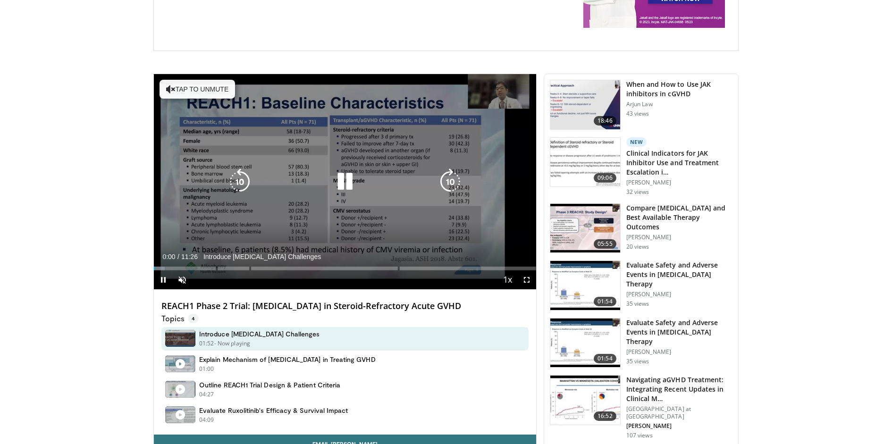
click at [338, 184] on icon "Video Player" at bounding box center [345, 182] width 26 height 26
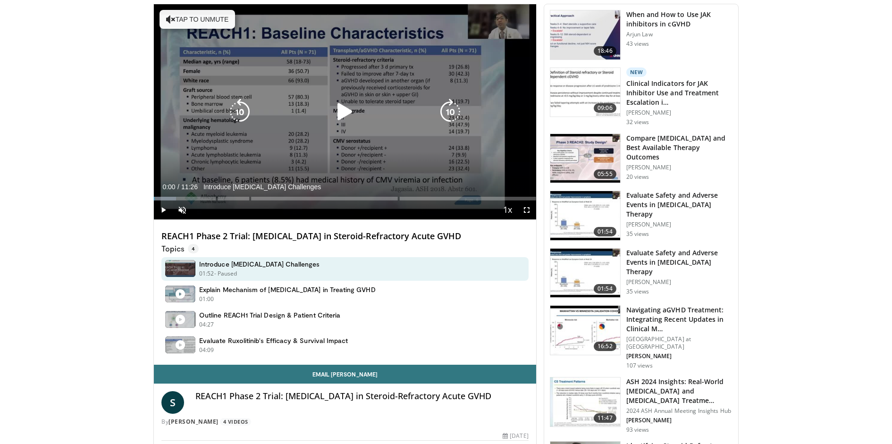
scroll to position [272, 0]
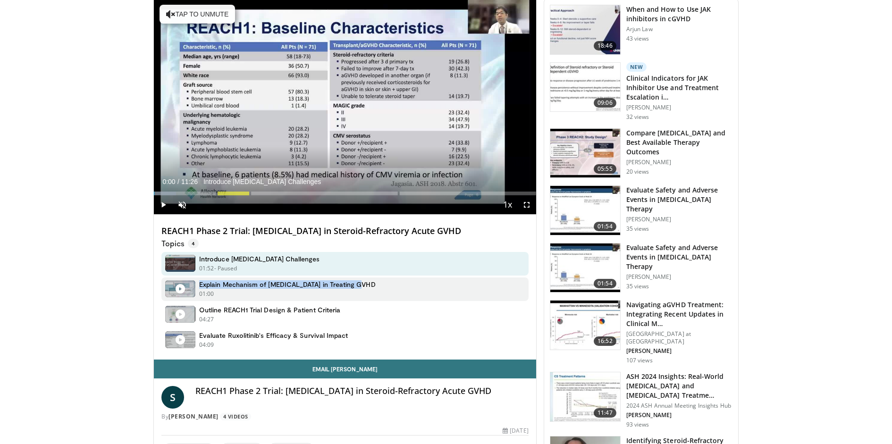
drag, startPoint x: 363, startPoint y: 284, endPoint x: 186, endPoint y: 287, distance: 177.5
click at [186, 287] on div "Explain Mechanism of [MEDICAL_DATA] in Treating GVHD 01:00 - Now playing - Paus…" at bounding box center [344, 290] width 367 height 24
copy div "Explain Mechanism of [MEDICAL_DATA] in Treating GVHD"
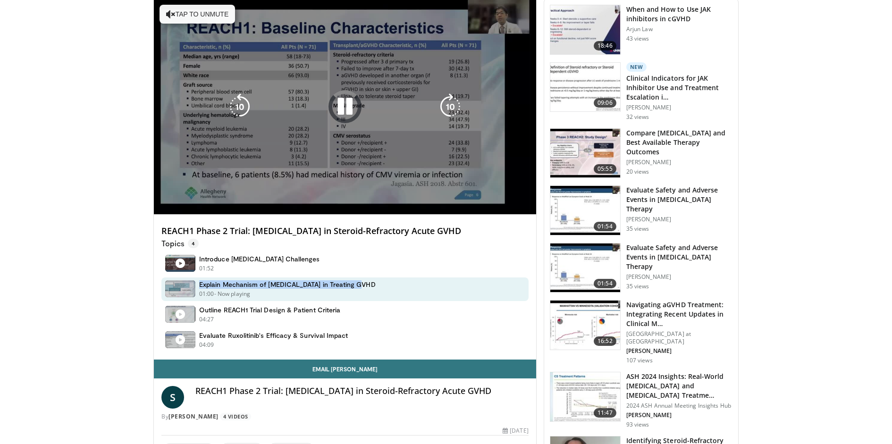
scroll to position [0, 0]
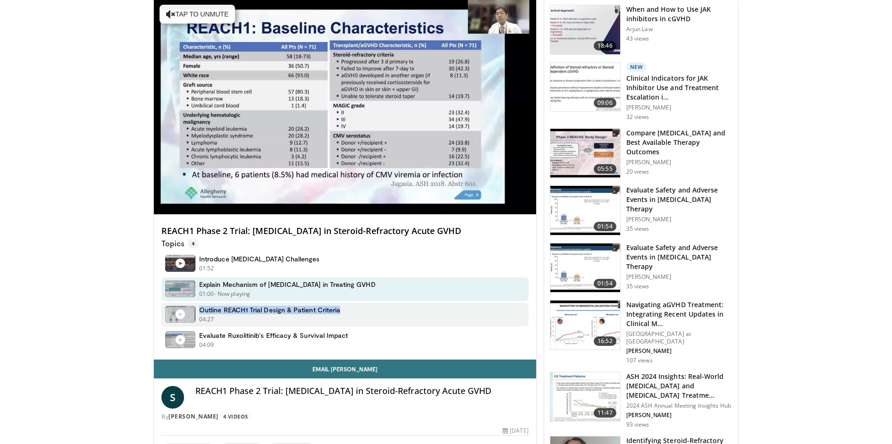
drag, startPoint x: 367, startPoint y: 310, endPoint x: 196, endPoint y: 310, distance: 170.9
click at [196, 310] on div "Outline REACH1 Trial Design & Patient Criteria 04:27 - Now playing - Paused" at bounding box center [344, 315] width 367 height 24
copy div "Outline REACH1 Trial Design & Patient Criteria"
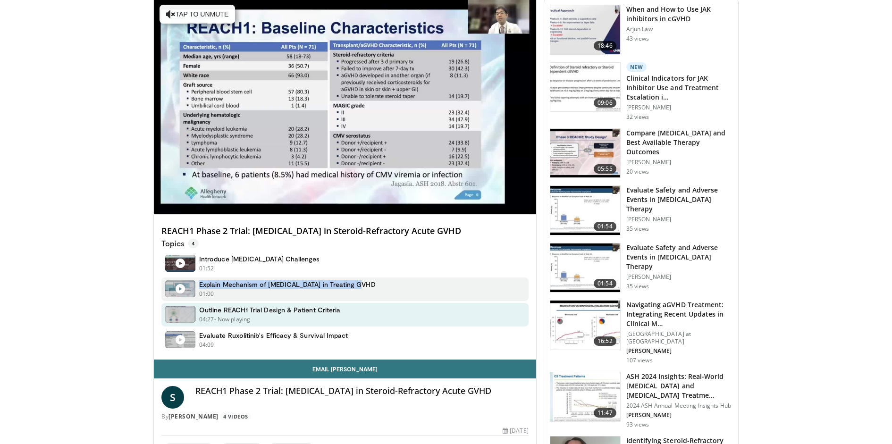
drag, startPoint x: 367, startPoint y: 283, endPoint x: 200, endPoint y: 282, distance: 167.1
click at [200, 282] on div "Explain Mechanism of Ruxolitinib in Treating GVHD 01:00 - Now playing - Paused" at bounding box center [344, 290] width 367 height 24
copy h4 "Explain Mechanism of [MEDICAL_DATA] in Treating GVHD"
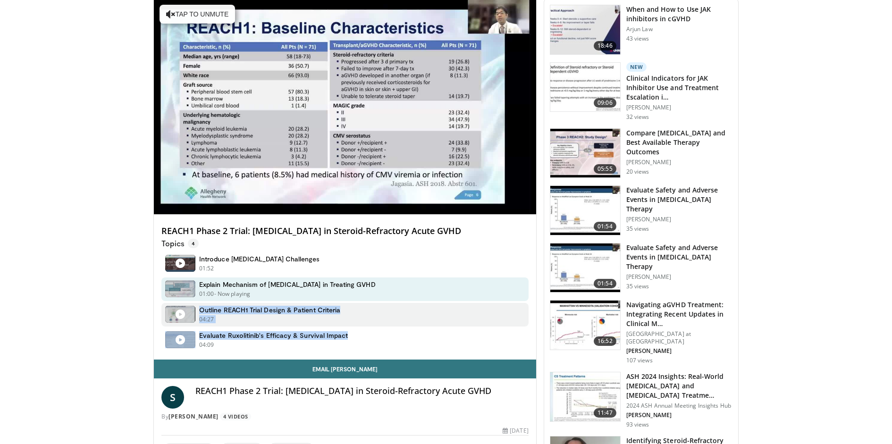
drag, startPoint x: 361, startPoint y: 340, endPoint x: 199, endPoint y: 311, distance: 164.1
click at [199, 311] on div "Introduce Graft Versus Host Disease Challenges 01:52 - Now playing - Paused Exp…" at bounding box center [346, 302] width 371 height 100
copy div "Outline REACH1 Trial Design & Patient Criteria 04:27 - Now playing - Paused Eva…"
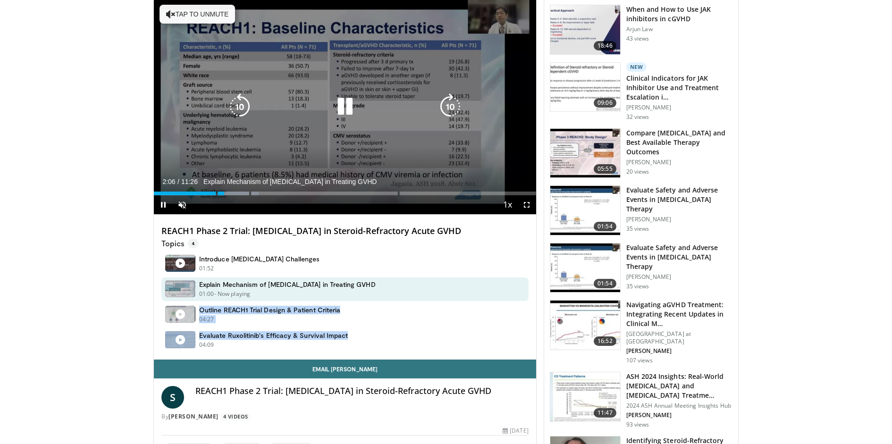
click at [340, 100] on icon "Video Player" at bounding box center [345, 106] width 26 height 26
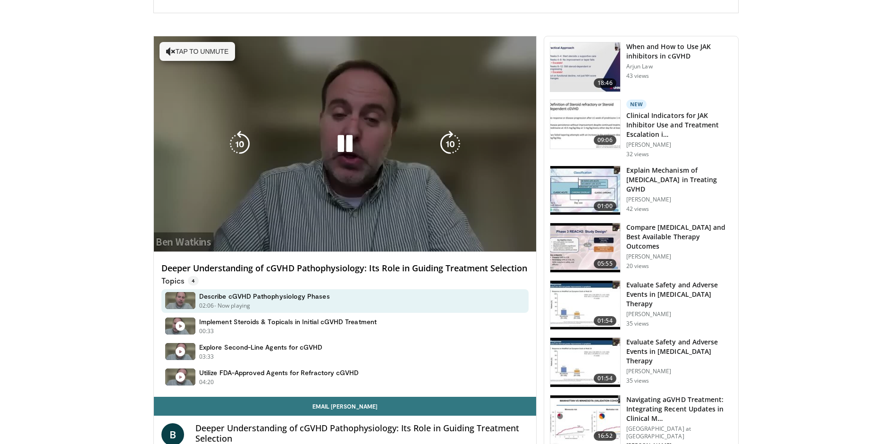
scroll to position [237, 0]
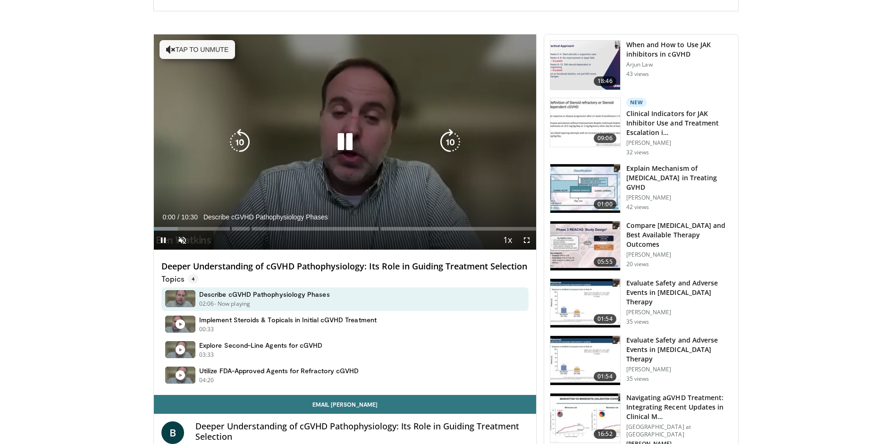
click at [344, 140] on icon "Video Player" at bounding box center [345, 142] width 26 height 26
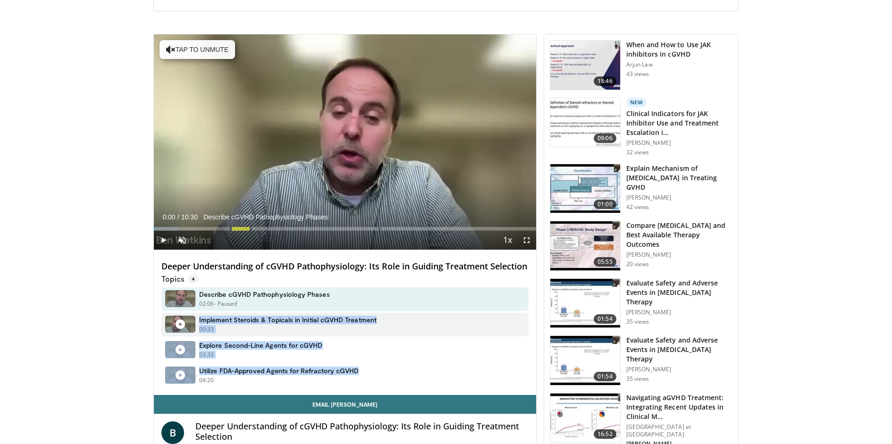
drag, startPoint x: 377, startPoint y: 382, endPoint x: 197, endPoint y: 331, distance: 187.1
click at [197, 331] on div "Describe cGVHD Pathophysiology Phases 02:06 - Now playing - Paused Implement St…" at bounding box center [346, 337] width 371 height 100
copy div "Implement Steroids & Topicals in Initial cGVHD Treatment 00:33 - Now playing - …"
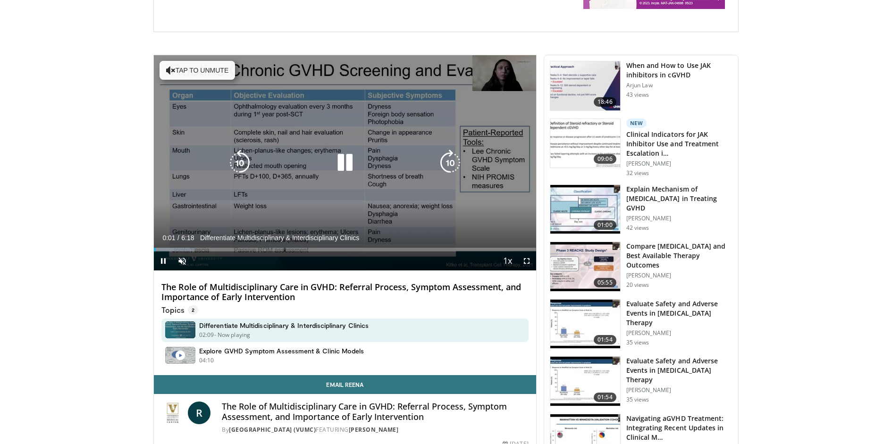
click at [345, 165] on icon "Video Player" at bounding box center [345, 163] width 26 height 26
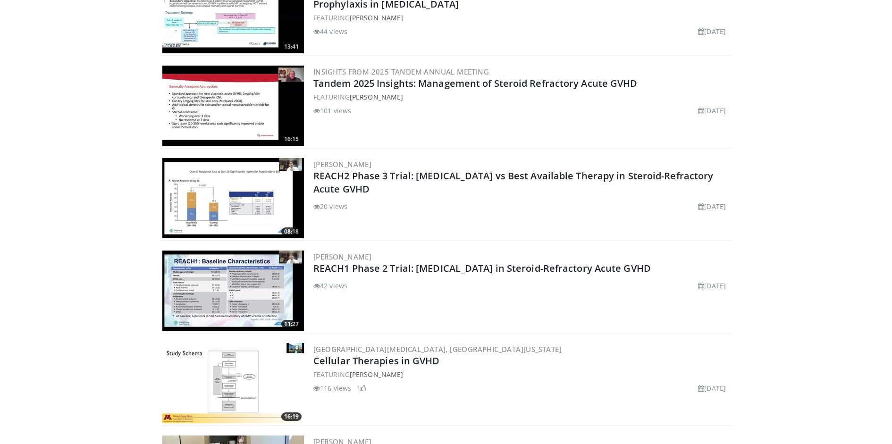
scroll to position [1057, 0]
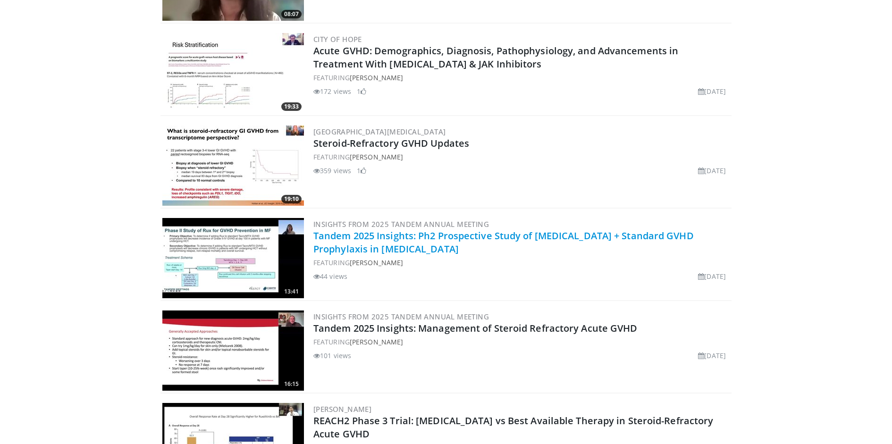
click at [362, 232] on link "Tandem 2025 Insights: Ph2 Prospective Study of [MEDICAL_DATA] + Standard GVHD P…" at bounding box center [503, 242] width 380 height 26
click at [371, 236] on link "Tandem 2025 Insights: Ph2 Prospective Study of Ruxolitinib + Standard GVHD Prop…" at bounding box center [503, 242] width 380 height 26
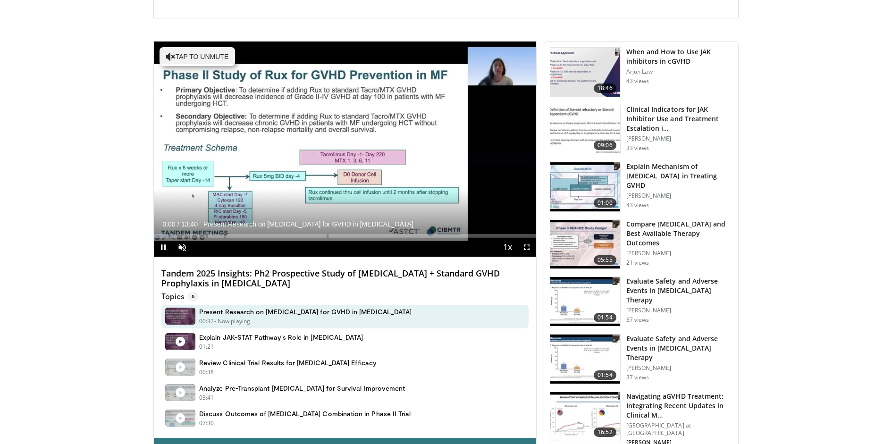
scroll to position [230, 0]
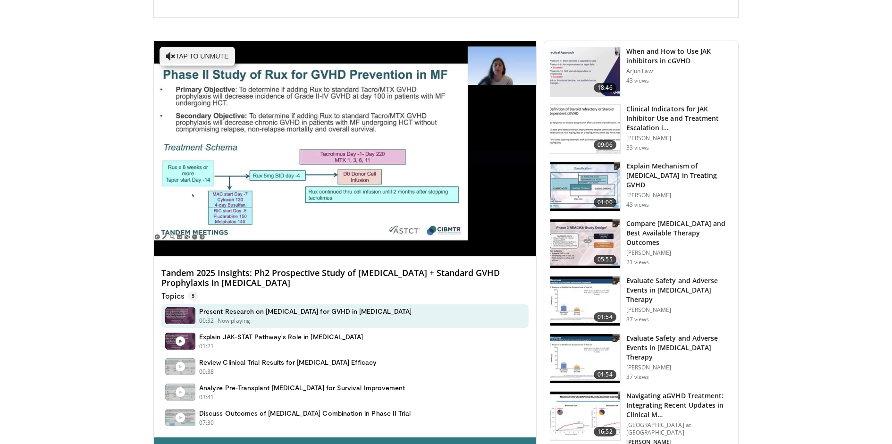
click at [349, 273] on h4 "Tandem 2025 Insights: Ph2 Prospective Study of [MEDICAL_DATA] + Standard GVHD P…" at bounding box center [344, 278] width 367 height 20
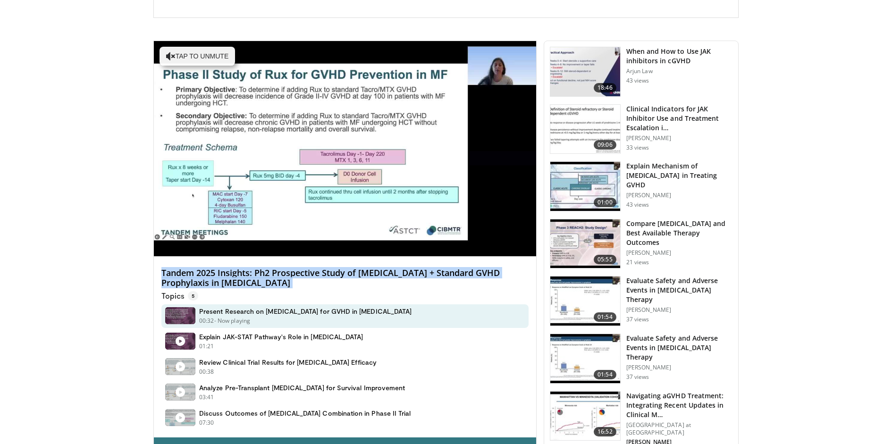
click at [349, 273] on h4 "Tandem 2025 Insights: Ph2 Prospective Study of [MEDICAL_DATA] + Standard GVHD P…" at bounding box center [344, 278] width 367 height 20
copy div "Tandem 2025 Insights: Ph2 Prospective Study of [MEDICAL_DATA] + Standard GVHD P…"
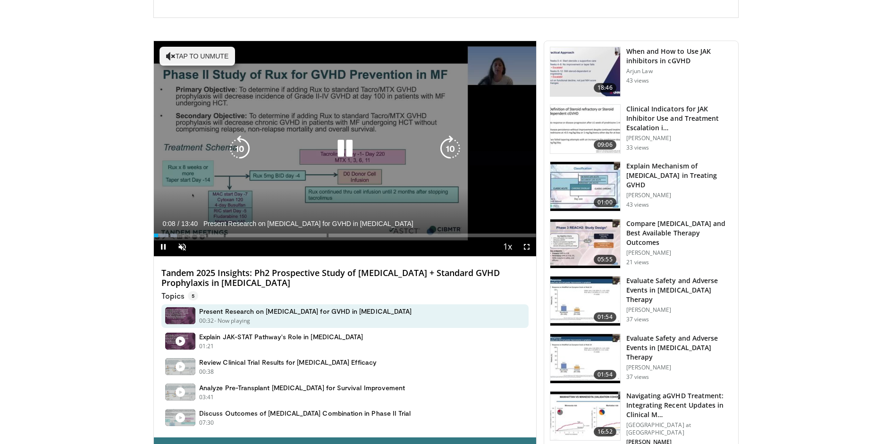
click at [340, 154] on icon "Video Player" at bounding box center [345, 148] width 26 height 26
click at [341, 153] on icon "Video Player" at bounding box center [345, 148] width 26 height 26
click at [214, 51] on button "Tap to unmute" at bounding box center [198, 56] width 76 height 19
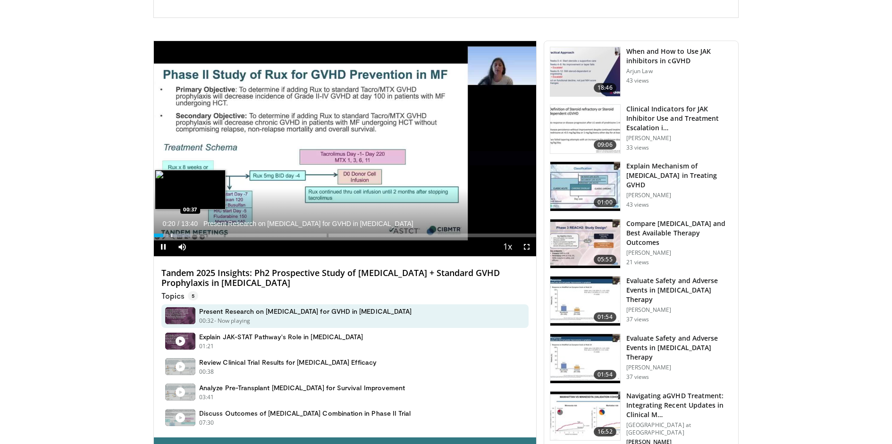
click at [171, 234] on video-js "**********" at bounding box center [345, 149] width 382 height 216
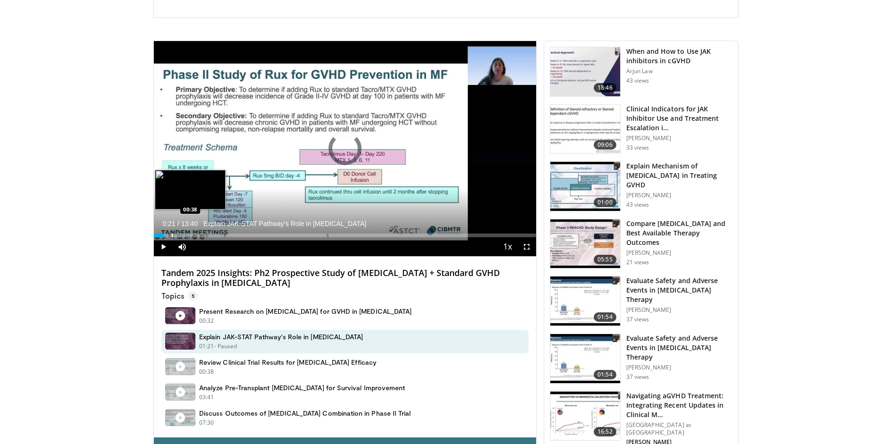
click at [172, 234] on div "Progress Bar" at bounding box center [172, 236] width 1 height 4
click at [193, 234] on div "Progress Bar" at bounding box center [193, 236] width 1 height 4
click at [209, 234] on div "Progress Bar" at bounding box center [209, 236] width 1 height 4
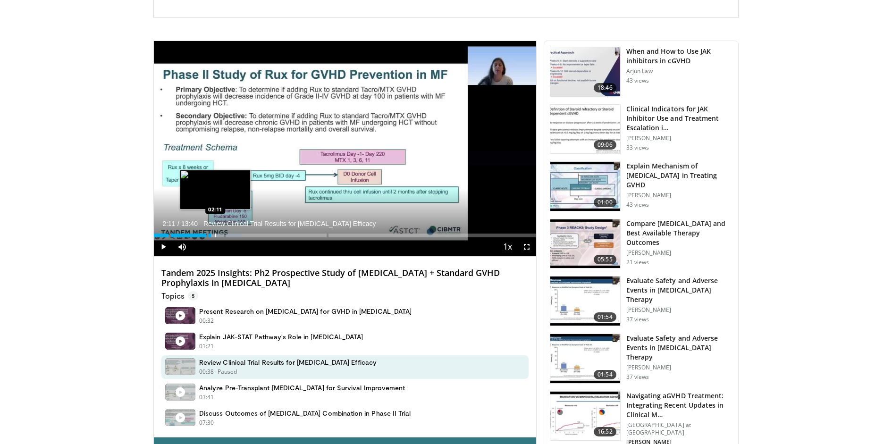
click at [215, 234] on div "Progress Bar" at bounding box center [215, 236] width 1 height 4
click at [218, 234] on div "Progress Bar" at bounding box center [218, 236] width 1 height 4
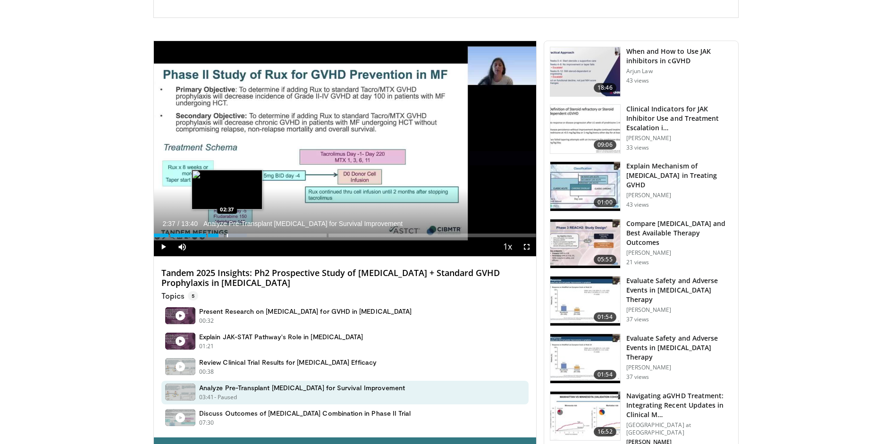
click at [227, 234] on div "Progress Bar" at bounding box center [227, 236] width 1 height 4
click at [256, 234] on div "Progress Bar" at bounding box center [256, 236] width 1 height 4
click at [272, 237] on div "Current Time 3:40 / Duration 13:40 Analyze Pre-Transplant Ruxolitinib for Survi…" at bounding box center [345, 246] width 382 height 19
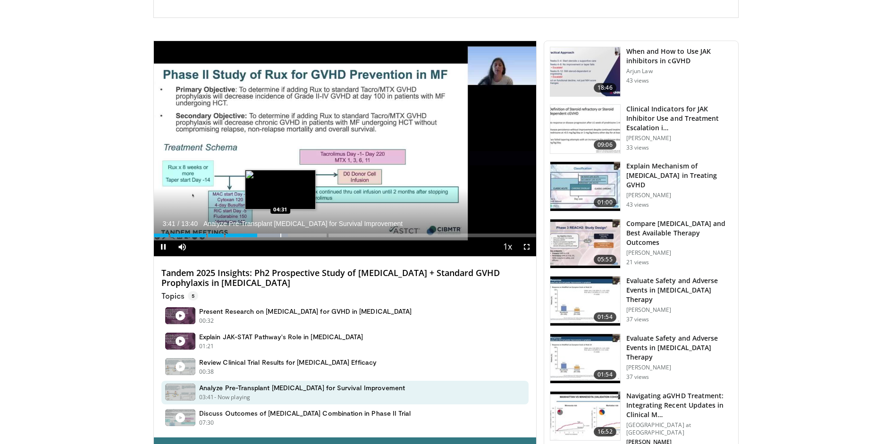
click at [280, 234] on div "Progress Bar" at bounding box center [280, 236] width 1 height 4
click at [300, 234] on div "Progress Bar" at bounding box center [300, 236] width 1 height 4
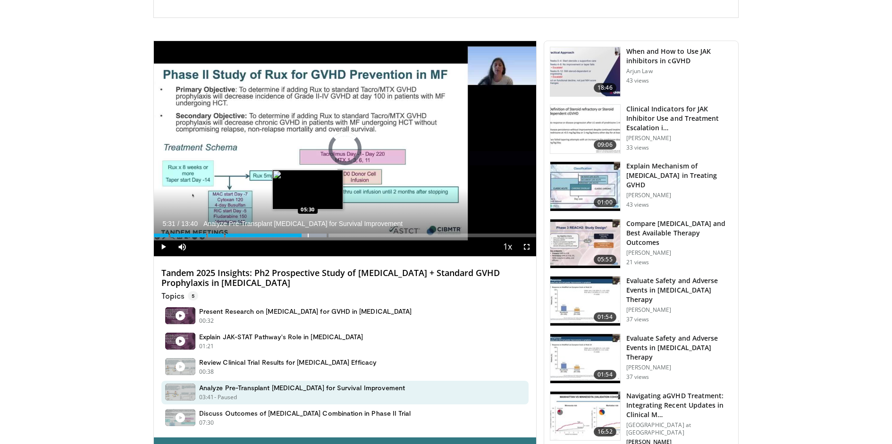
click at [308, 234] on div "Progress Bar" at bounding box center [308, 236] width 1 height 4
click at [318, 234] on div "Progress Bar" at bounding box center [317, 236] width 1 height 4
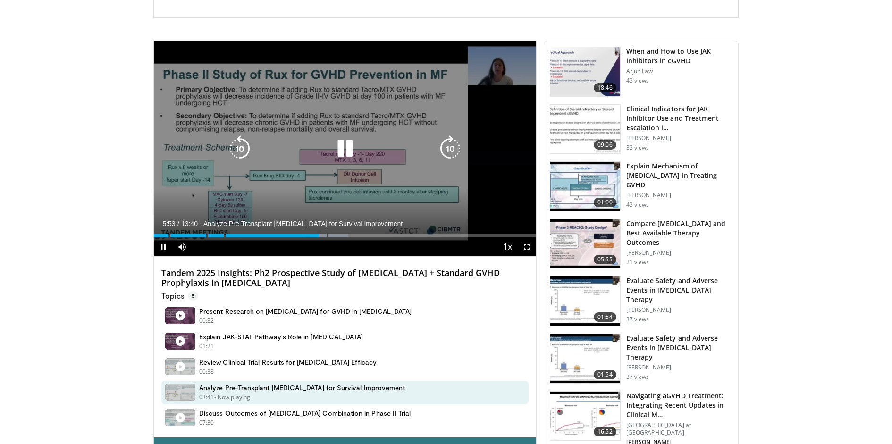
click at [343, 150] on icon "Video Player" at bounding box center [345, 148] width 26 height 26
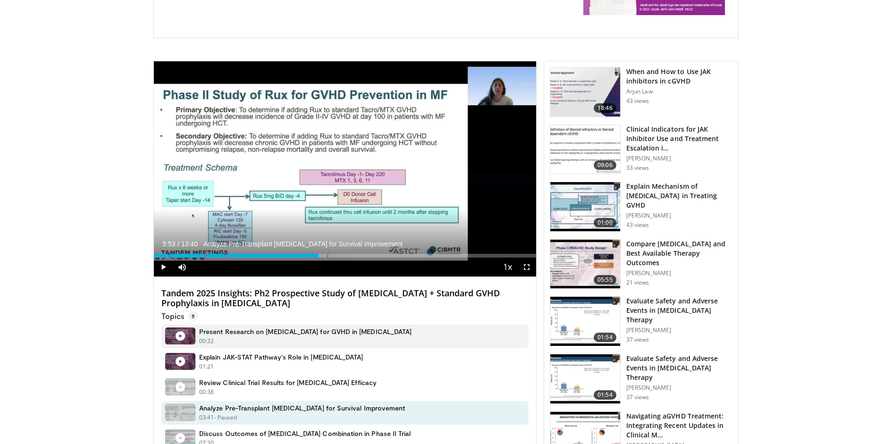
scroll to position [204, 0]
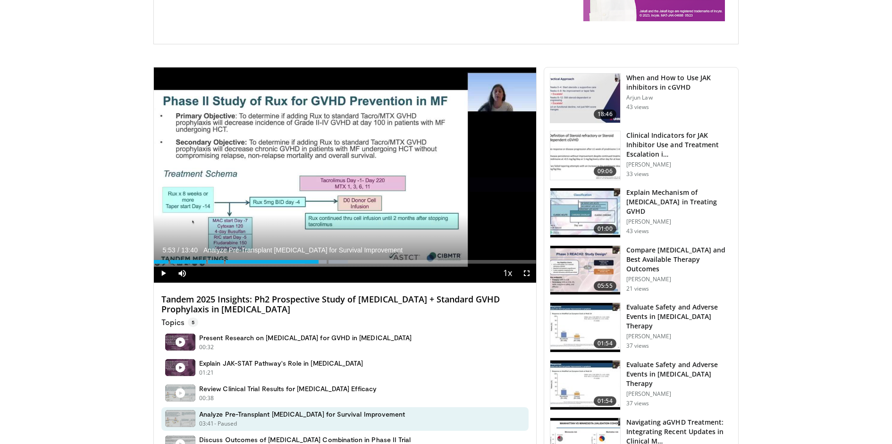
click at [287, 297] on h4 "Tandem 2025 Insights: Ph2 Prospective Study of Ruxolitinib + Standard GVHD Prop…" at bounding box center [344, 305] width 367 height 20
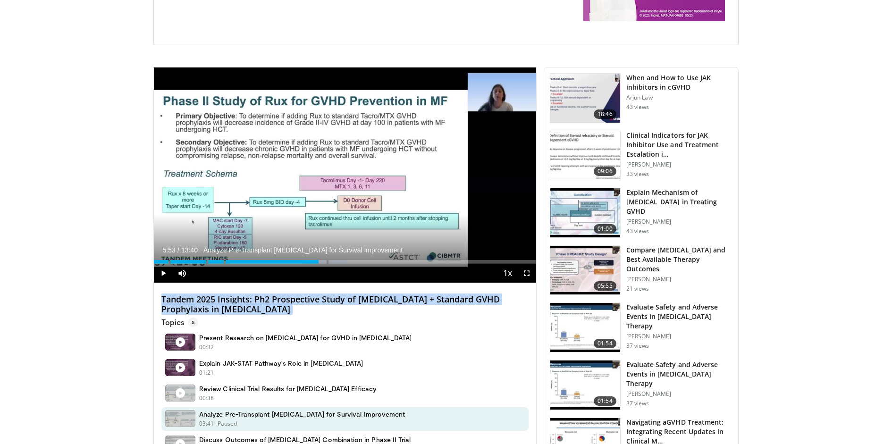
click at [287, 297] on h4 "Tandem 2025 Insights: Ph2 Prospective Study of Ruxolitinib + Standard GVHD Prop…" at bounding box center [344, 305] width 367 height 20
copy div "Tandem 2025 Insights: Ph2 Prospective Study of Ruxolitinib + Standard GVHD Prop…"
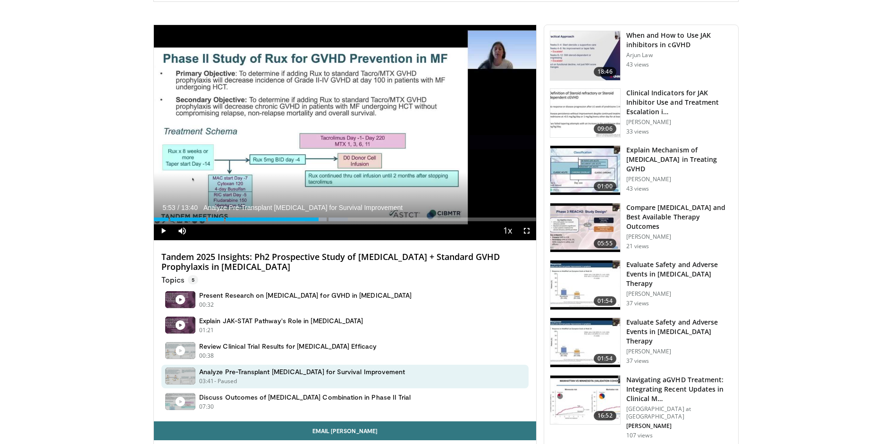
scroll to position [248, 0]
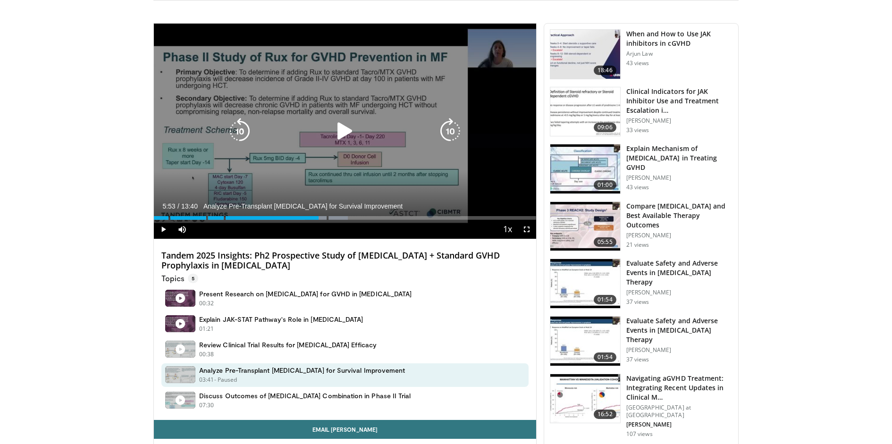
click at [354, 113] on div "10 seconds Tap to unmute" at bounding box center [345, 131] width 382 height 215
click at [346, 135] on icon "Video Player" at bounding box center [345, 131] width 26 height 26
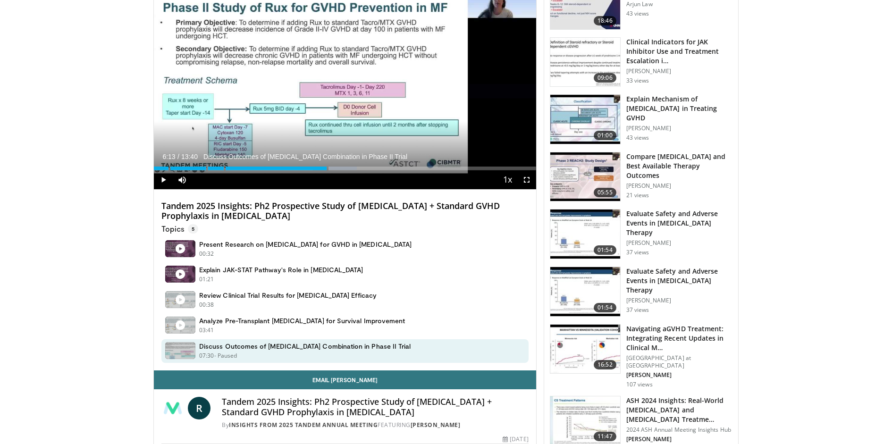
scroll to position [314, 0]
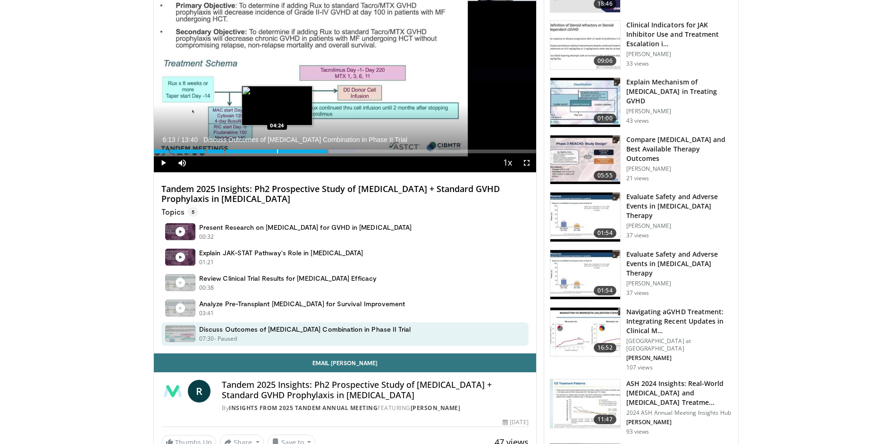
click at [275, 148] on div "Loaded : 53.17% 06:13 04:24" at bounding box center [345, 148] width 382 height 9
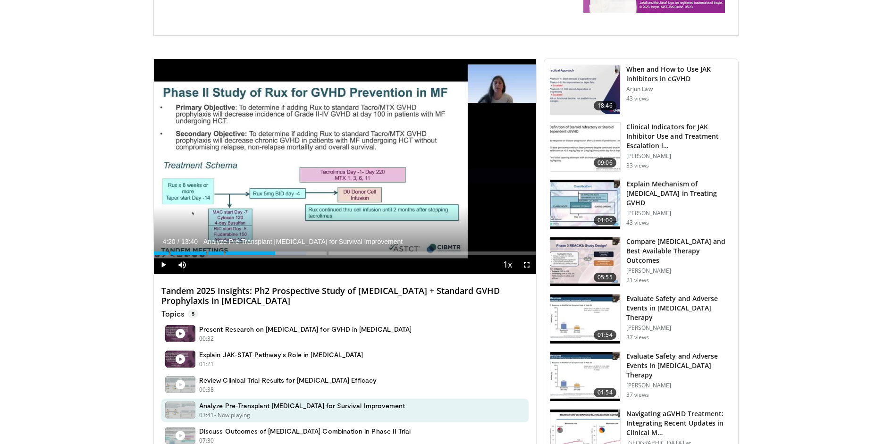
scroll to position [214, 0]
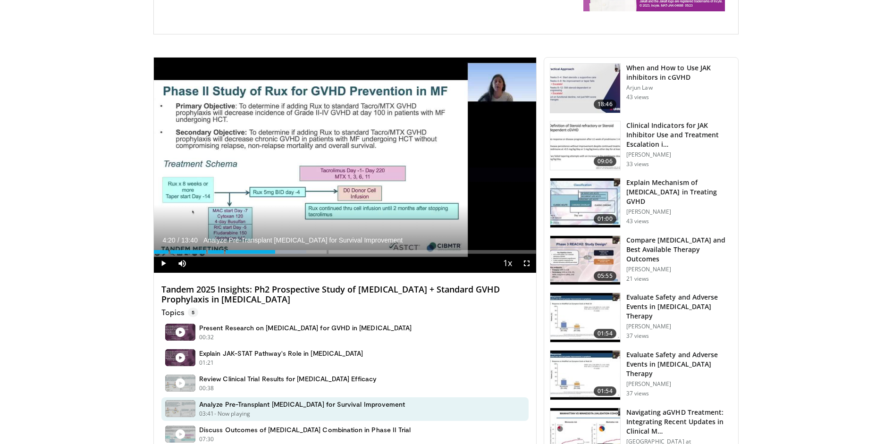
click at [327, 290] on h4 "Tandem 2025 Insights: Ph2 Prospective Study of Ruxolitinib + Standard GVHD Prop…" at bounding box center [344, 295] width 367 height 20
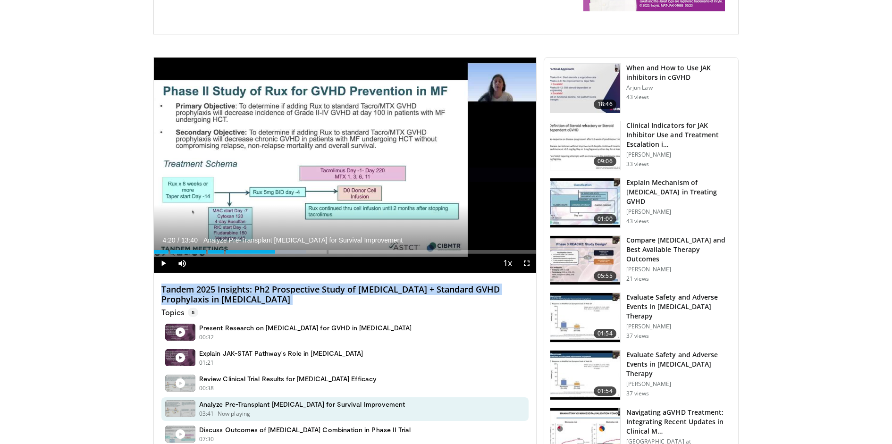
click at [327, 290] on h4 "Tandem 2025 Insights: Ph2 Prospective Study of Ruxolitinib + Standard GVHD Prop…" at bounding box center [344, 295] width 367 height 20
copy div "Tandem 2025 Insights: Ph2 Prospective Study of Ruxolitinib + Standard GVHD Prop…"
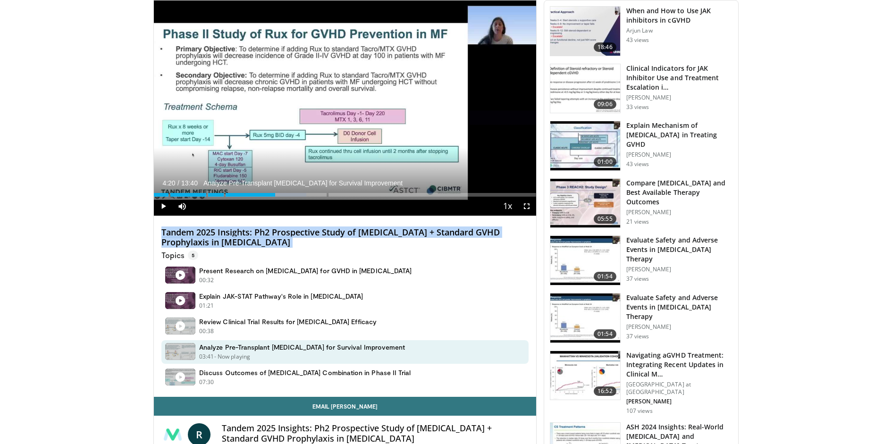
scroll to position [272, 0]
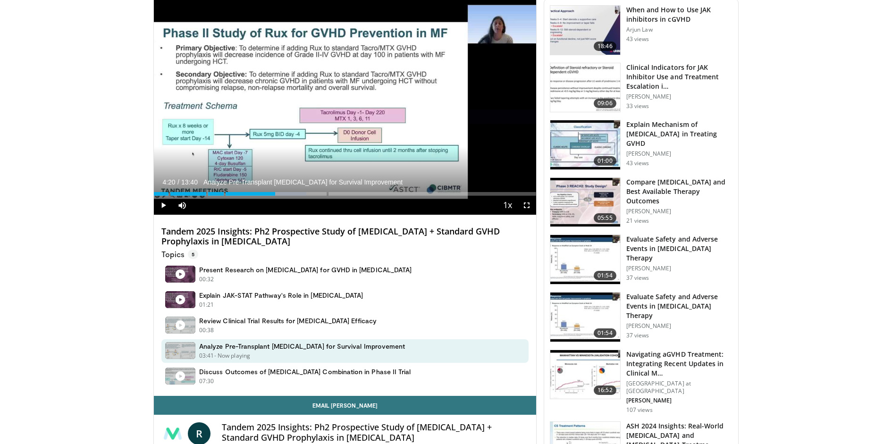
click at [338, 236] on h4 "Tandem 2025 Insights: Ph2 Prospective Study of Ruxolitinib + Standard GVHD Prop…" at bounding box center [344, 237] width 367 height 20
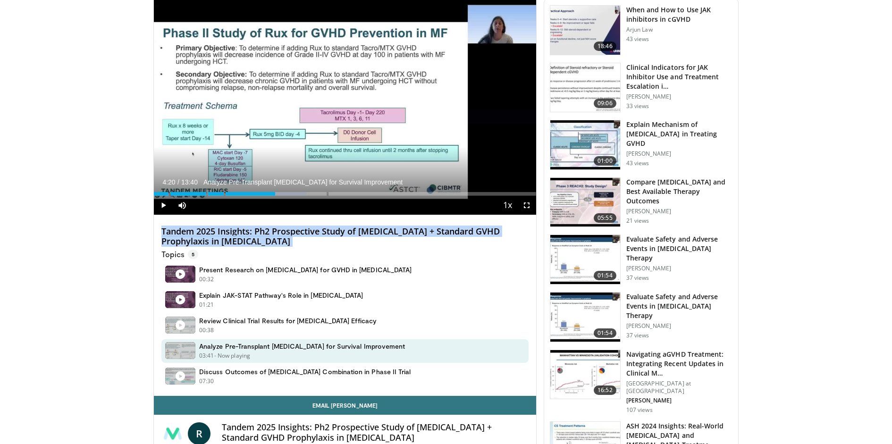
click at [338, 236] on h4 "Tandem 2025 Insights: Ph2 Prospective Study of Ruxolitinib + Standard GVHD Prop…" at bounding box center [344, 237] width 367 height 20
copy div "Tandem 2025 Insights: Ph2 Prospective Study of Ruxolitinib + Standard GVHD Prop…"
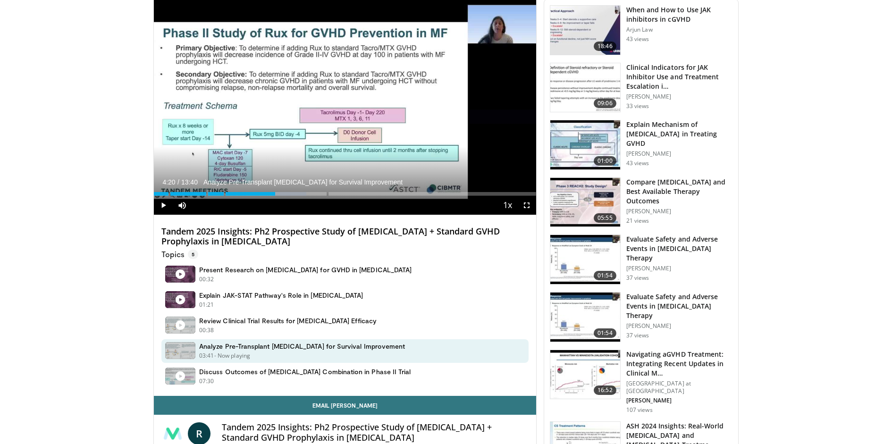
click at [388, 228] on h4 "Tandem 2025 Insights: Ph2 Prospective Study of Ruxolitinib + Standard GVHD Prop…" at bounding box center [344, 237] width 367 height 20
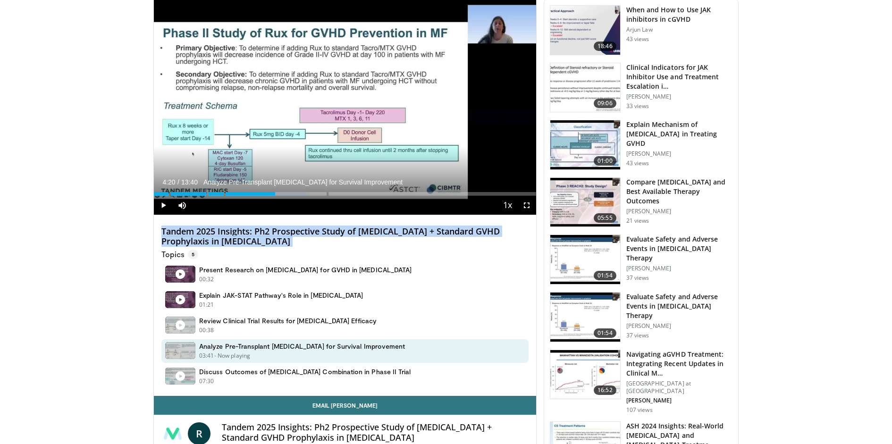
click at [388, 228] on h4 "Tandem 2025 Insights: Ph2 Prospective Study of Ruxolitinib + Standard GVHD Prop…" at bounding box center [344, 237] width 367 height 20
copy div "Tandem 2025 Insights: Ph2 Prospective Study of Ruxolitinib + Standard GVHD Prop…"
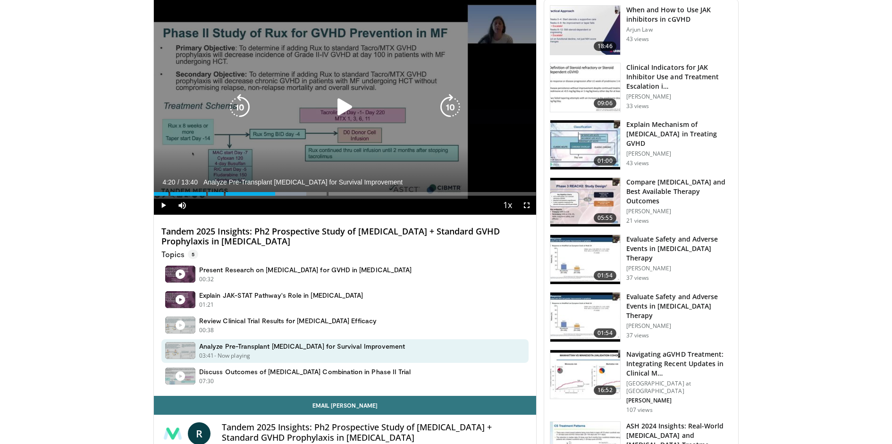
click at [412, 113] on div "Video Player" at bounding box center [344, 107] width 229 height 19
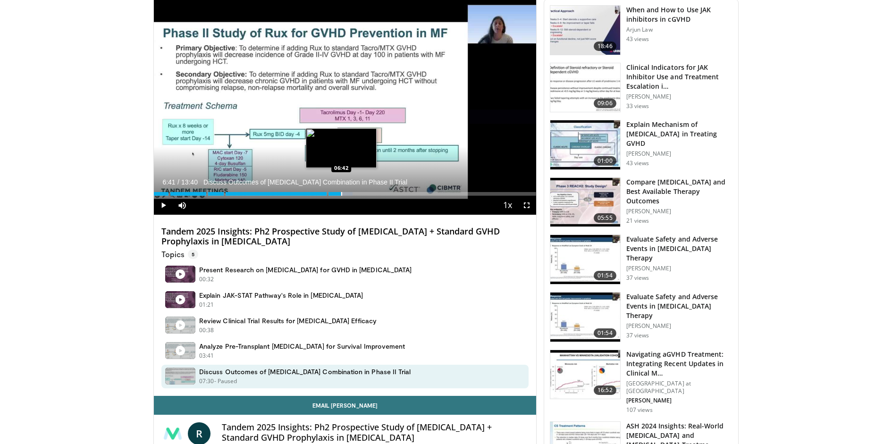
click at [340, 190] on div "Loaded : 51.96% 06:41 06:42" at bounding box center [345, 191] width 382 height 9
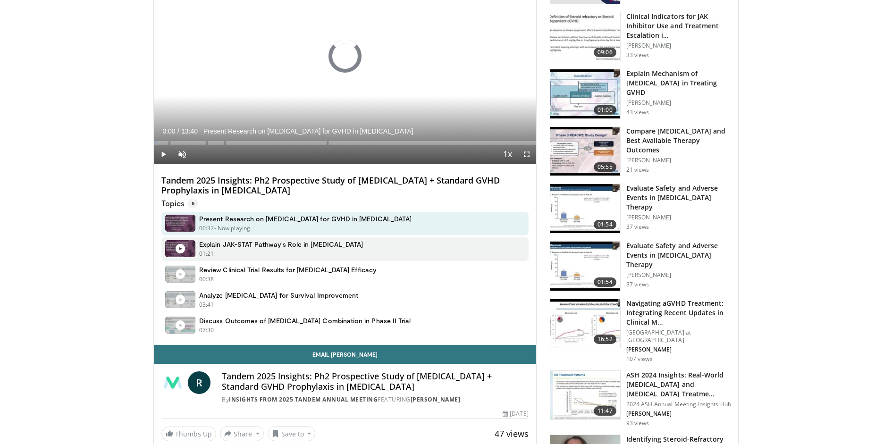
scroll to position [272, 0]
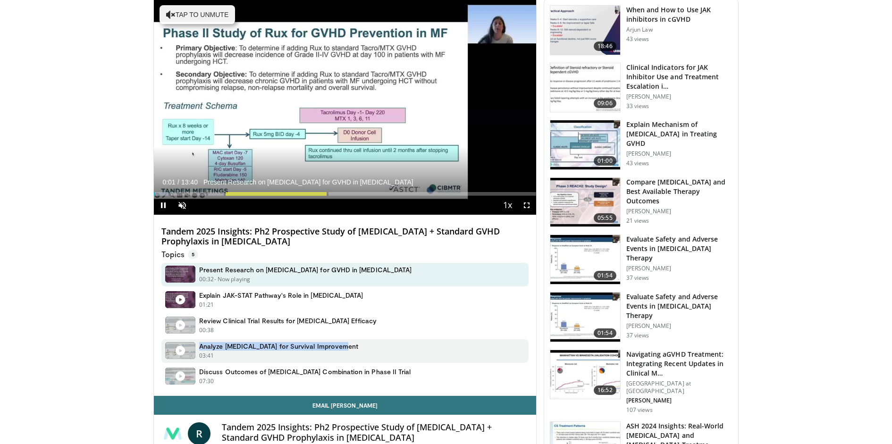
drag, startPoint x: 343, startPoint y: 345, endPoint x: 200, endPoint y: 346, distance: 143.0
click at [200, 346] on div "Analyze Ruxolitinib for Survival Improvement 03:41 - Now playing - Paused" at bounding box center [344, 351] width 367 height 24
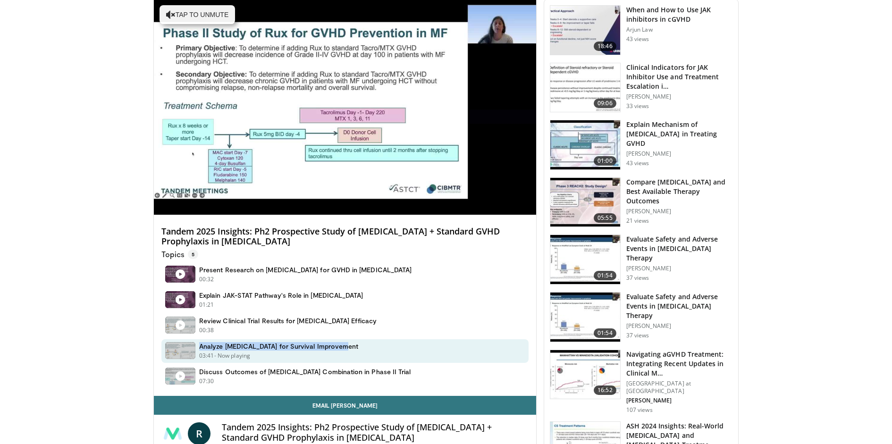
copy h4 "Analyze [MEDICAL_DATA] for Survival Improvement"
click at [302, 236] on h4 "Tandem 2025 Insights: Ph2 Prospective Study of Ruxolitinib + Standard GVHD Prop…" at bounding box center [344, 237] width 367 height 20
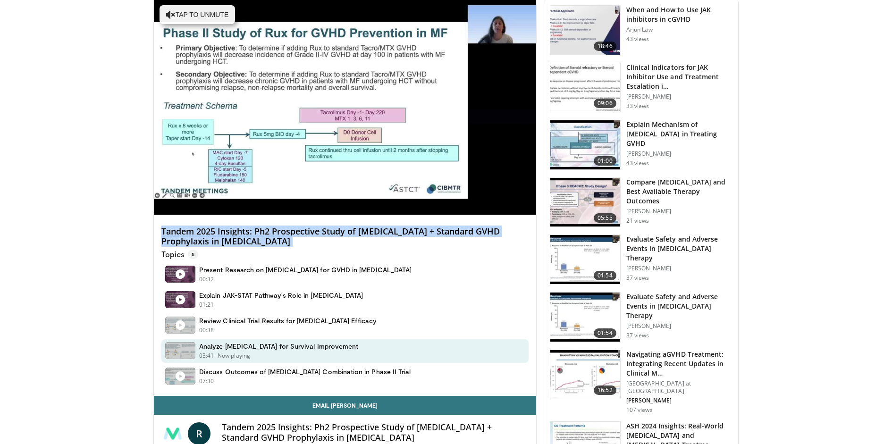
click at [302, 236] on h4 "Tandem 2025 Insights: Ph2 Prospective Study of Ruxolitinib + Standard GVHD Prop…" at bounding box center [344, 237] width 367 height 20
copy div "Tandem 2025 Insights: Ph2 Prospective Study of Ruxolitinib + Standard GVHD Prop…"
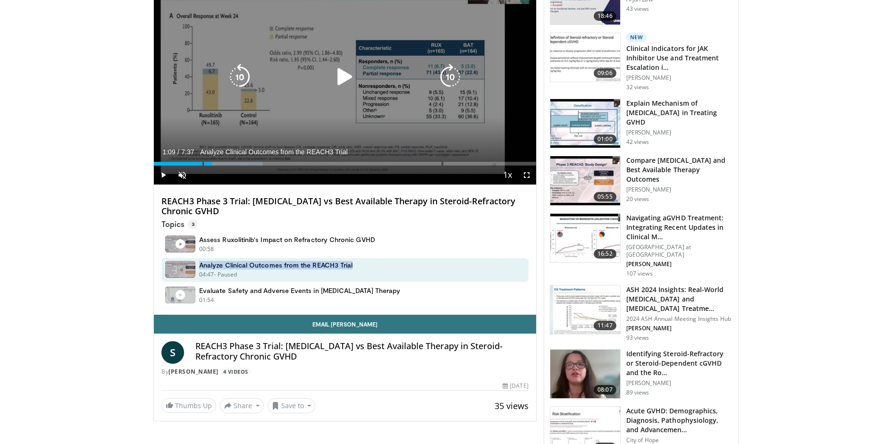
click at [345, 67] on icon "Video Player" at bounding box center [345, 77] width 26 height 26
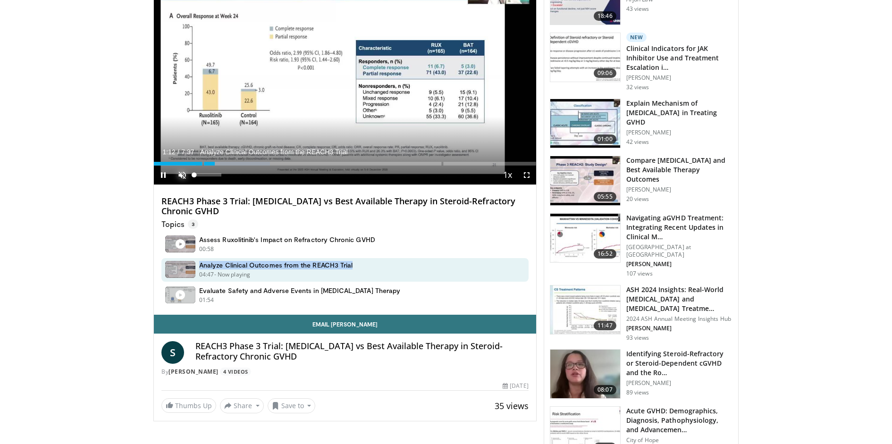
click at [184, 171] on span "Video Player" at bounding box center [182, 175] width 19 height 19
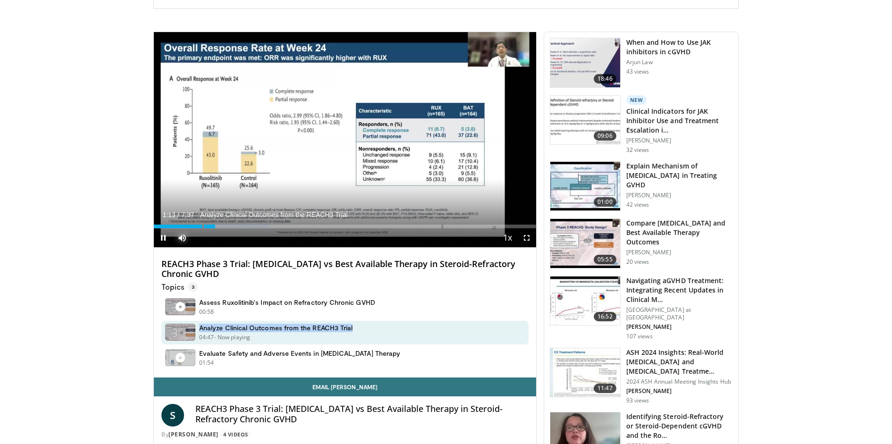
scroll to position [211, 0]
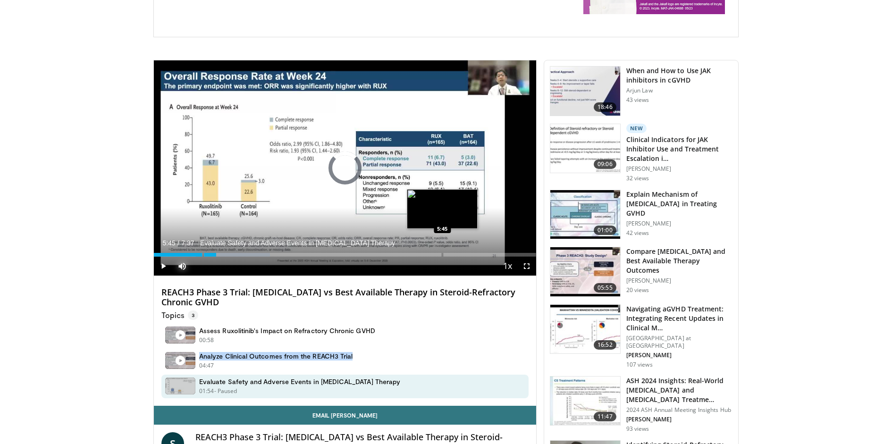
click at [442, 253] on div "**********" at bounding box center [344, 286] width 383 height 453
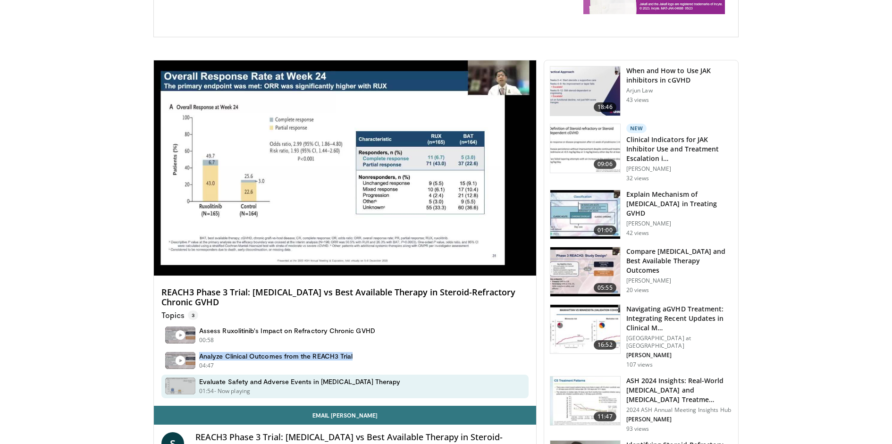
scroll to position [0, 0]
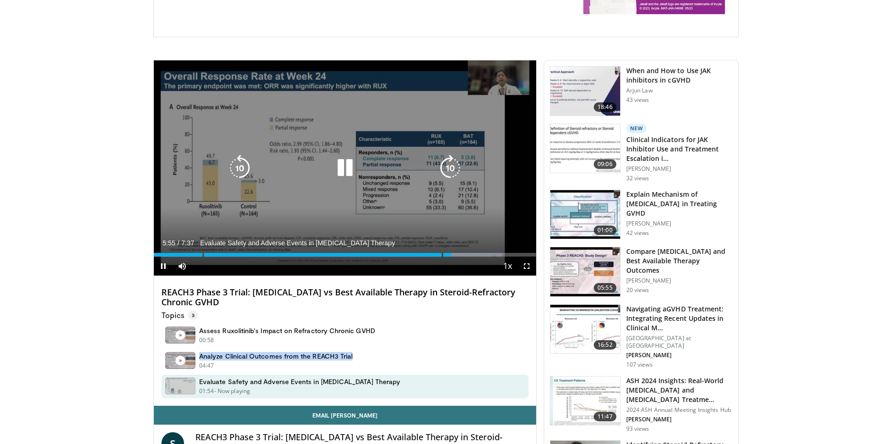
click at [342, 163] on icon "Video Player" at bounding box center [345, 168] width 26 height 26
click at [349, 168] on icon "Video Player" at bounding box center [345, 168] width 26 height 26
click at [343, 169] on icon "Video Player" at bounding box center [345, 168] width 26 height 26
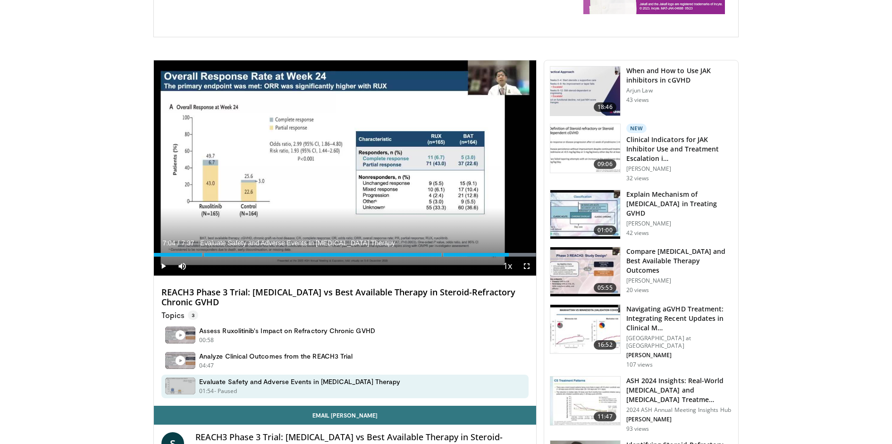
click at [304, 291] on h4 "REACH3 Phase 3 Trial: Ruxolitinib vs Best Available Therapy in Steroid-Refracto…" at bounding box center [344, 297] width 367 height 20
click at [304, 291] on h4 "REACH3 Phase 3 Trial: [MEDICAL_DATA] vs Best Available Therapy in Steroid-Refra…" at bounding box center [344, 297] width 367 height 20
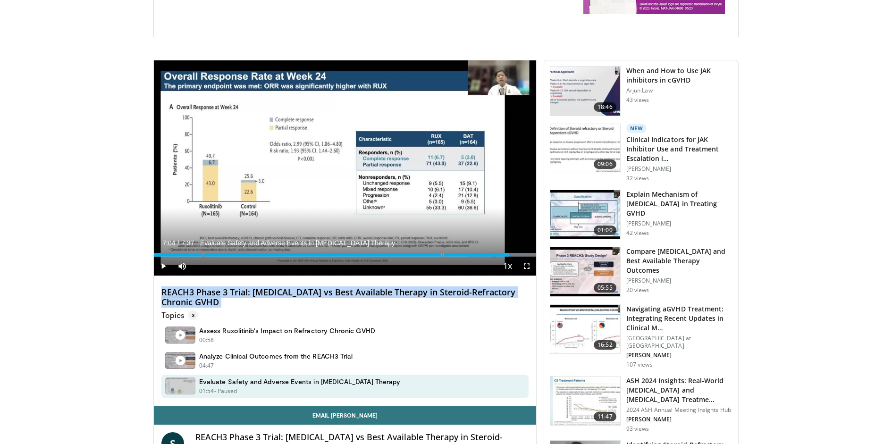
click at [304, 291] on h4 "REACH3 Phase 3 Trial: [MEDICAL_DATA] vs Best Available Therapy in Steroid-Refra…" at bounding box center [344, 297] width 367 height 20
copy div "REACH3 Phase 3 Trial: [MEDICAL_DATA] vs Best Available Therapy in Steroid-Refra…"
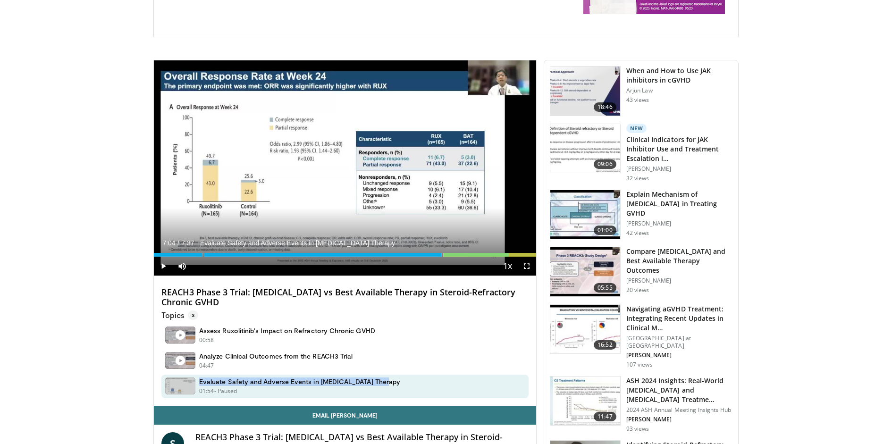
drag, startPoint x: 393, startPoint y: 379, endPoint x: 199, endPoint y: 382, distance: 193.5
click at [199, 382] on div "Evaluate Safety and Adverse Events in Ruxolitinib Therapy 01:54 - Now playing -…" at bounding box center [344, 387] width 367 height 24
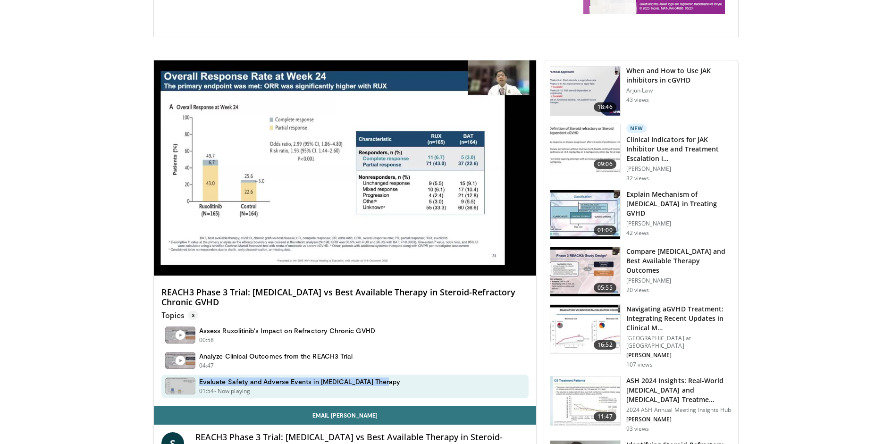
copy h4 "Evaluate Safety and Adverse Events in [MEDICAL_DATA] Therapy"
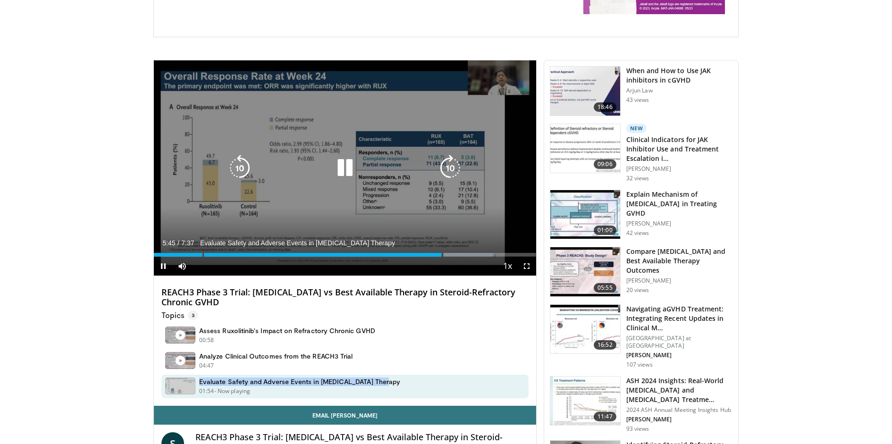
click at [335, 163] on icon "Video Player" at bounding box center [345, 168] width 26 height 26
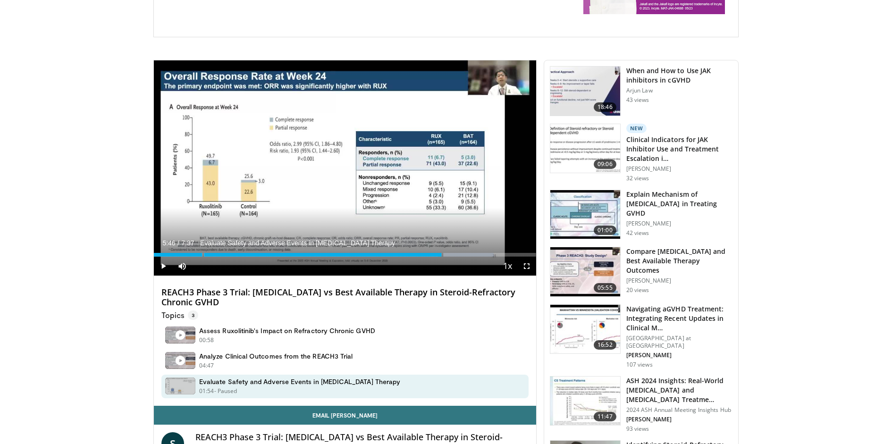
click at [358, 299] on h4 "REACH3 Phase 3 Trial: Ruxolitinib vs Best Available Therapy in Steroid-Refracto…" at bounding box center [344, 297] width 367 height 20
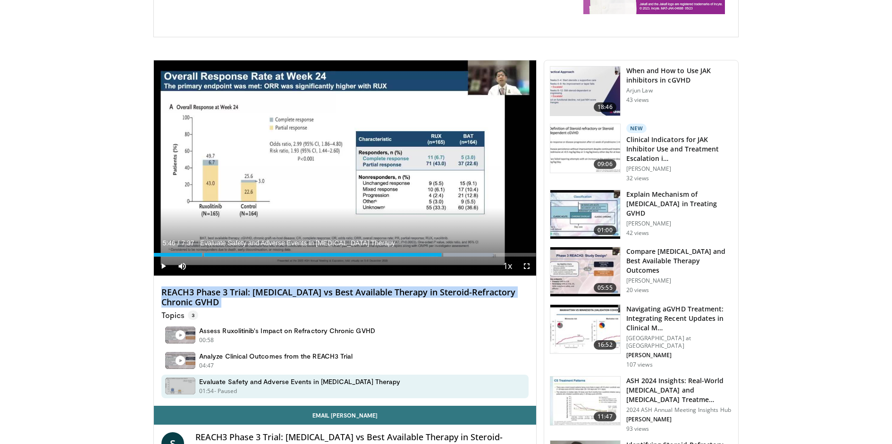
click at [358, 299] on h4 "REACH3 Phase 3 Trial: Ruxolitinib vs Best Available Therapy in Steroid-Refracto…" at bounding box center [344, 297] width 367 height 20
copy div "REACH3 Phase 3 Trial: Ruxolitinib vs Best Available Therapy in Steroid-Refracto…"
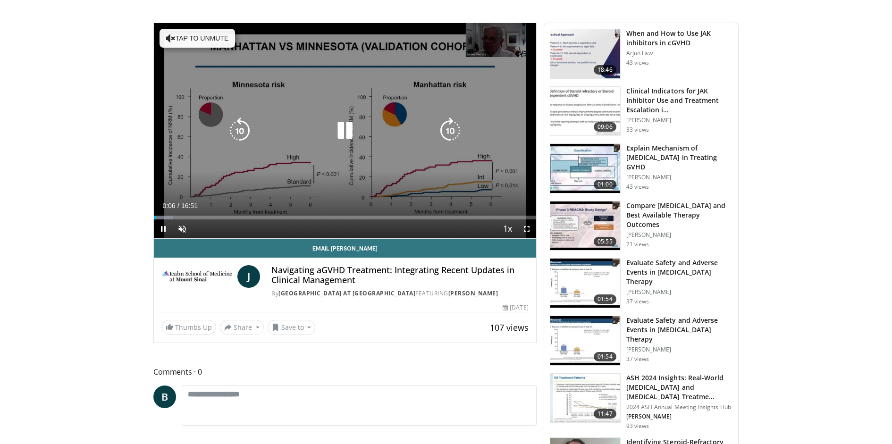
scroll to position [248, 0]
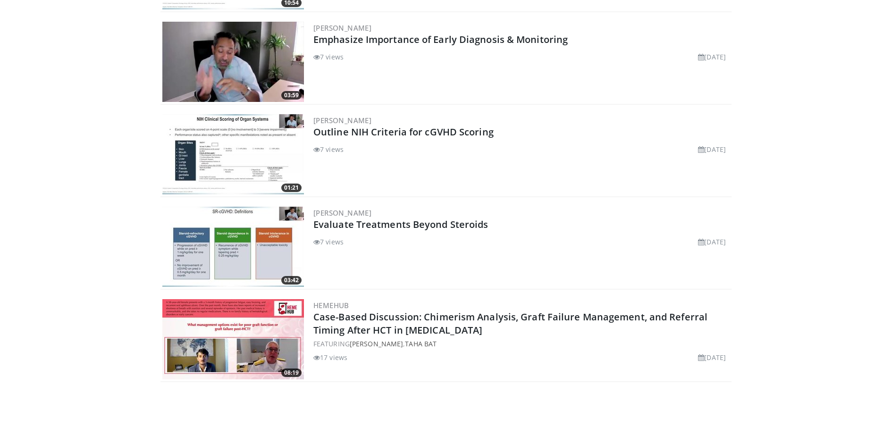
scroll to position [1532, 0]
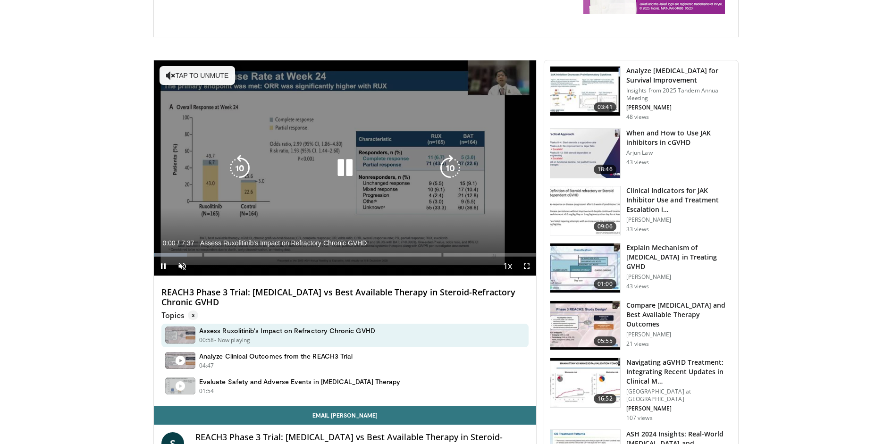
click at [345, 171] on icon "Video Player" at bounding box center [345, 168] width 26 height 26
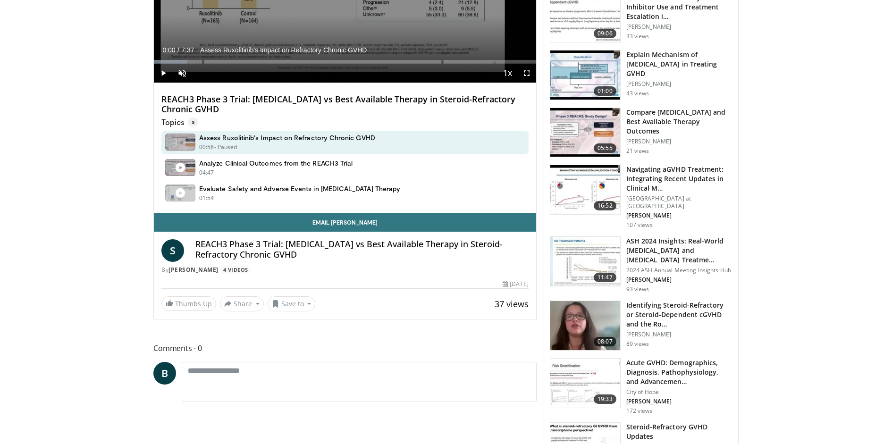
scroll to position [418, 0]
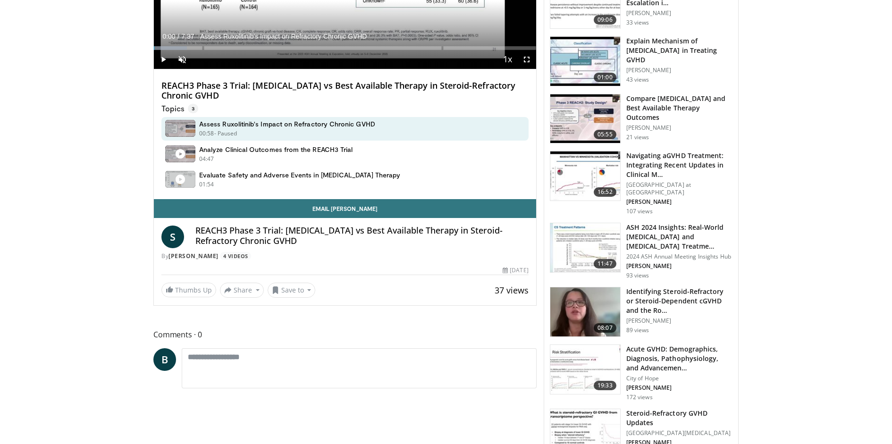
click at [339, 239] on h4 "REACH3 Phase 3 Trial: Ruxolitinib vs Best Available Therapy in Steroid-Refracto…" at bounding box center [361, 236] width 333 height 20
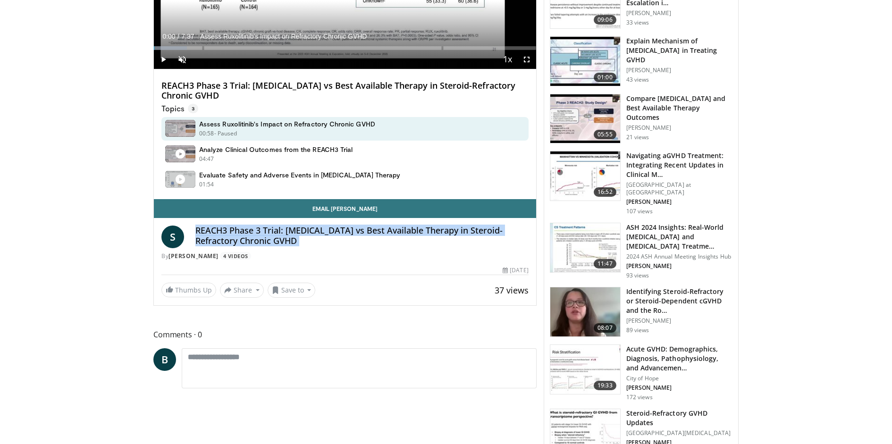
click at [339, 239] on h4 "REACH3 Phase 3 Trial: Ruxolitinib vs Best Available Therapy in Steroid-Refracto…" at bounding box center [361, 236] width 333 height 20
copy div "REACH3 Phase 3 Trial: Ruxolitinib vs Best Available Therapy in Steroid-Refracto…"
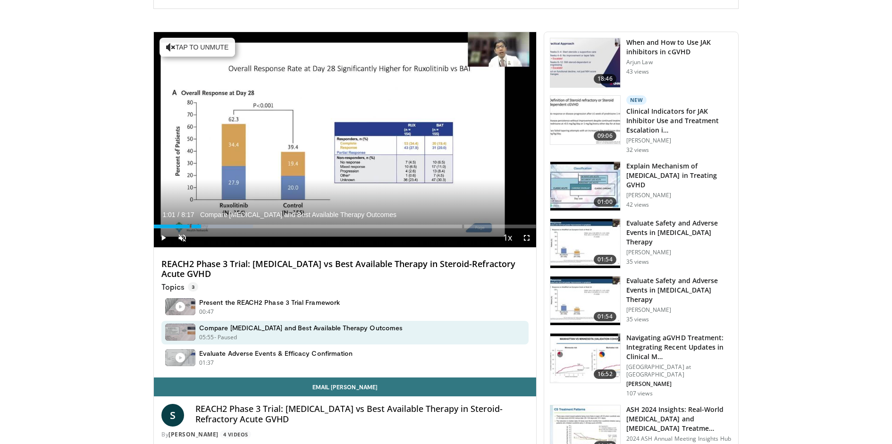
click at [393, 273] on h4 "REACH2 Phase 3 Trial: [MEDICAL_DATA] vs Best Available Therapy in Steroid-Refra…" at bounding box center [344, 269] width 367 height 20
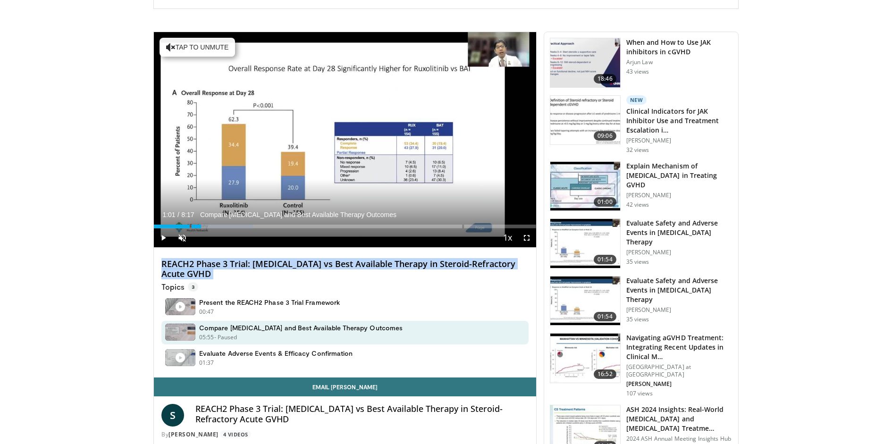
click at [393, 273] on h4 "REACH2 Phase 3 Trial: [MEDICAL_DATA] vs Best Available Therapy in Steroid-Refra…" at bounding box center [344, 269] width 367 height 20
copy div "REACH2 Phase 3 Trial: [MEDICAL_DATA] vs Best Available Therapy in Steroid-Refra…"
click at [464, 226] on div "Loaded : 25.93% 6:43 6:43" at bounding box center [345, 223] width 382 height 9
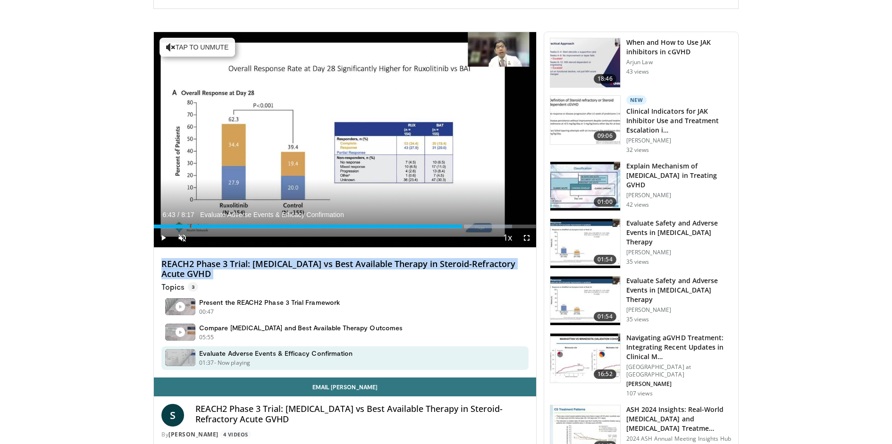
click at [442, 267] on h4 "REACH2 Phase 3 Trial: [MEDICAL_DATA] vs Best Available Therapy in Steroid-Refra…" at bounding box center [344, 269] width 367 height 20
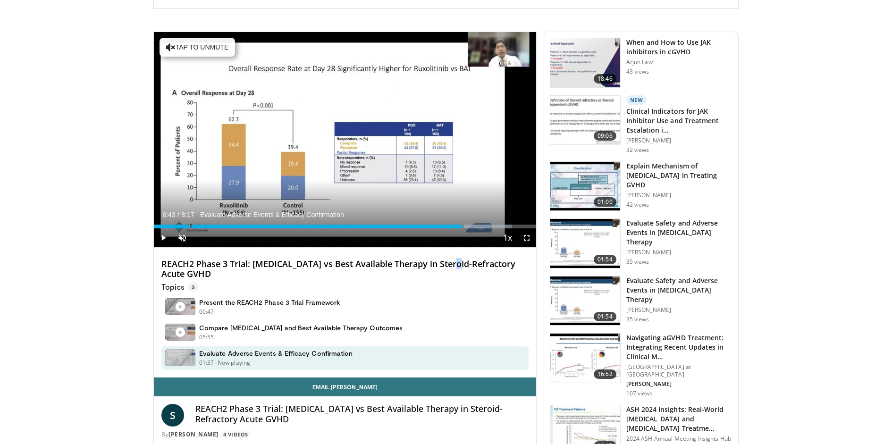
click at [442, 267] on h4 "REACH2 Phase 3 Trial: Ruxolitinib vs Best Available Therapy in Steroid-Refracto…" at bounding box center [344, 269] width 367 height 20
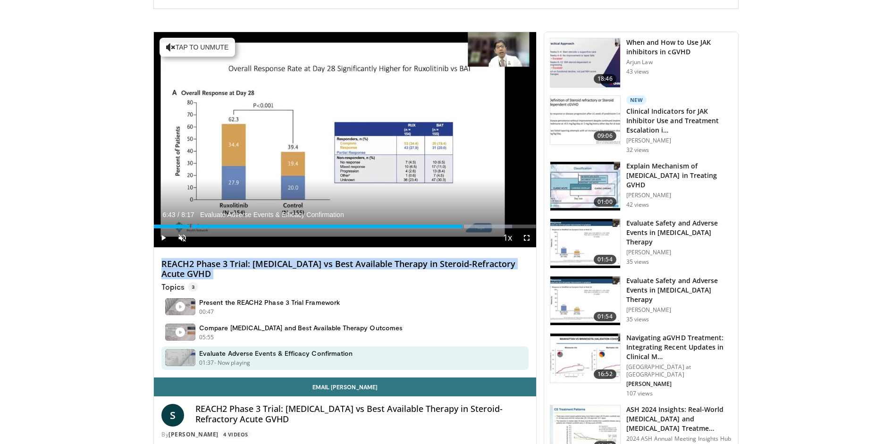
click at [442, 267] on h4 "REACH2 Phase 3 Trial: Ruxolitinib vs Best Available Therapy in Steroid-Refracto…" at bounding box center [344, 269] width 367 height 20
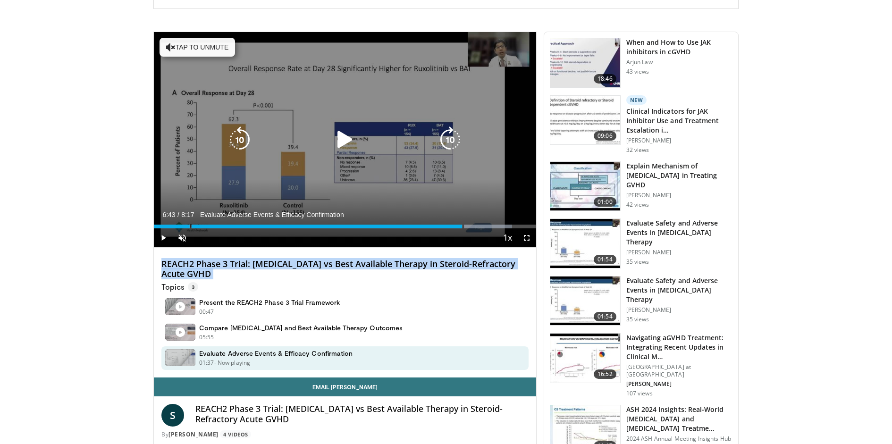
click at [340, 133] on icon "Video Player" at bounding box center [345, 139] width 26 height 26
click at [189, 47] on button "Tap to unmute" at bounding box center [198, 47] width 76 height 19
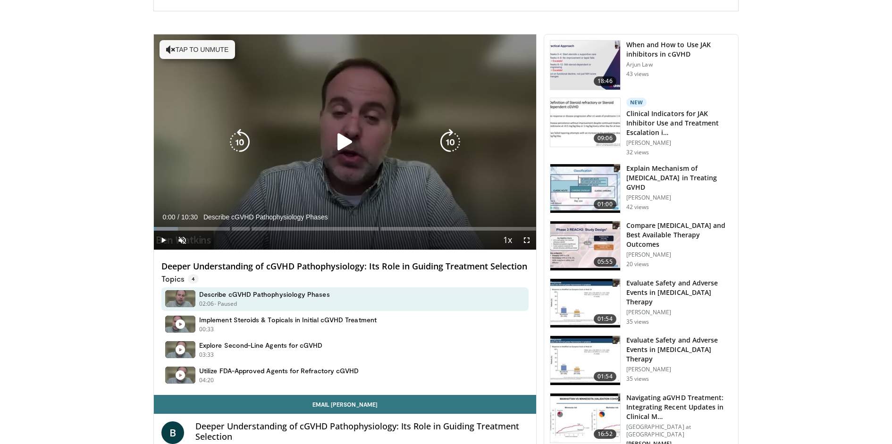
click at [371, 116] on div "10 seconds Tap to unmute" at bounding box center [345, 141] width 382 height 215
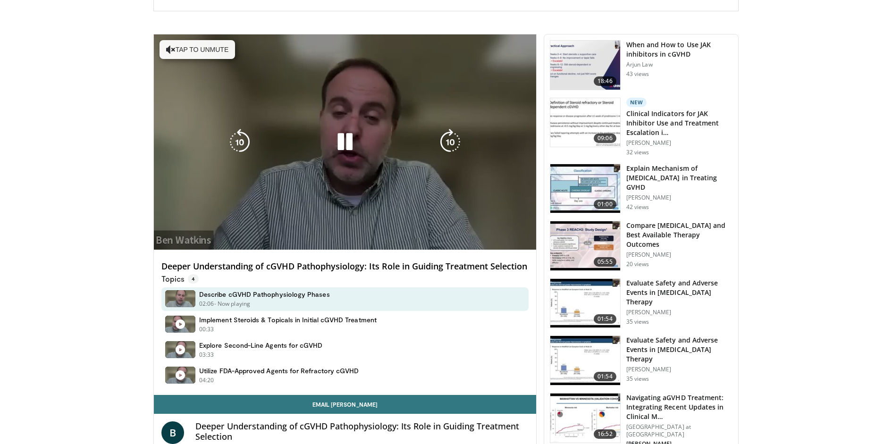
click at [212, 43] on button "Tap to unmute" at bounding box center [198, 49] width 76 height 19
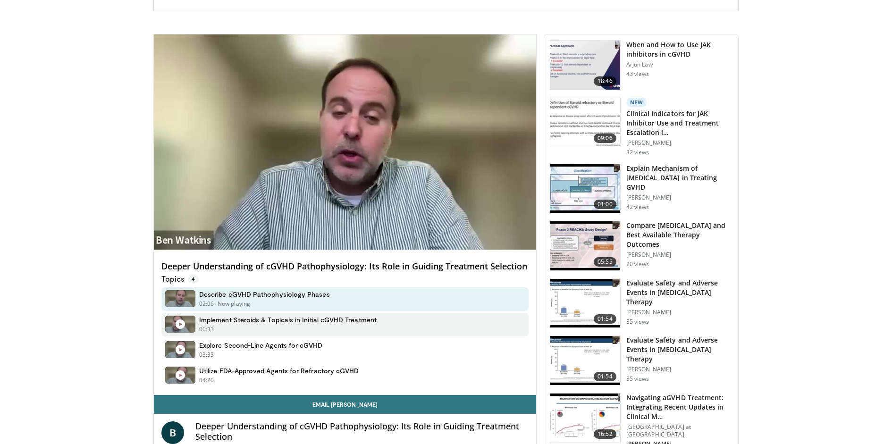
click at [221, 324] on h4 "Implement Steroids & Topicals in Initial cGVHD Treatment" at bounding box center [287, 320] width 177 height 8
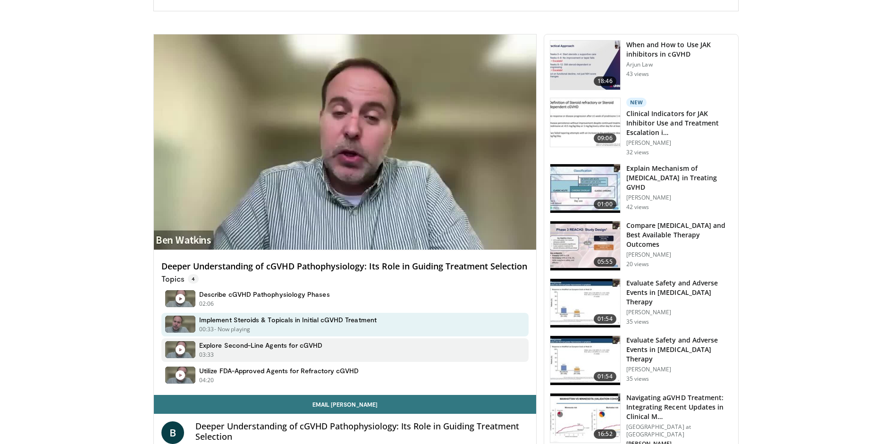
click at [263, 359] on div "03:33 - Now playing - Paused" at bounding box center [261, 355] width 124 height 8
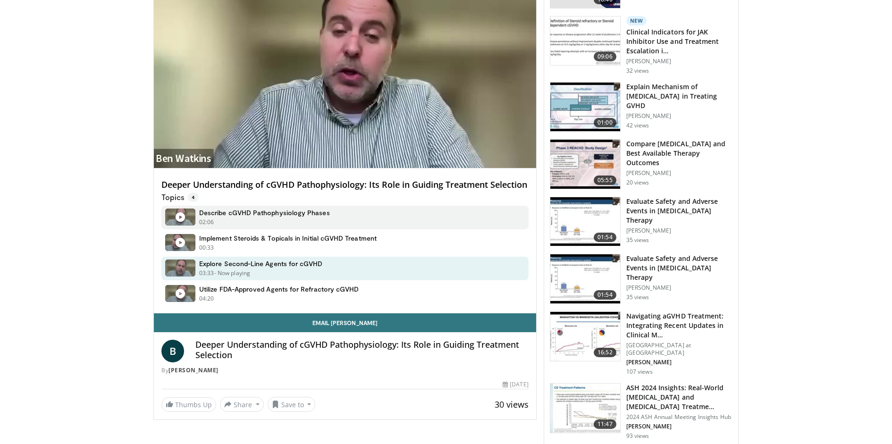
scroll to position [320, 0]
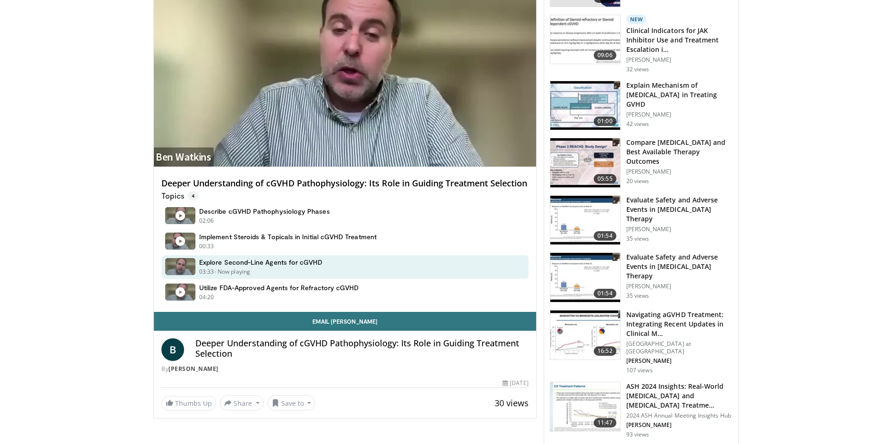
click at [298, 350] on h4 "Deeper Understanding of cGVHD Pathophysiology: Its Role in Guiding Treatment Se…" at bounding box center [361, 348] width 333 height 20
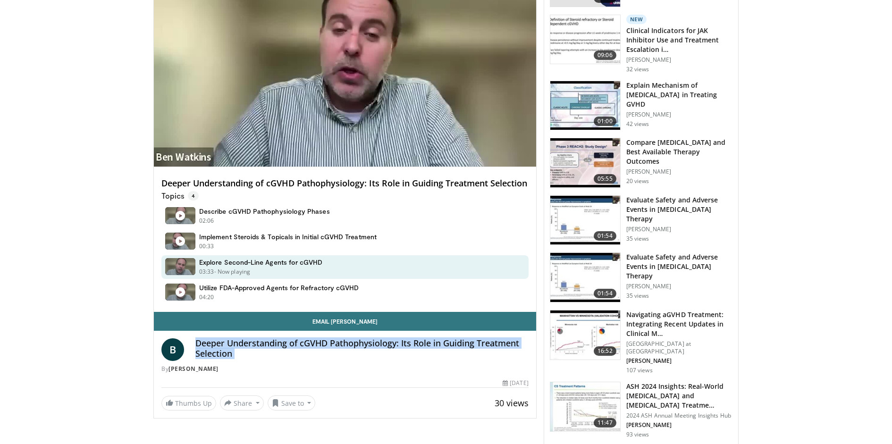
click at [298, 350] on h4 "Deeper Understanding of cGVHD Pathophysiology: Its Role in Guiding Treatment Se…" at bounding box center [361, 348] width 333 height 20
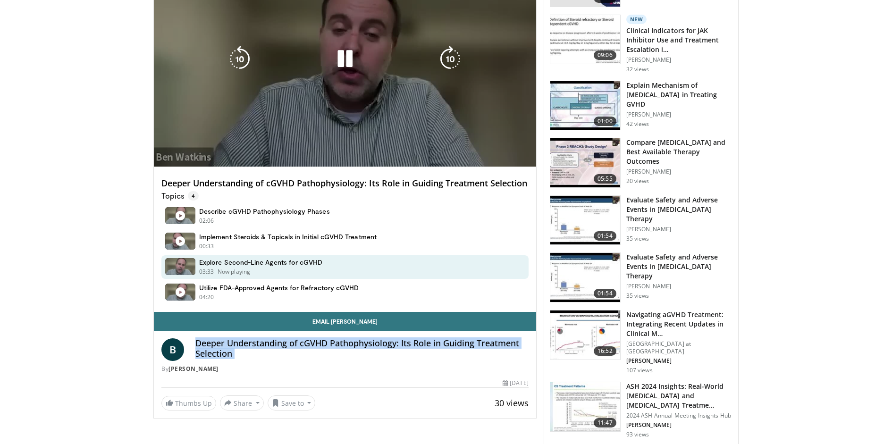
copy div "Deeper Understanding of cGVHD Pathophysiology: Its Role in Guiding Treatment Se…"
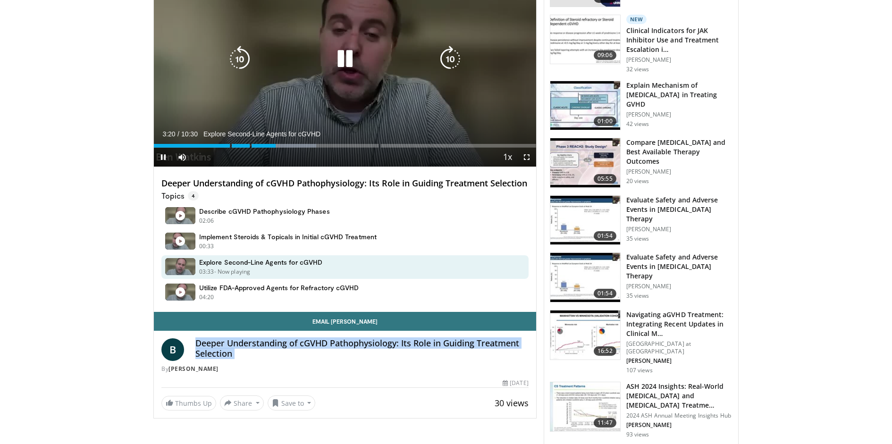
click at [345, 64] on icon "Video Player" at bounding box center [345, 59] width 26 height 26
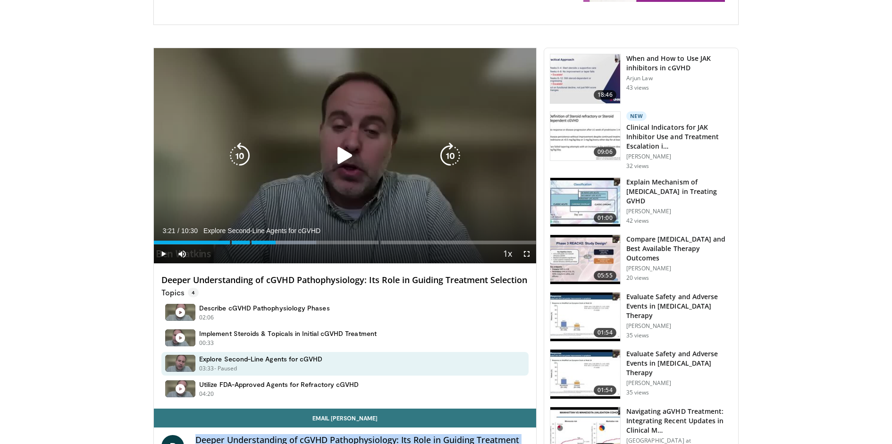
scroll to position [223, 0]
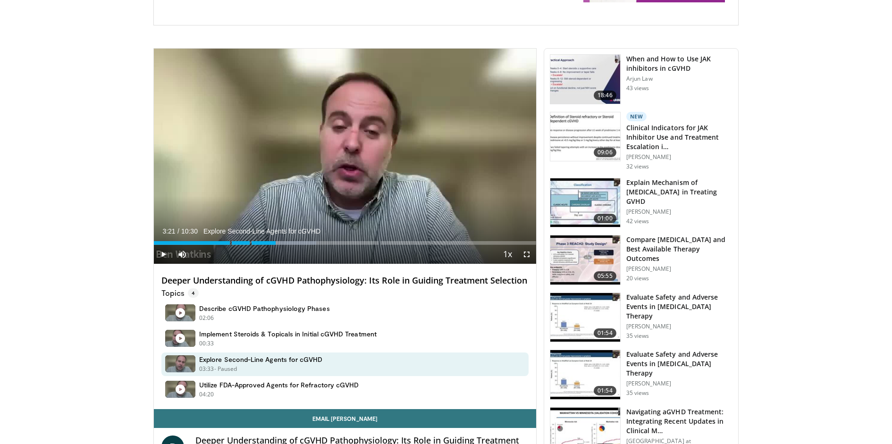
click at [351, 284] on h4 "Deeper Understanding of cGVHD Pathophysiology: Its Role in Guiding Treatment Se…" at bounding box center [344, 281] width 367 height 10
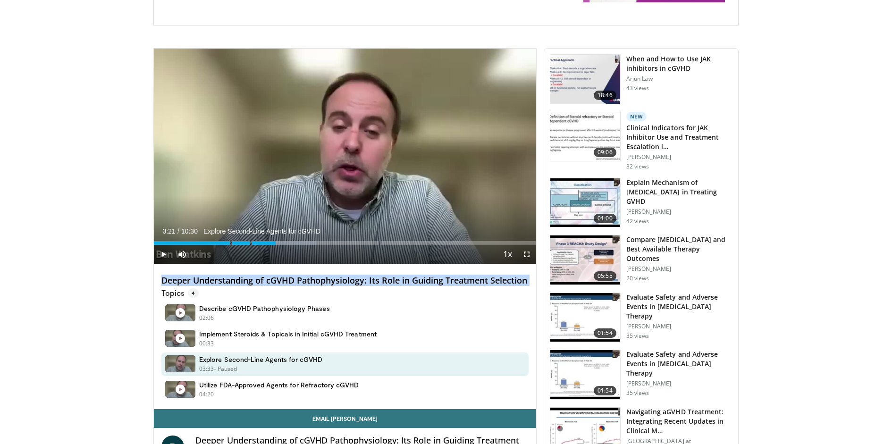
click at [351, 284] on h4 "Deeper Understanding of cGVHD Pathophysiology: Its Role in Guiding Treatment Se…" at bounding box center [344, 281] width 367 height 10
copy div "Deeper Understanding of cGVHD Pathophysiology: Its Role in Guiding Treatment Se…"
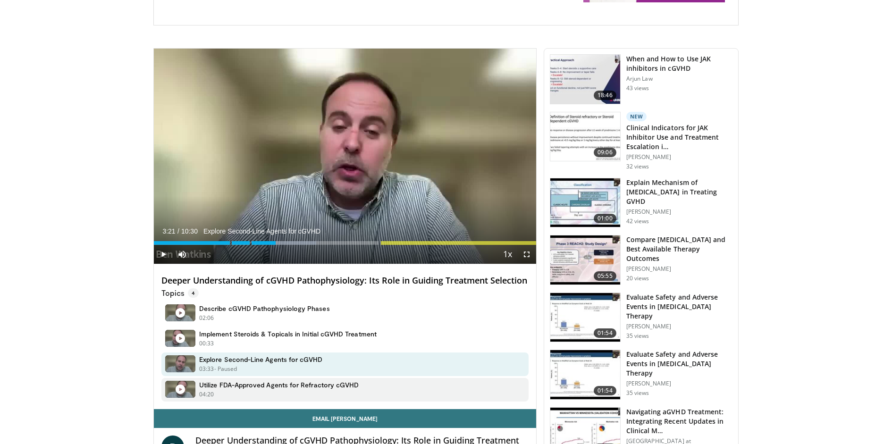
click at [355, 389] on h4 "Utilize FDA-Approved Agents for Refractory cGVHD" at bounding box center [279, 385] width 160 height 8
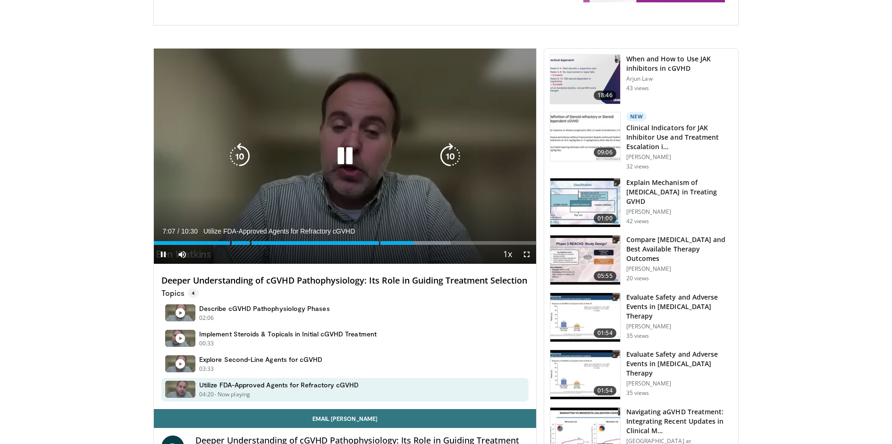
click at [342, 156] on icon "Video Player" at bounding box center [345, 156] width 26 height 26
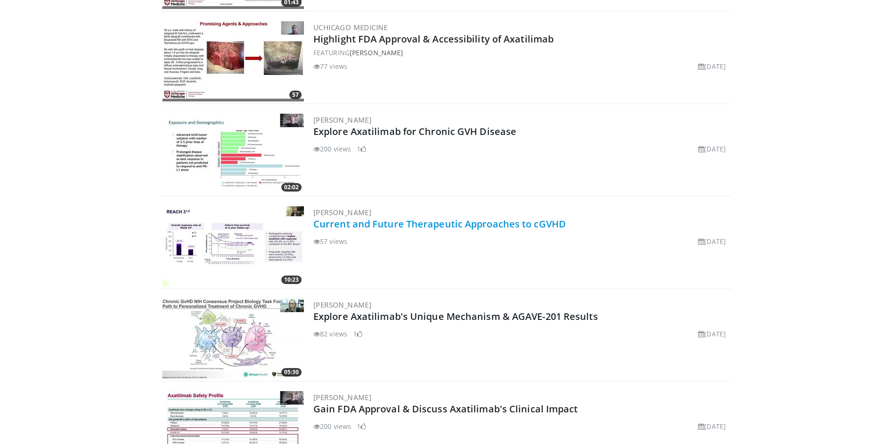
click at [421, 225] on link "Current and Future Therapeutic Approaches to cGVHD" at bounding box center [439, 224] width 253 height 13
click at [425, 223] on link "Current and Future Therapeutic Approaches to cGVHD" at bounding box center [439, 224] width 253 height 13
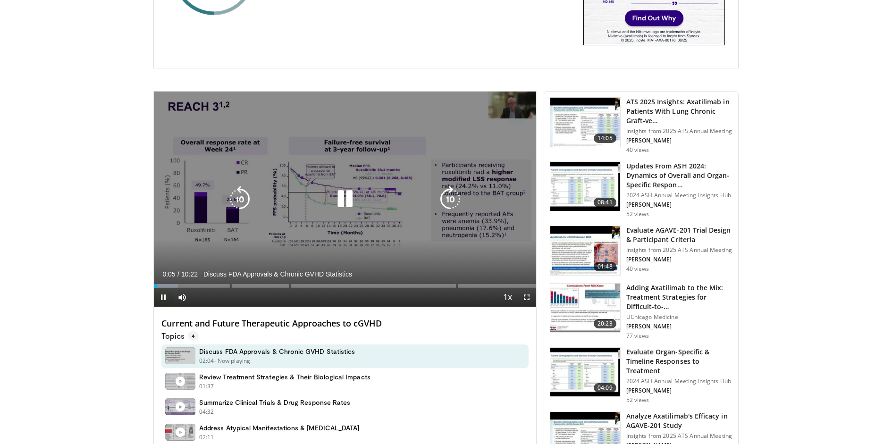
click at [345, 187] on icon "Video Player" at bounding box center [345, 199] width 26 height 26
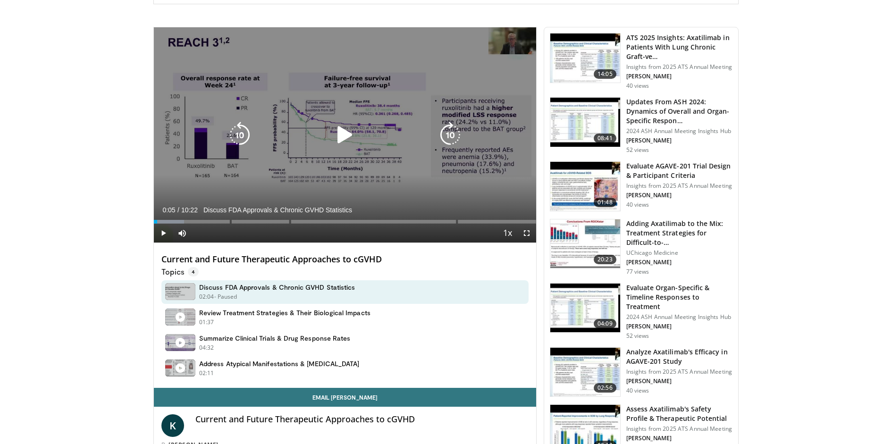
scroll to position [249, 0]
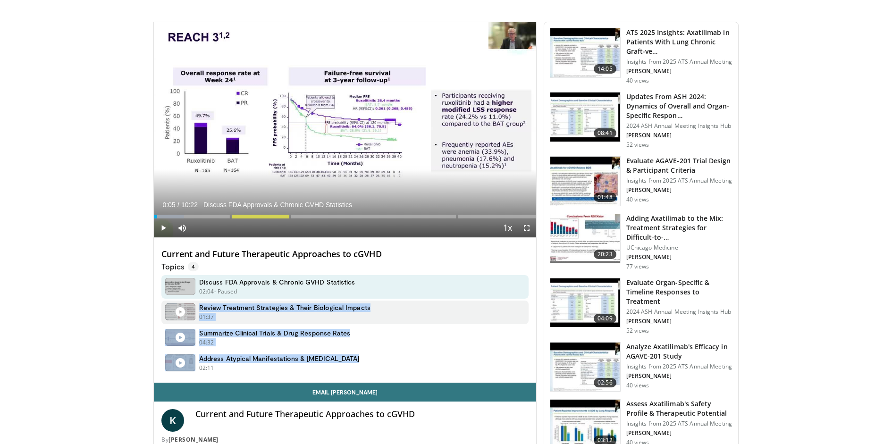
drag, startPoint x: 358, startPoint y: 362, endPoint x: 199, endPoint y: 308, distance: 168.4
click at [199, 308] on div "Discuss FDA Approvals & Chronic GVHD Statistics 02:04 - Now playing - Paused Re…" at bounding box center [346, 325] width 371 height 100
copy div "Review Treatment Strategies & Their Biological Impacts 01:37 - Now playing - Pa…"
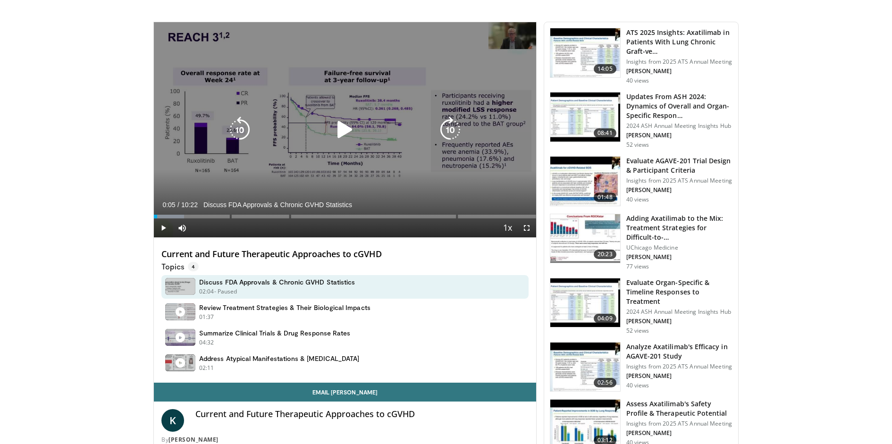
click at [328, 126] on div "Video Player" at bounding box center [344, 129] width 229 height 19
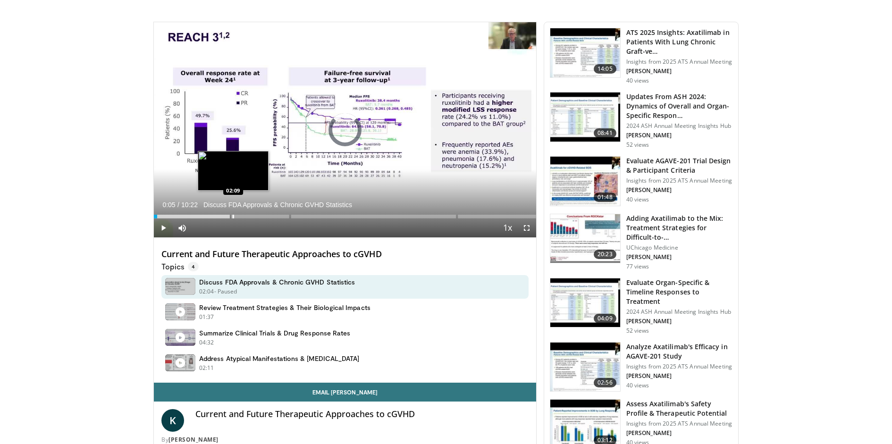
click at [233, 215] on div "Progress Bar" at bounding box center [233, 217] width 1 height 4
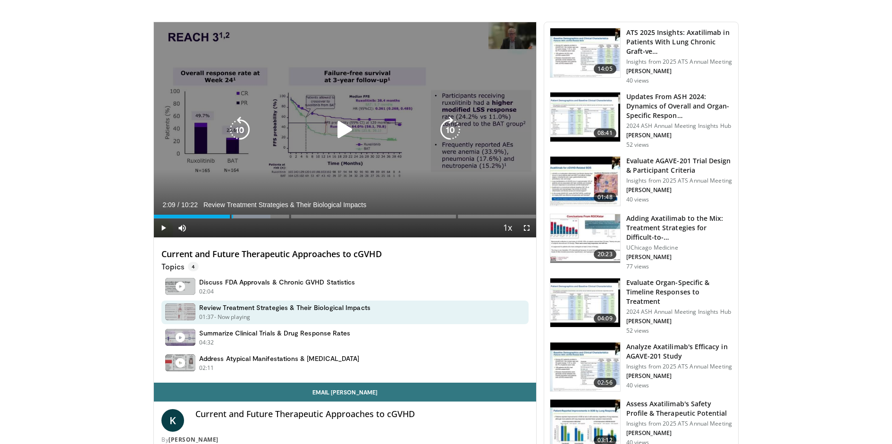
click at [346, 126] on icon "Video Player" at bounding box center [345, 130] width 26 height 26
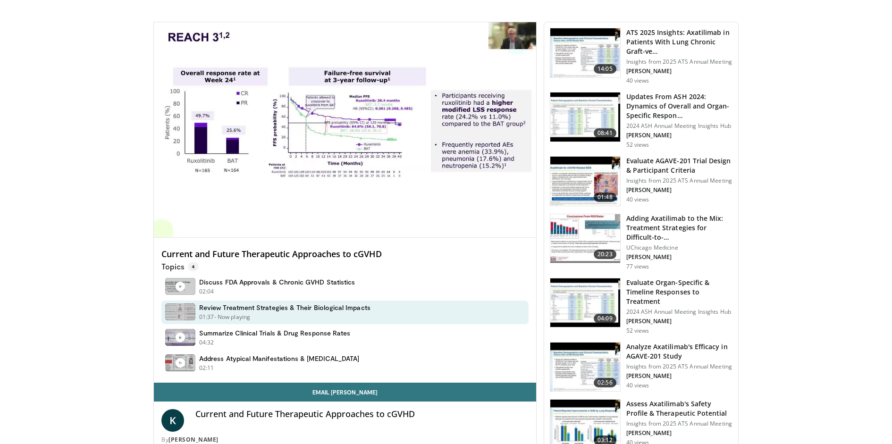
click at [297, 252] on h4 "Current and Future Therapeutic Approaches to cGVHD" at bounding box center [344, 254] width 367 height 10
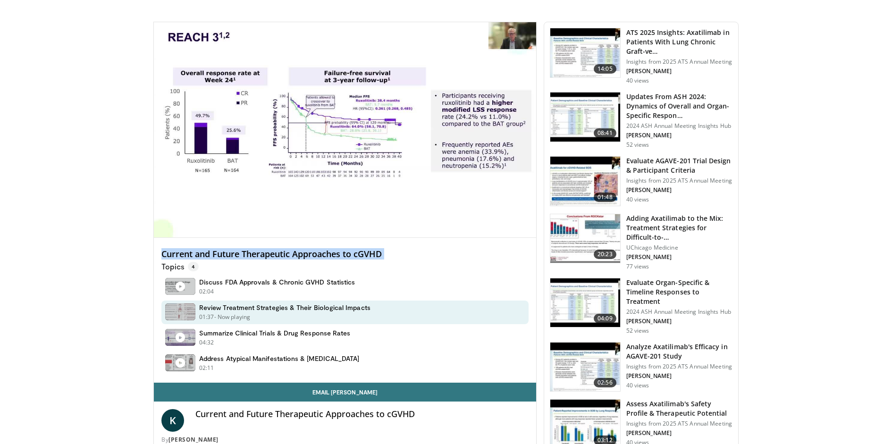
click at [297, 252] on h4 "Current and Future Therapeutic Approaches to cGVHD" at bounding box center [344, 254] width 367 height 10
copy div "Current and Future Therapeutic Approaches to cGVHD"
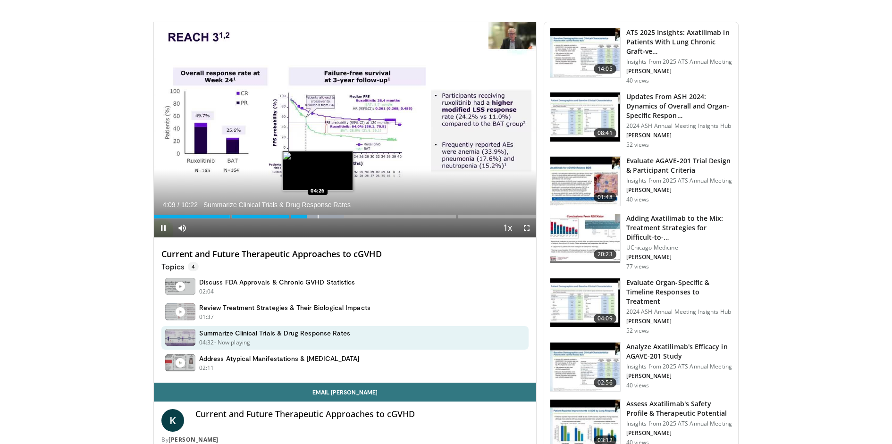
click at [317, 211] on div "Loaded : 49.80% 04:09 04:26" at bounding box center [345, 214] width 382 height 9
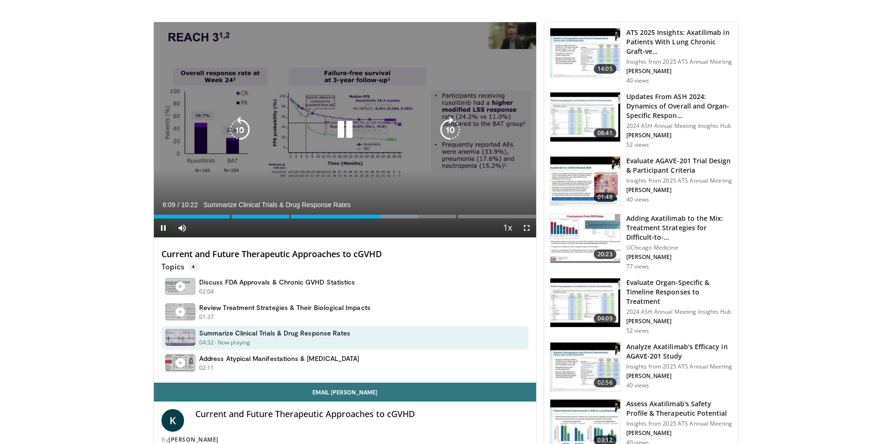
click at [351, 117] on icon "Video Player" at bounding box center [345, 130] width 26 height 26
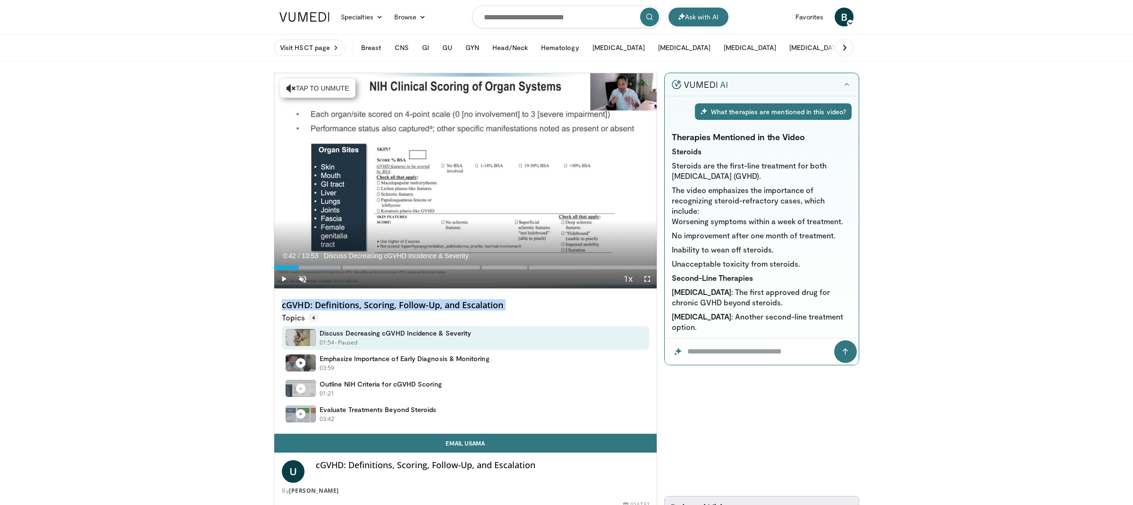
scroll to position [210, 0]
